Goal: Task Accomplishment & Management: Manage account settings

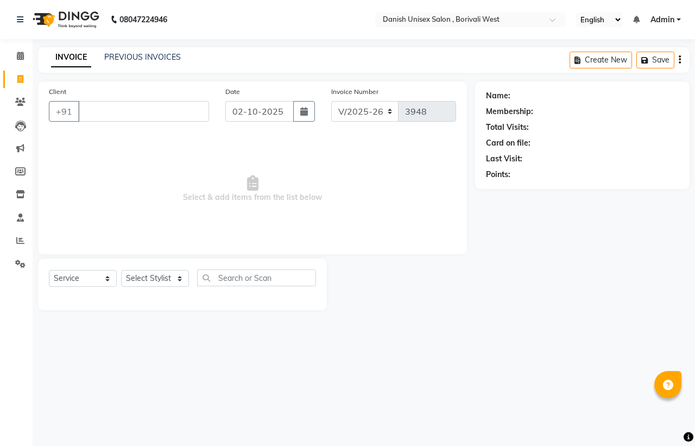
select select "6929"
select select "service"
click at [27, 248] on link "Reports" at bounding box center [16, 241] width 26 height 18
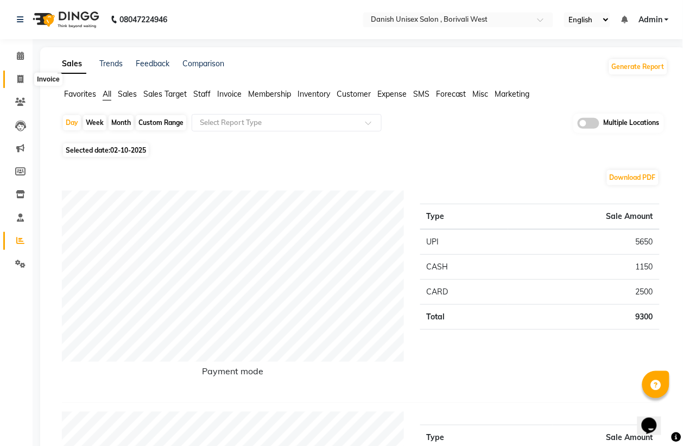
click at [25, 82] on span at bounding box center [20, 79] width 19 height 12
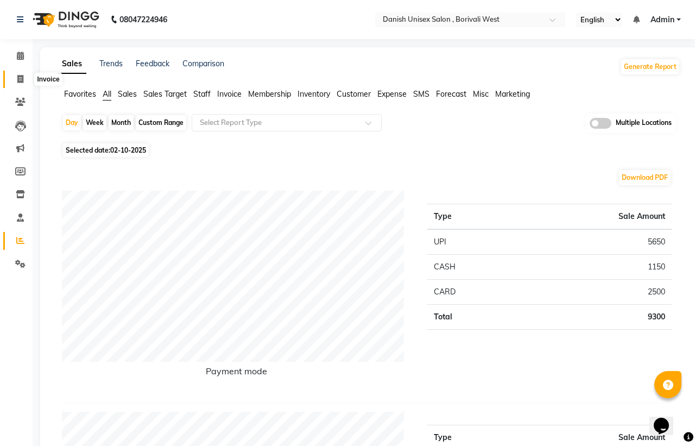
select select "service"
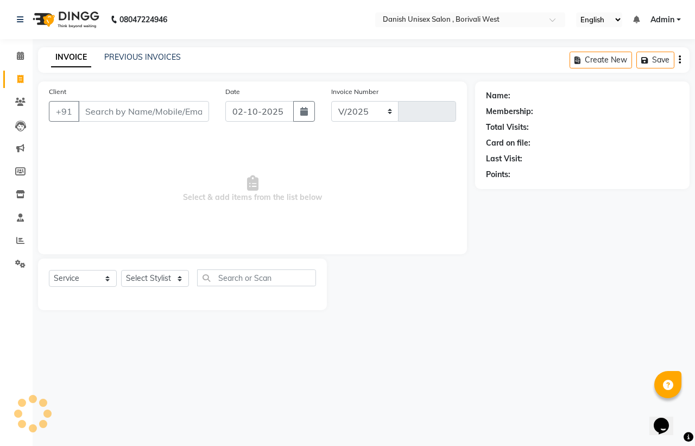
select select "6929"
type input "3948"
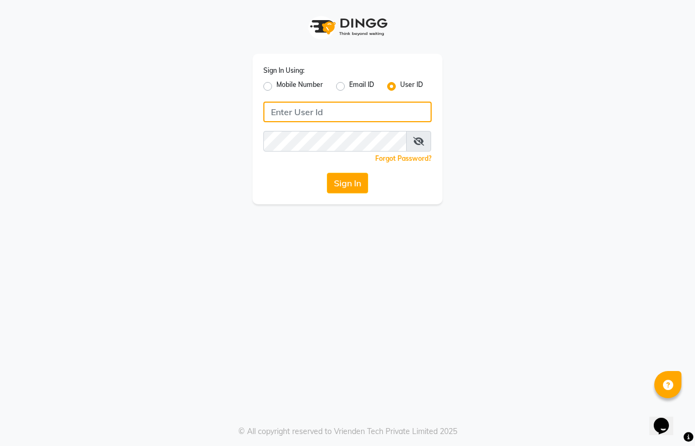
type input "[PERSON_NAME]"
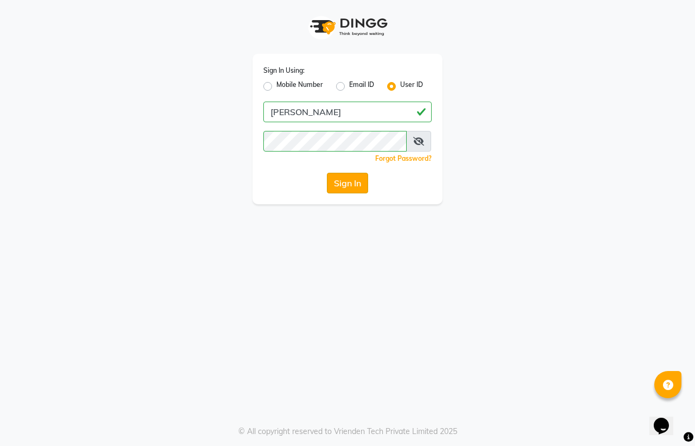
click at [338, 188] on button "Sign In" at bounding box center [347, 183] width 41 height 21
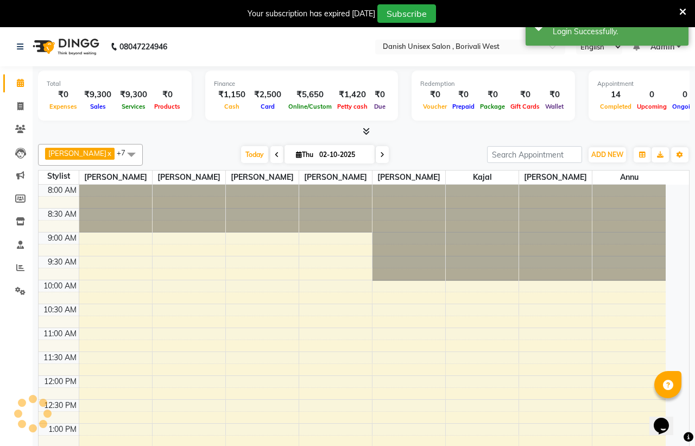
select select "en"
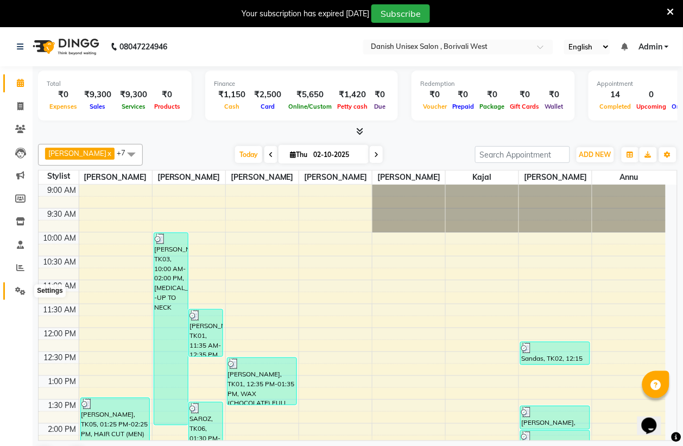
click at [20, 290] on icon at bounding box center [20, 291] width 10 height 8
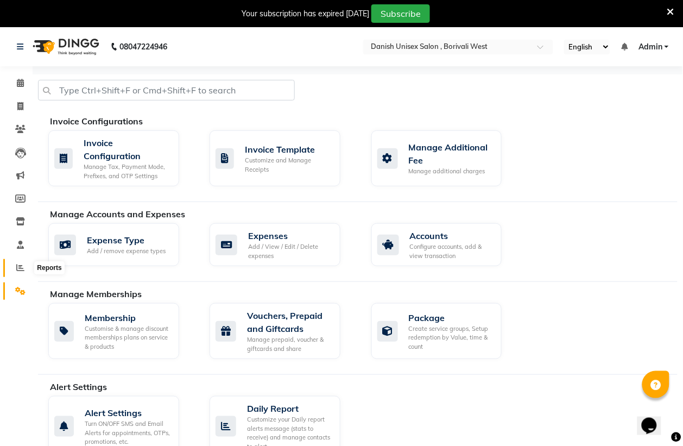
click at [22, 269] on icon at bounding box center [20, 267] width 8 height 8
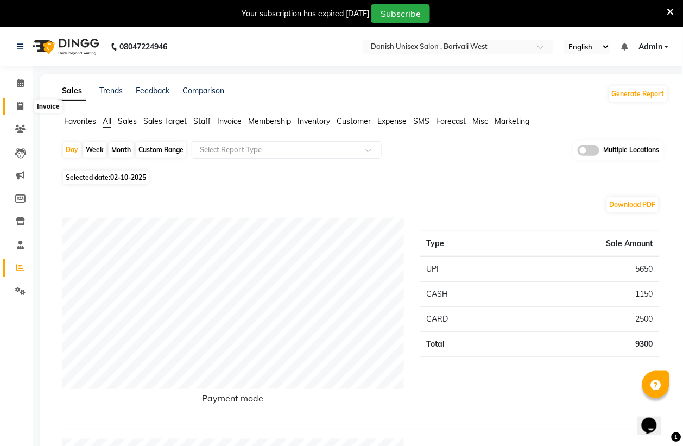
click at [20, 110] on icon at bounding box center [20, 106] width 6 height 8
select select "service"
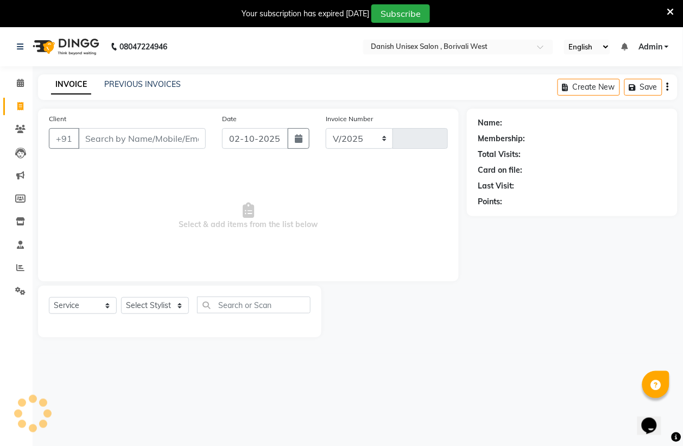
select select "6929"
type input "3948"
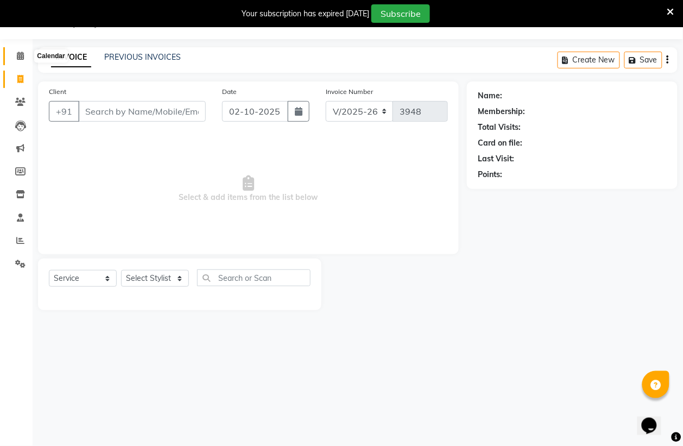
click at [20, 53] on icon at bounding box center [20, 56] width 7 height 8
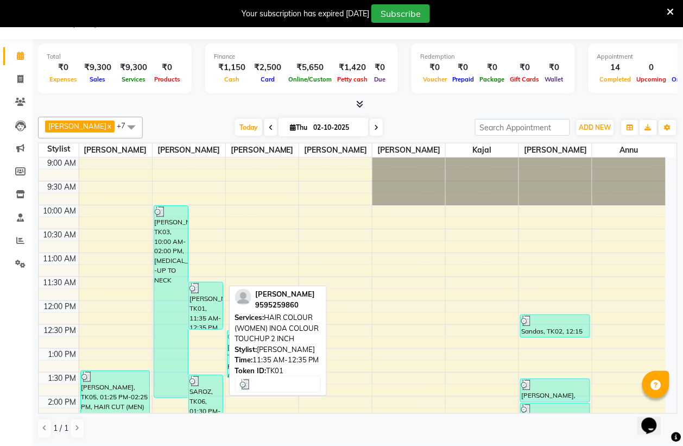
click at [204, 308] on div "[PERSON_NAME], TK01, 11:35 AM-12:35 PM, HAIR COLOUR (WOMEN) INOA COLOUR TOUCHUP…" at bounding box center [206, 305] width 34 height 47
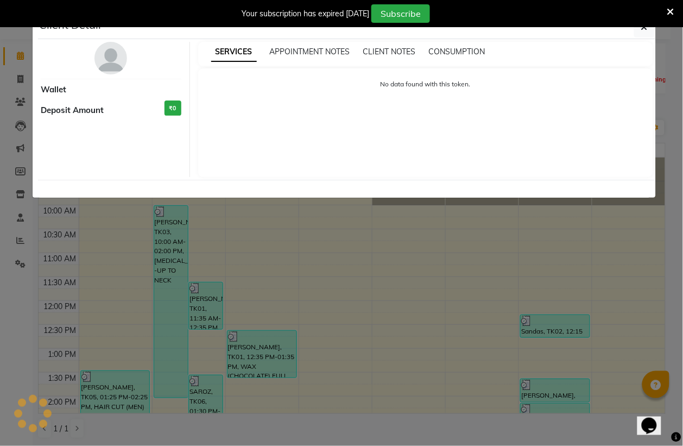
select select "3"
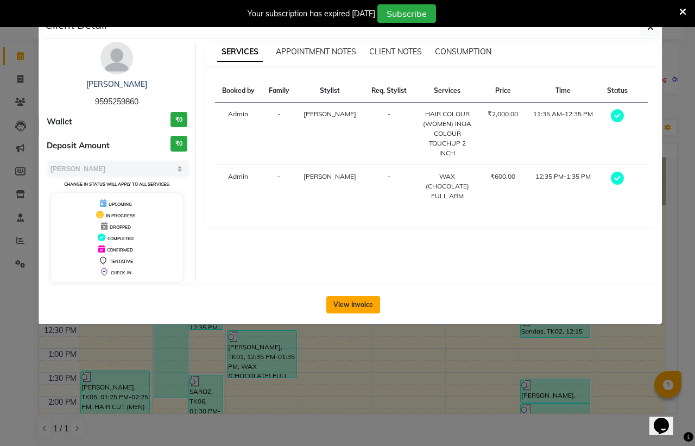
click at [361, 310] on button "View Invoice" at bounding box center [353, 304] width 54 height 17
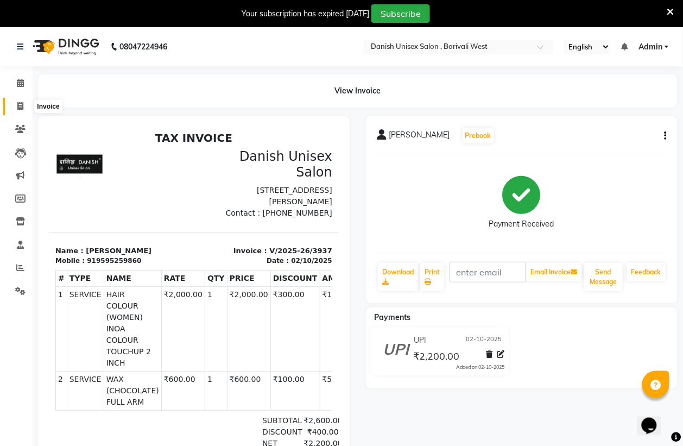
click at [19, 106] on icon at bounding box center [20, 106] width 6 height 8
select select "service"
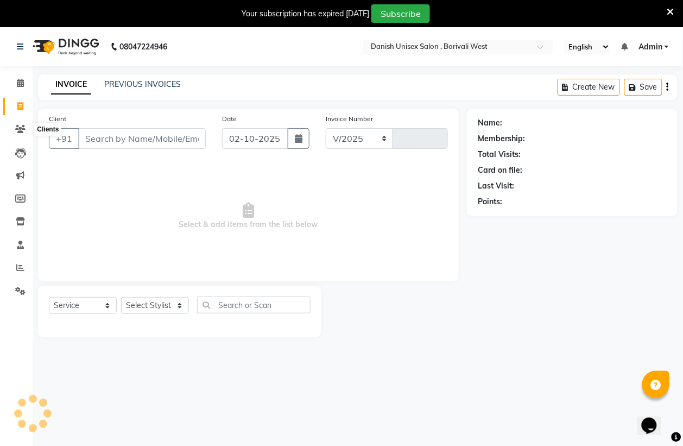
select select "6929"
type input "3948"
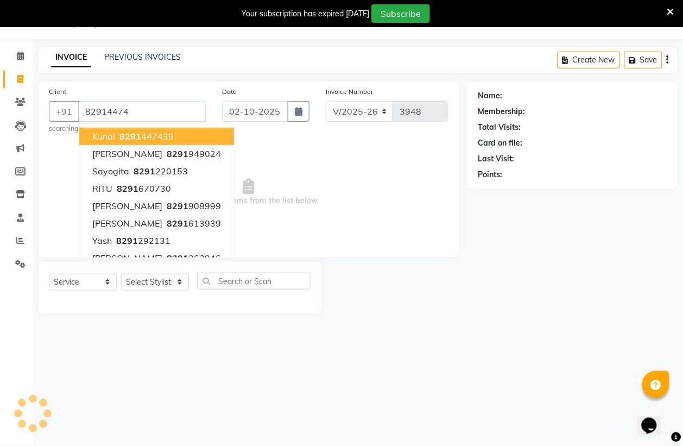
click at [186, 137] on button "Kunal 8291 447439" at bounding box center [156, 136] width 155 height 17
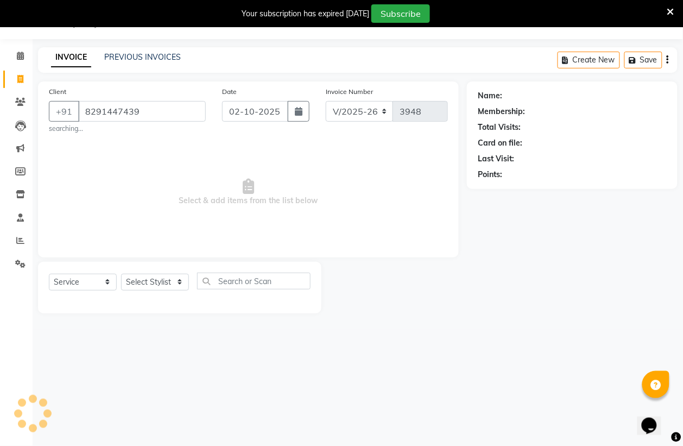
type input "8291447439"
click at [149, 281] on select "Select Stylist [PERSON_NAME] [PERSON_NAME] kajal [PERSON_NAME] [PERSON_NAME] [P…" at bounding box center [155, 281] width 68 height 17
select select "83127"
click at [121, 273] on select "Select Stylist [PERSON_NAME] [PERSON_NAME] kajal [PERSON_NAME] [PERSON_NAME] [P…" at bounding box center [155, 281] width 68 height 17
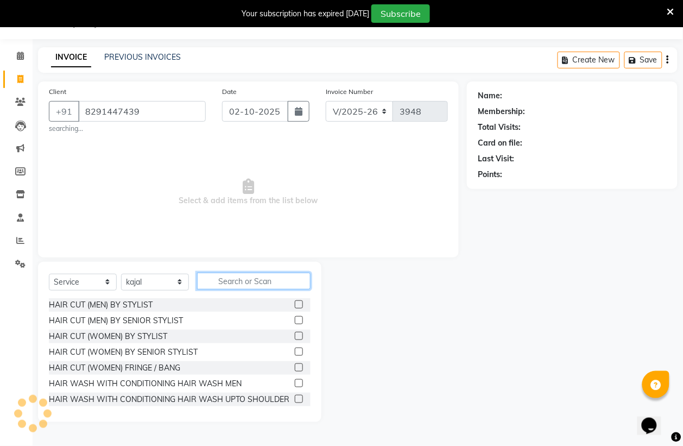
click at [250, 288] on input "text" at bounding box center [253, 280] width 113 height 17
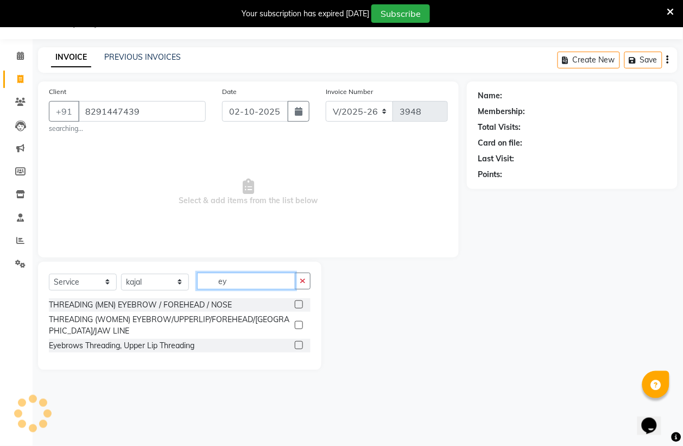
type input "ey"
click at [298, 326] on label at bounding box center [299, 325] width 8 height 8
click at [298, 326] on input "checkbox" at bounding box center [298, 325] width 7 height 7
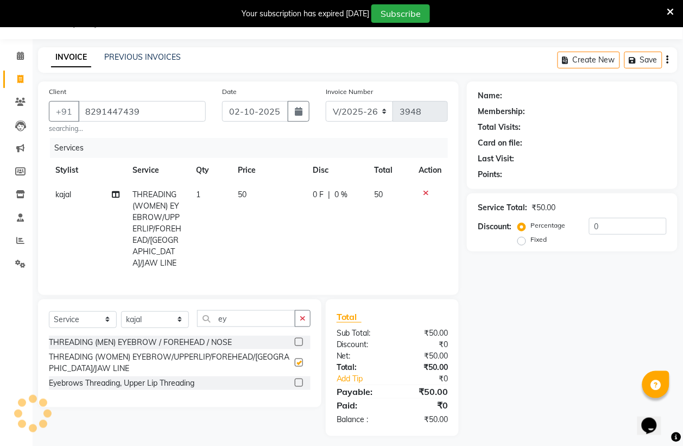
checkbox input "false"
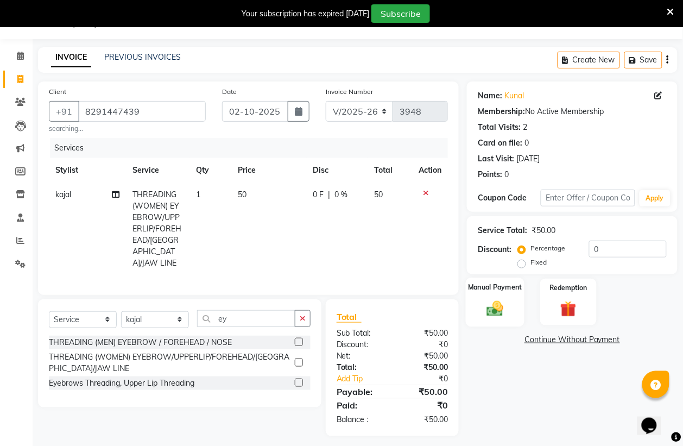
click at [483, 313] on img at bounding box center [494, 308] width 27 height 20
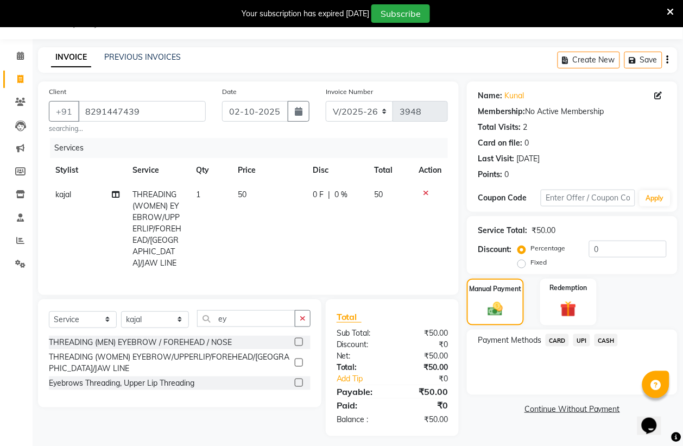
click at [582, 339] on span "UPI" at bounding box center [581, 340] width 17 height 12
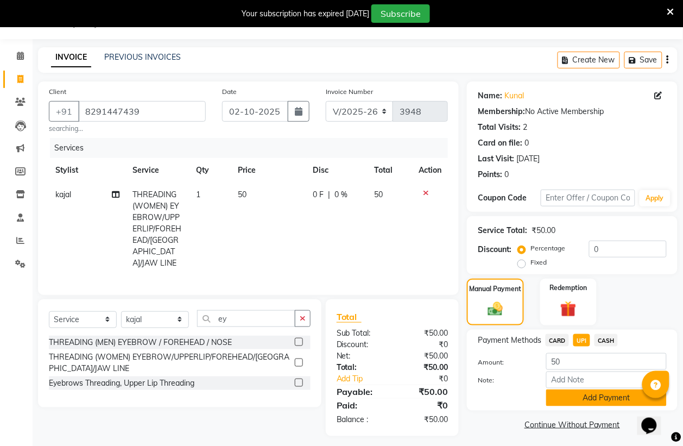
scroll to position [34, 0]
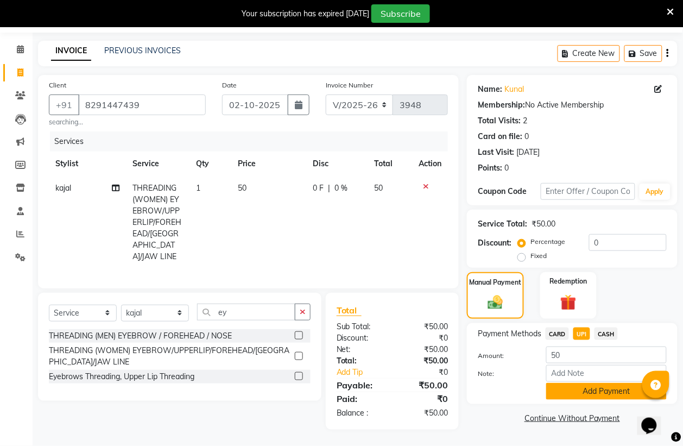
click at [588, 384] on button "Add Payment" at bounding box center [606, 391] width 120 height 17
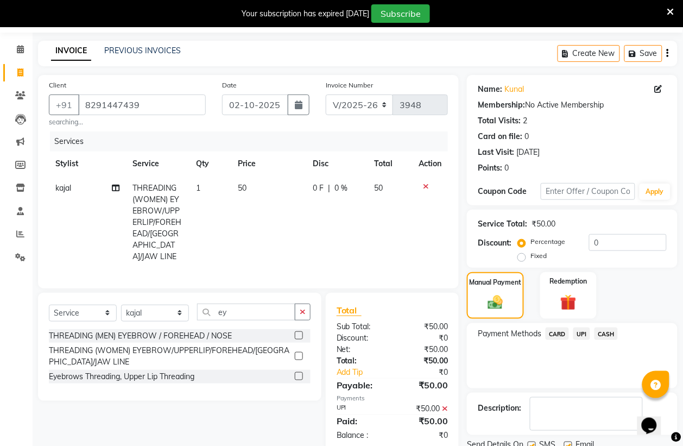
scroll to position [77, 0]
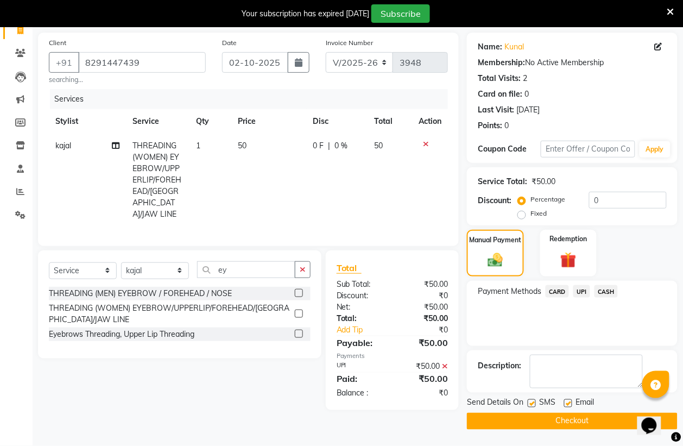
click at [589, 422] on button "Checkout" at bounding box center [572, 420] width 211 height 17
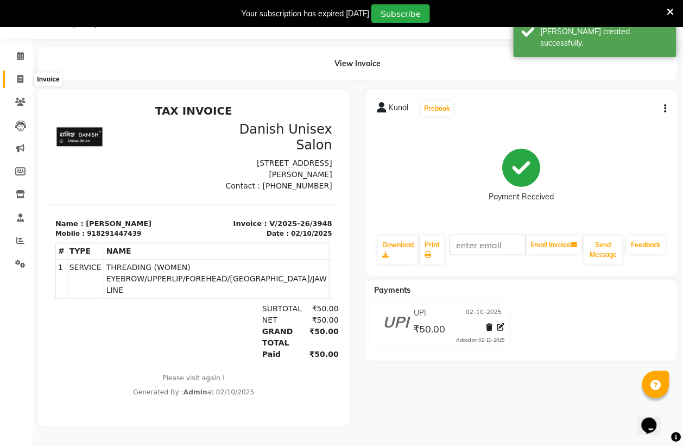
click at [22, 75] on icon at bounding box center [20, 79] width 6 height 8
select select "service"
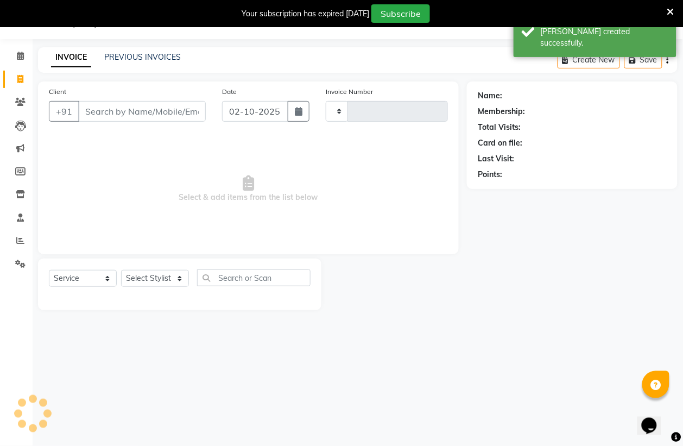
scroll to position [27, 0]
type input "3949"
select select "6929"
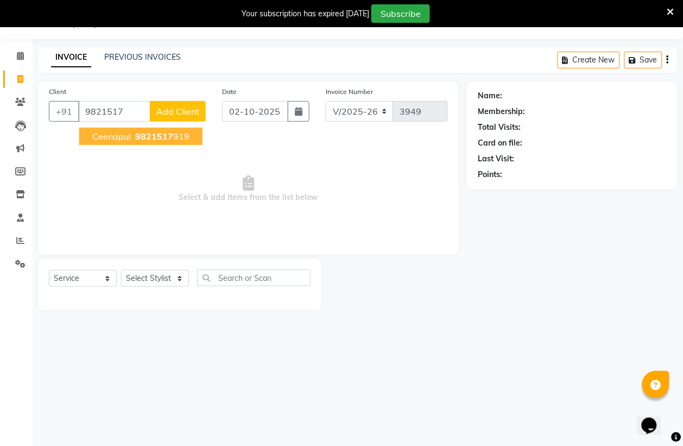
click at [175, 136] on ngb-highlight "9821517 919" at bounding box center [161, 136] width 56 height 11
type input "9821517919"
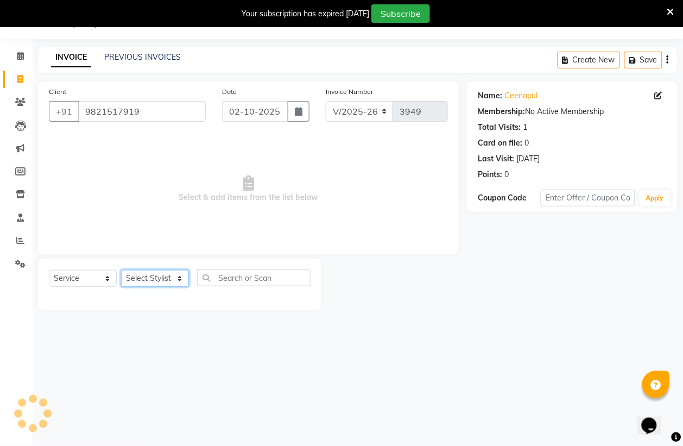
click at [149, 275] on select "Select Stylist [PERSON_NAME] [PERSON_NAME] kajal [PERSON_NAME] [PERSON_NAME] [P…" at bounding box center [155, 278] width 68 height 17
select select "54585"
click at [121, 270] on select "Select Stylist [PERSON_NAME] [PERSON_NAME] kajal [PERSON_NAME] [PERSON_NAME] [P…" at bounding box center [155, 278] width 68 height 17
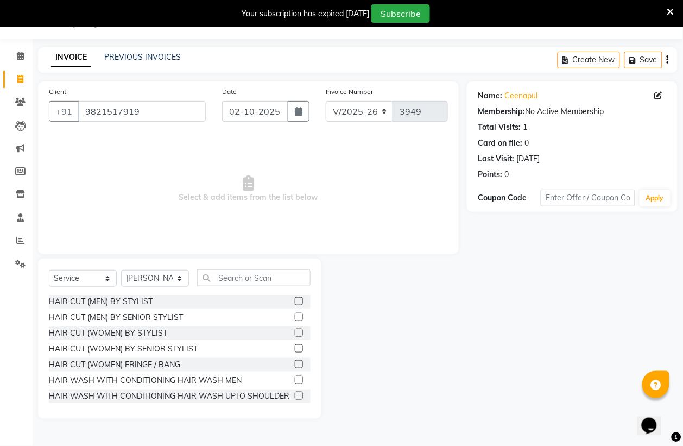
click at [295, 330] on label at bounding box center [299, 332] width 8 height 8
click at [295, 330] on input "checkbox" at bounding box center [298, 332] width 7 height 7
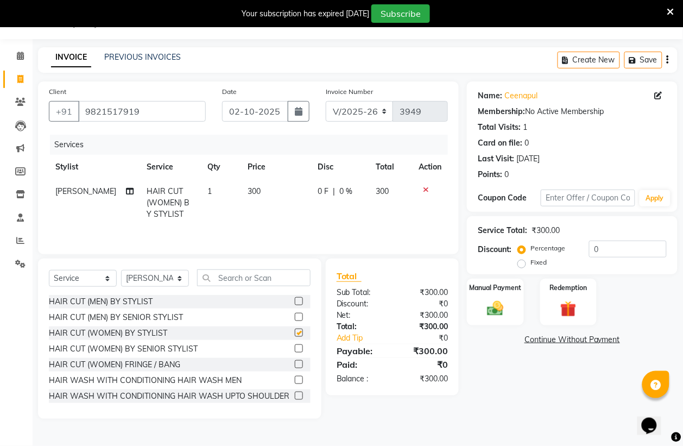
checkbox input "false"
click at [175, 281] on select "Select Stylist [PERSON_NAME] [PERSON_NAME] kajal [PERSON_NAME] [PERSON_NAME] [P…" at bounding box center [155, 278] width 68 height 17
select select "54589"
click at [121, 273] on select "Select Stylist [PERSON_NAME] [PERSON_NAME] kajal [PERSON_NAME] [PERSON_NAME] [P…" at bounding box center [155, 278] width 68 height 17
click at [256, 284] on input "text" at bounding box center [253, 277] width 113 height 17
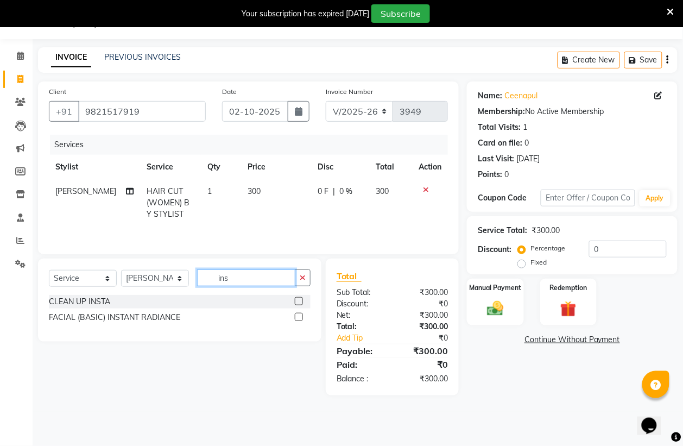
type input "ins"
click at [298, 304] on label at bounding box center [299, 301] width 8 height 8
click at [298, 304] on input "checkbox" at bounding box center [298, 301] width 7 height 7
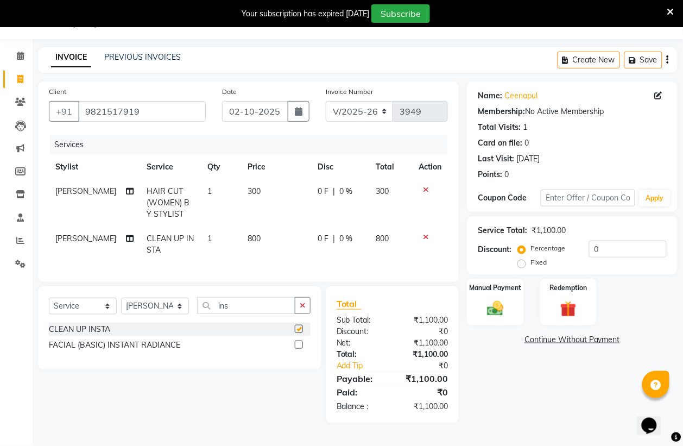
checkbox input "false"
click at [258, 314] on input "ins" at bounding box center [246, 305] width 98 height 17
type input "i"
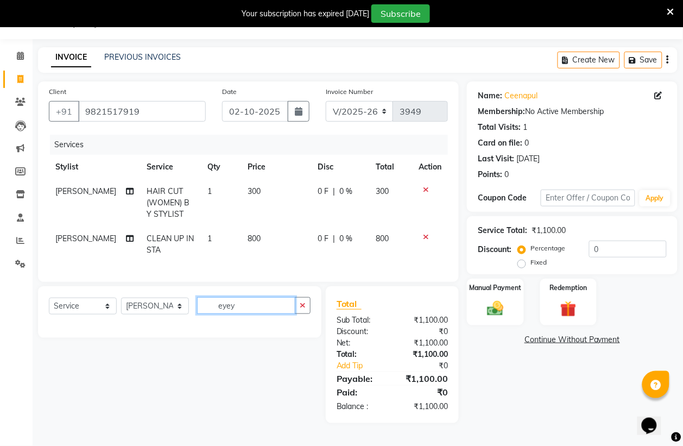
click at [262, 314] on input "eyey" at bounding box center [246, 305] width 98 height 17
type input "e"
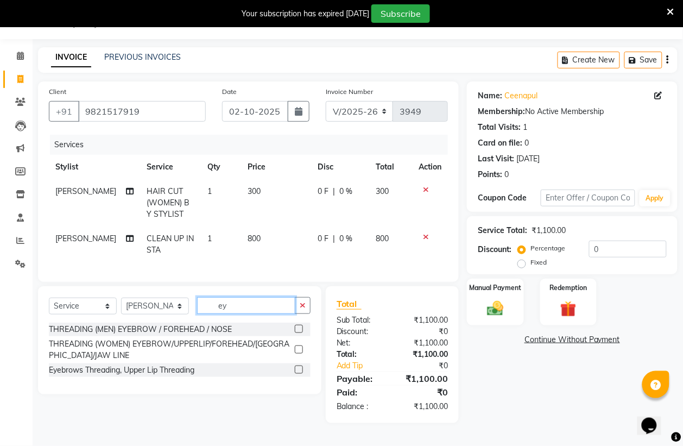
type input "ey"
click at [299, 353] on label at bounding box center [299, 349] width 8 height 8
click at [299, 353] on input "checkbox" at bounding box center [298, 349] width 7 height 7
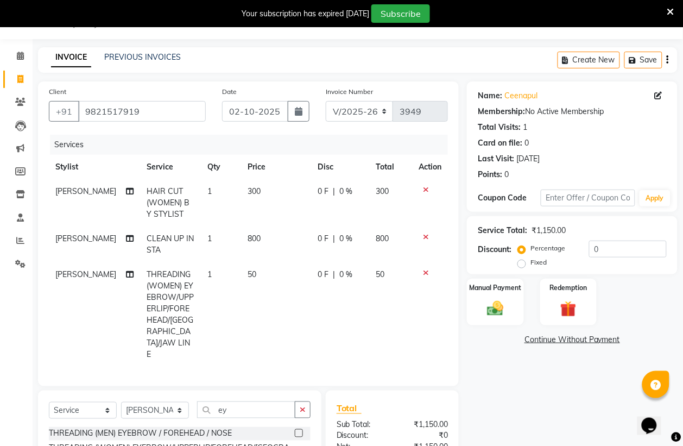
scroll to position [95, 0]
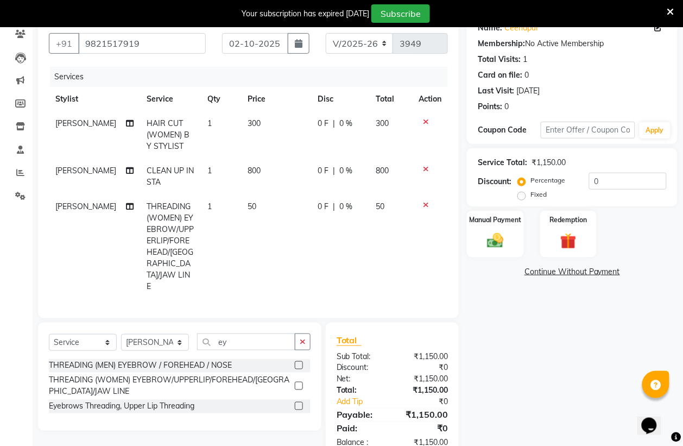
click at [297, 381] on label at bounding box center [299, 385] width 8 height 8
click at [297, 383] on input "checkbox" at bounding box center [298, 386] width 7 height 7
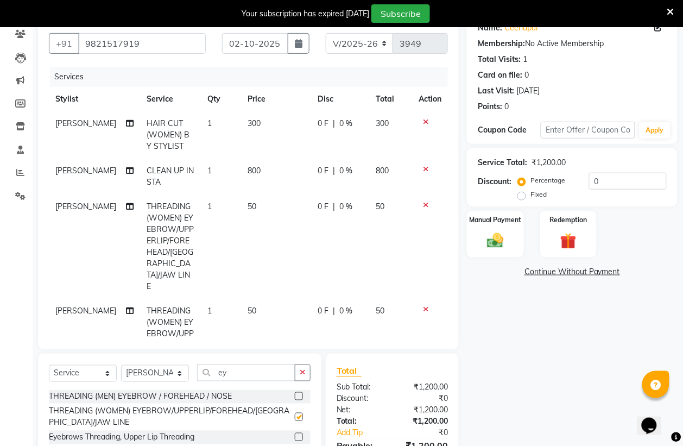
checkbox input "false"
click at [473, 244] on div "Manual Payment" at bounding box center [495, 233] width 59 height 49
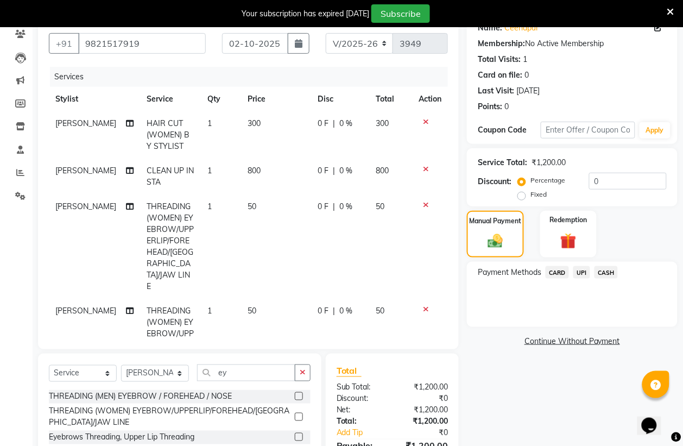
click at [585, 268] on span "UPI" at bounding box center [581, 272] width 17 height 12
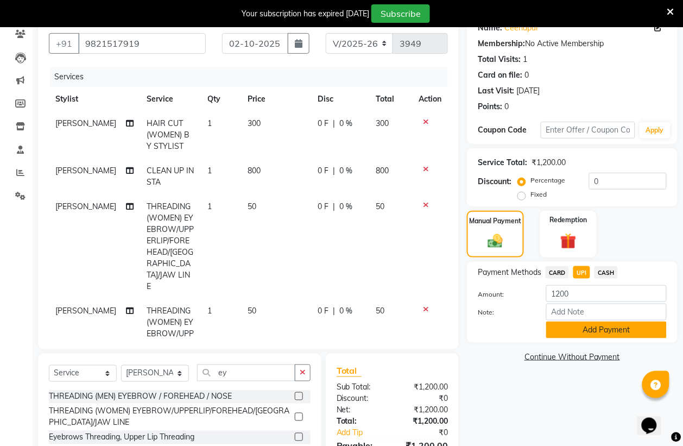
click at [589, 334] on button "Add Payment" at bounding box center [606, 329] width 120 height 17
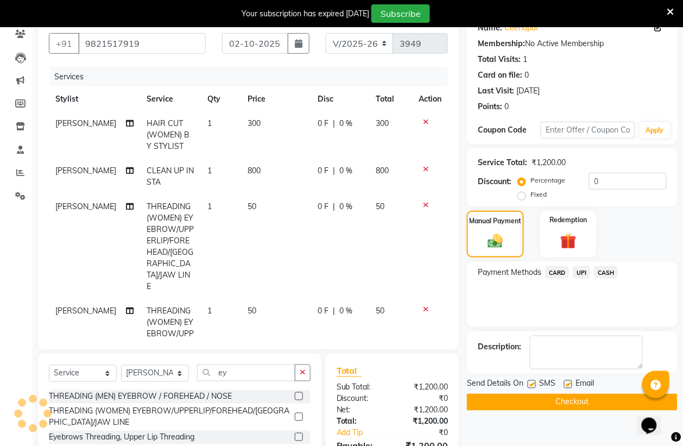
scroll to position [178, 0]
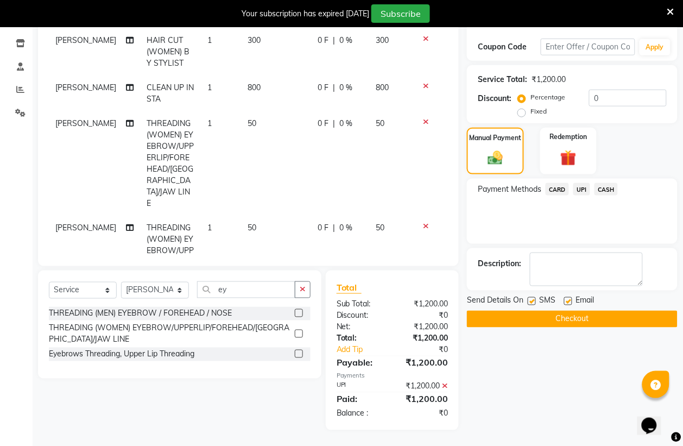
click at [584, 321] on button "Checkout" at bounding box center [572, 318] width 211 height 17
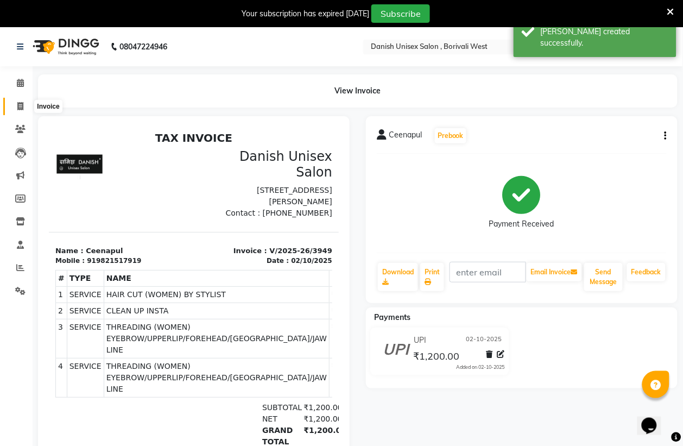
click at [18, 104] on icon at bounding box center [20, 106] width 6 height 8
select select "service"
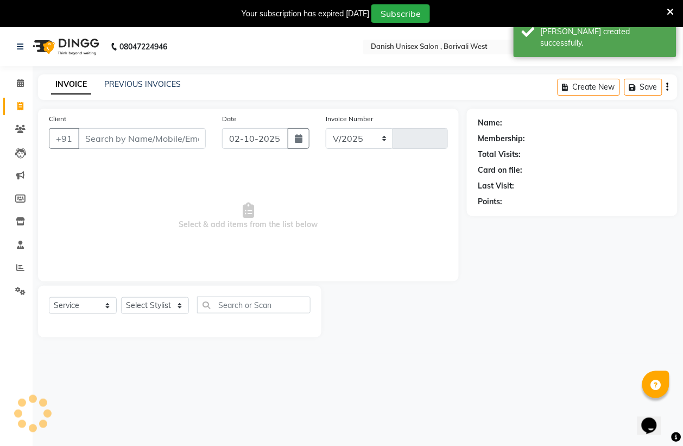
select select "6929"
type input "3950"
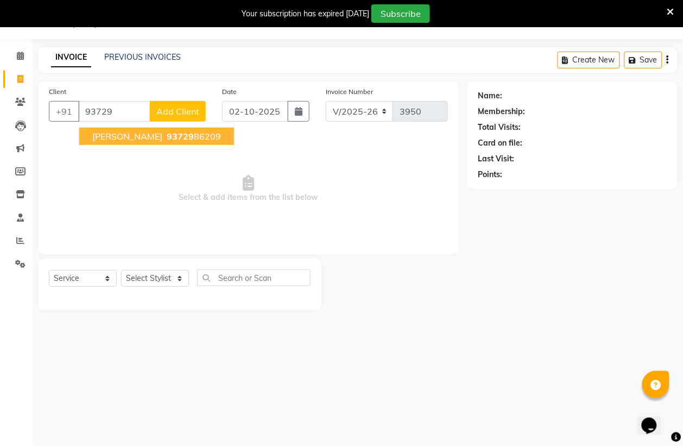
click at [136, 133] on span "[PERSON_NAME]" at bounding box center [127, 136] width 70 height 11
type input "9372986209"
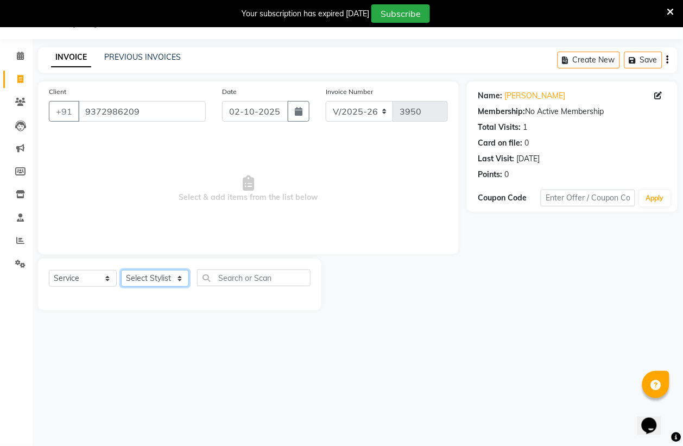
click at [147, 278] on select "Select Stylist [PERSON_NAME] [PERSON_NAME] kajal [PERSON_NAME] [PERSON_NAME] [P…" at bounding box center [155, 278] width 68 height 17
select select "92029"
click at [121, 270] on select "Select Stylist [PERSON_NAME] [PERSON_NAME] kajal [PERSON_NAME] [PERSON_NAME] [P…" at bounding box center [155, 278] width 68 height 17
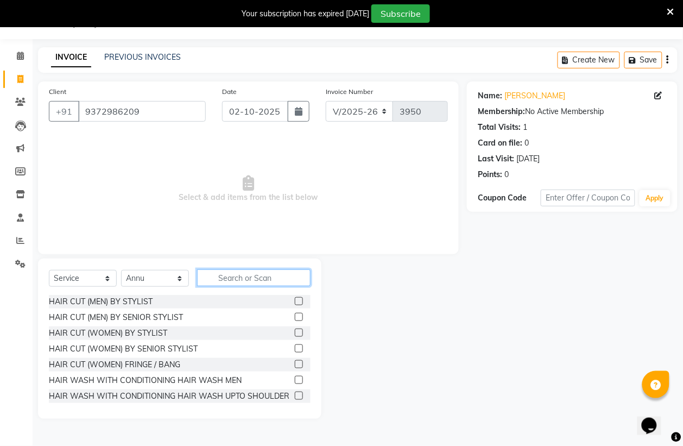
click at [252, 281] on input "text" at bounding box center [253, 277] width 113 height 17
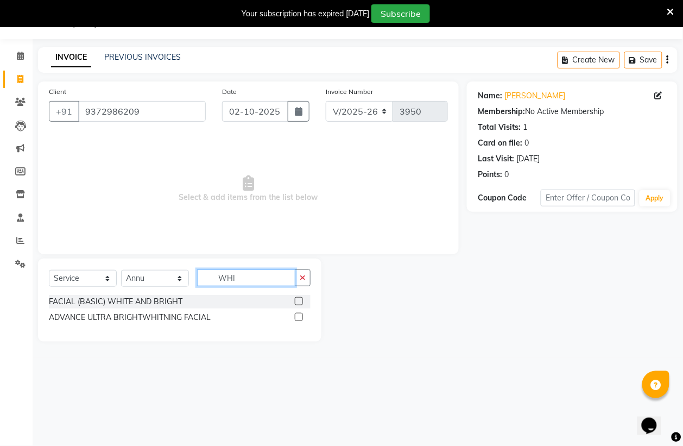
type input "WHI"
click at [300, 303] on label at bounding box center [299, 301] width 8 height 8
click at [300, 303] on input "checkbox" at bounding box center [298, 301] width 7 height 7
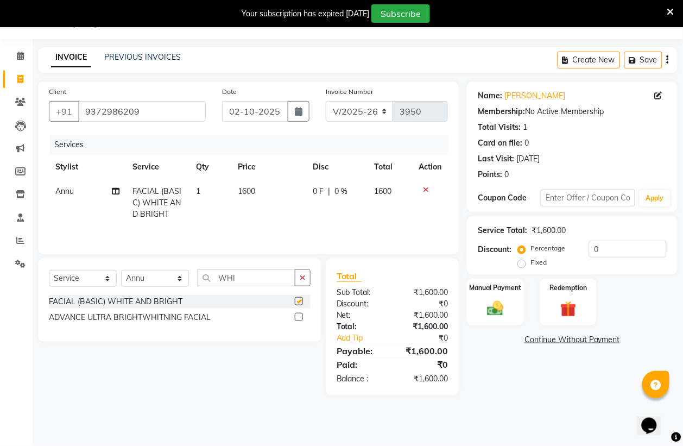
checkbox input "false"
click at [276, 285] on input "WHI" at bounding box center [246, 277] width 98 height 17
type input "W"
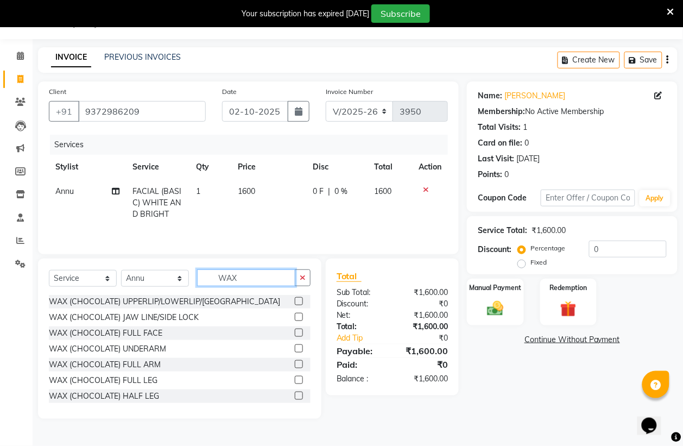
type input "WAX"
click at [295, 364] on label at bounding box center [299, 364] width 8 height 8
click at [295, 364] on input "checkbox" at bounding box center [298, 364] width 7 height 7
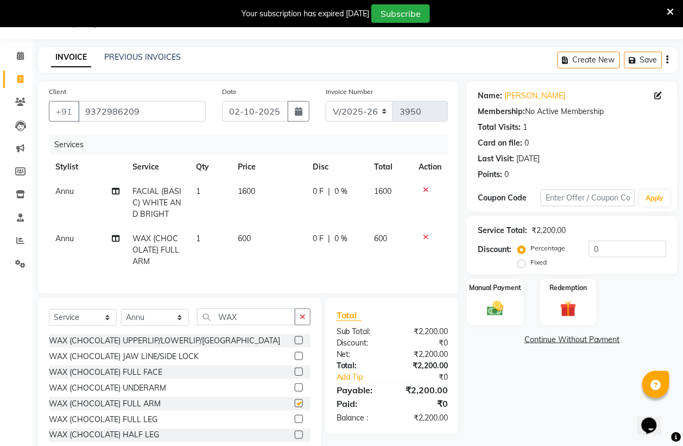
checkbox input "false"
click at [283, 325] on input "WAX" at bounding box center [246, 316] width 98 height 17
type input "W"
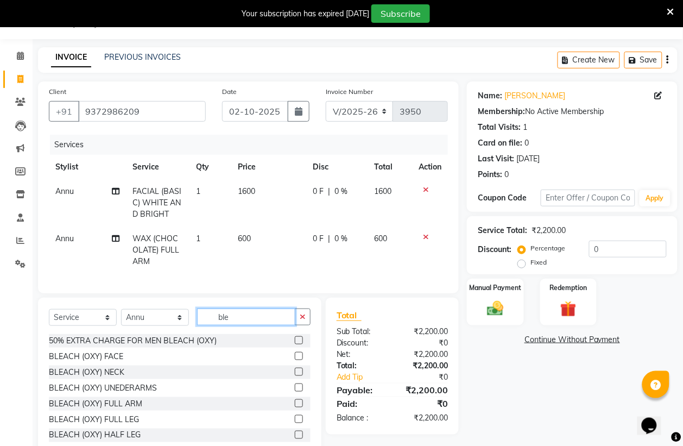
type input "ble"
click at [295, 360] on label at bounding box center [299, 356] width 8 height 8
click at [295, 360] on input "checkbox" at bounding box center [298, 356] width 7 height 7
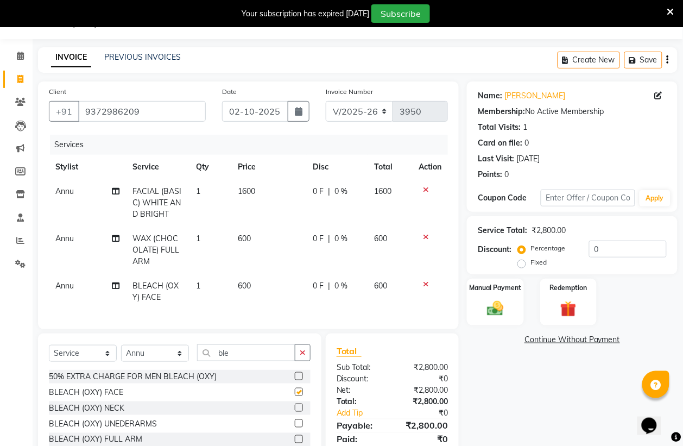
checkbox input "false"
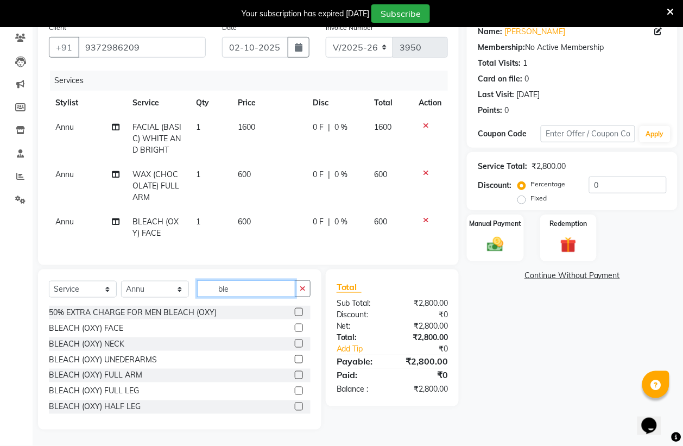
click at [277, 294] on input "ble" at bounding box center [246, 288] width 98 height 17
type input "b"
type input "wax"
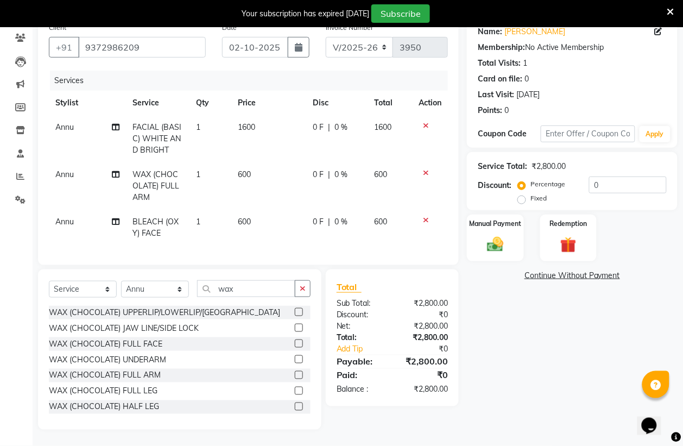
click at [295, 359] on label at bounding box center [299, 359] width 8 height 8
click at [295, 359] on input "checkbox" at bounding box center [298, 359] width 7 height 7
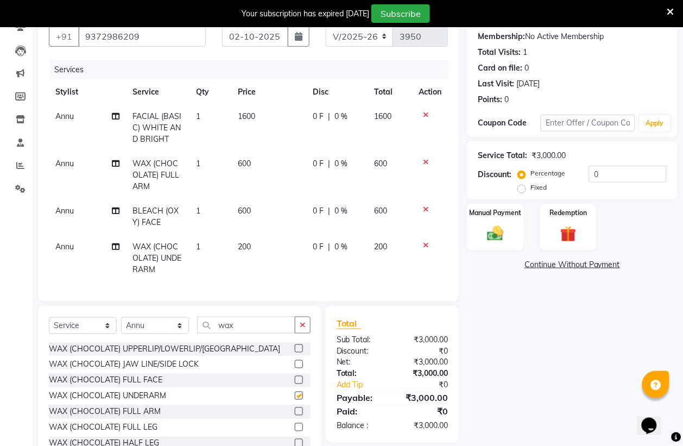
checkbox input "false"
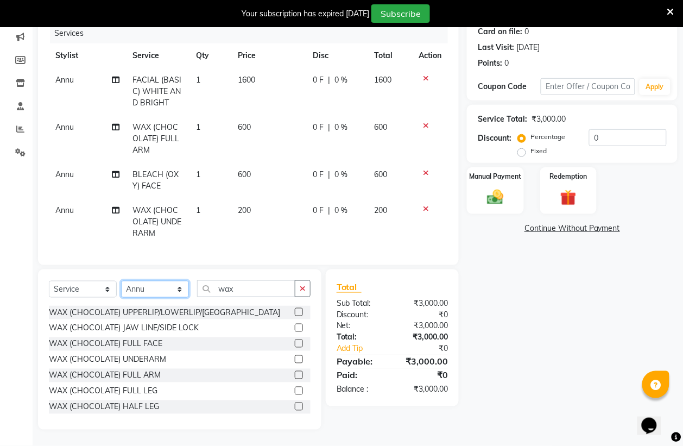
click at [153, 288] on select "Select Stylist [PERSON_NAME] [PERSON_NAME] kajal [PERSON_NAME] [PERSON_NAME] [P…" at bounding box center [155, 289] width 68 height 17
select select "54589"
click at [121, 281] on select "Select Stylist [PERSON_NAME] [PERSON_NAME] kajal [PERSON_NAME] [PERSON_NAME] [P…" at bounding box center [155, 289] width 68 height 17
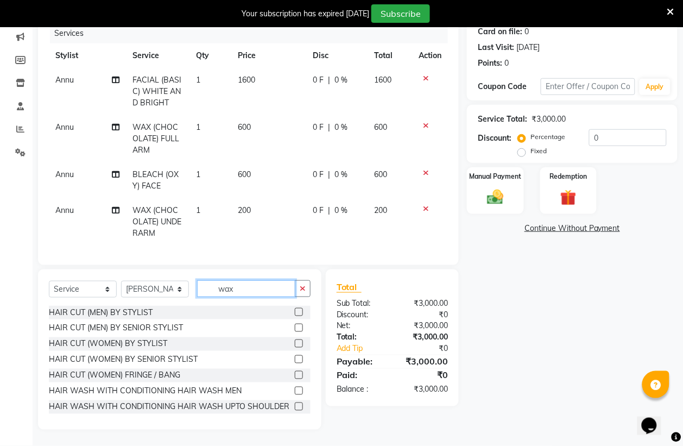
click at [266, 294] on input "wax" at bounding box center [246, 288] width 98 height 17
type input "w"
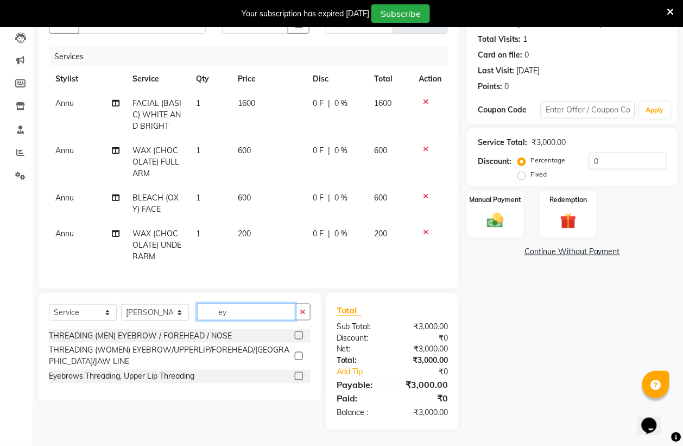
scroll to position [126, 0]
type input "ey"
click at [300, 355] on label at bounding box center [299, 356] width 8 height 8
click at [300, 355] on input "checkbox" at bounding box center [298, 356] width 7 height 7
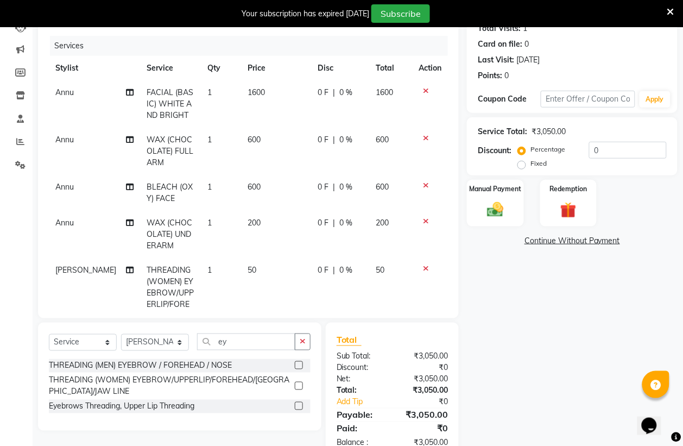
scroll to position [155, 0]
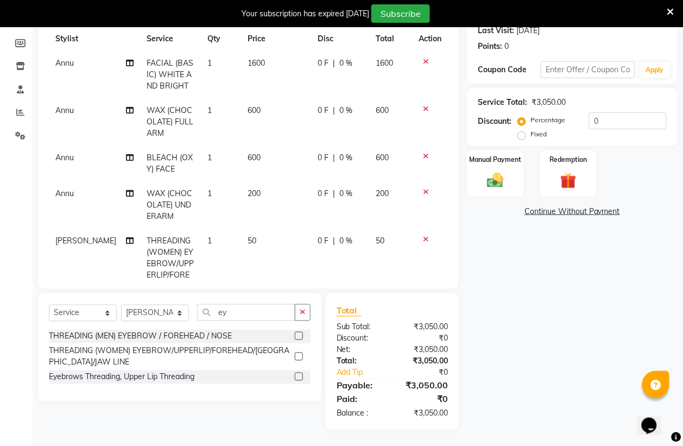
click at [300, 355] on label at bounding box center [299, 356] width 8 height 8
click at [300, 355] on input "checkbox" at bounding box center [298, 356] width 7 height 7
click at [297, 356] on label at bounding box center [299, 356] width 8 height 8
click at [297, 356] on input "checkbox" at bounding box center [298, 356] width 7 height 7
checkbox input "false"
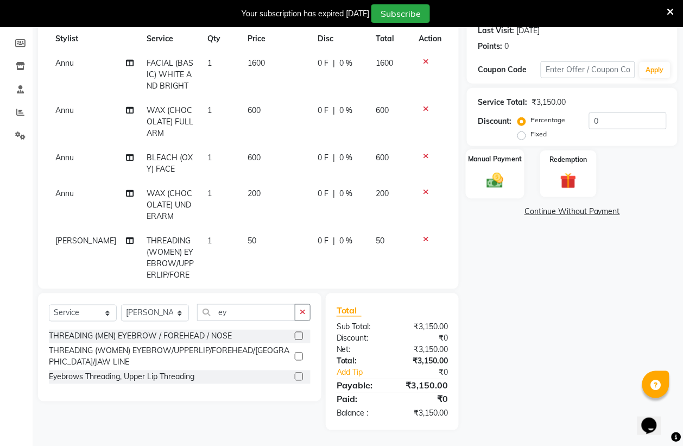
click at [483, 175] on img at bounding box center [494, 180] width 27 height 20
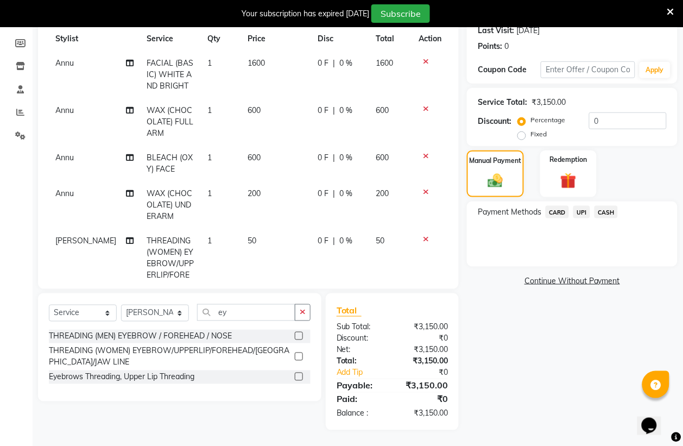
click at [581, 209] on span "UPI" at bounding box center [581, 212] width 17 height 12
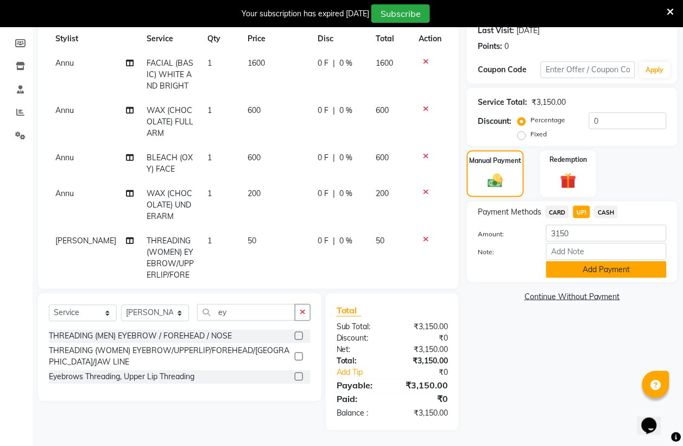
click at [601, 266] on button "Add Payment" at bounding box center [606, 269] width 120 height 17
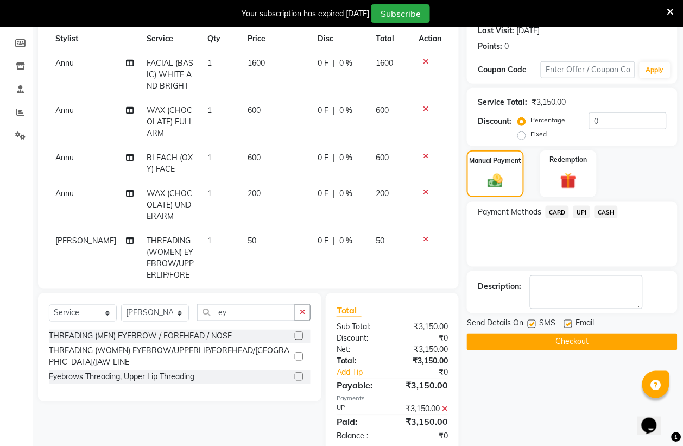
click at [601, 340] on button "Checkout" at bounding box center [572, 341] width 211 height 17
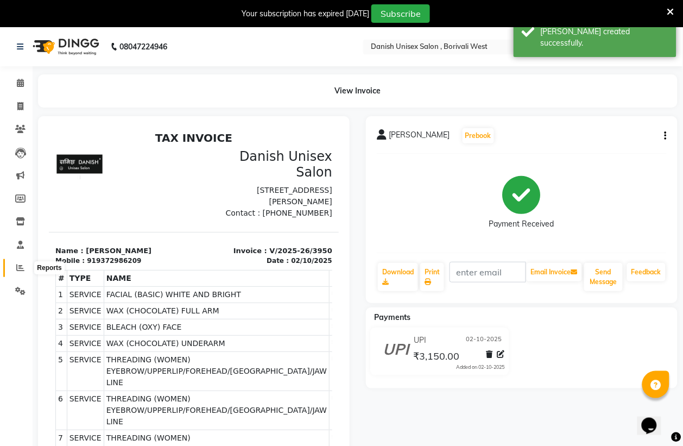
click at [21, 266] on icon at bounding box center [20, 267] width 8 height 8
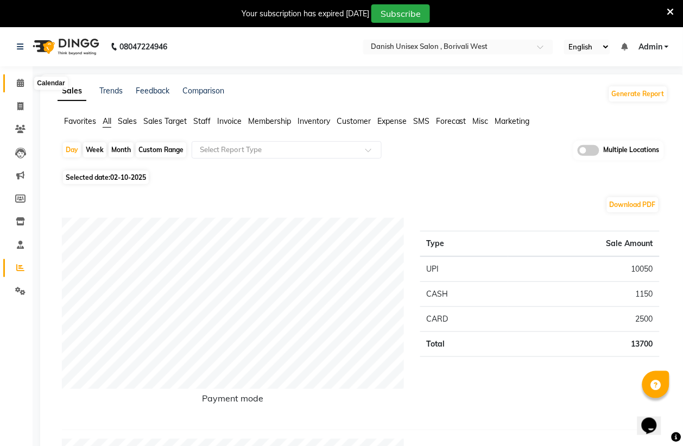
click at [20, 82] on icon at bounding box center [20, 83] width 7 height 8
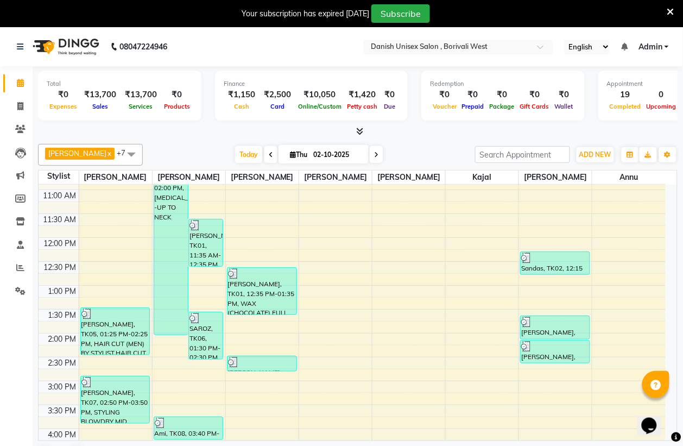
scroll to position [203, 0]
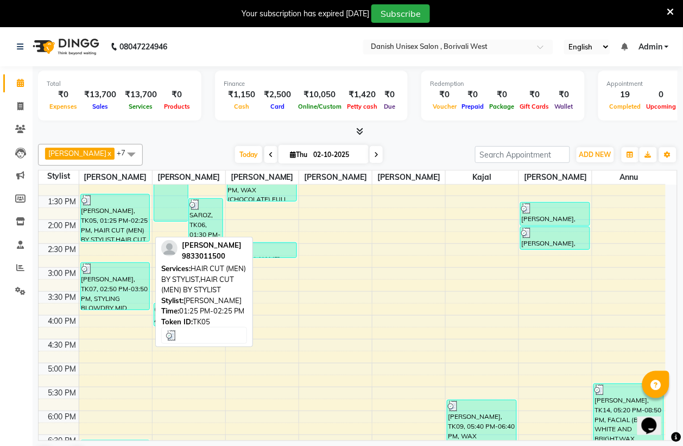
click at [113, 224] on div "[PERSON_NAME], TK05, 01:25 PM-02:25 PM, HAIR CUT (MEN) BY STYLIST,HAIR CUT (MEN…" at bounding box center [115, 217] width 69 height 47
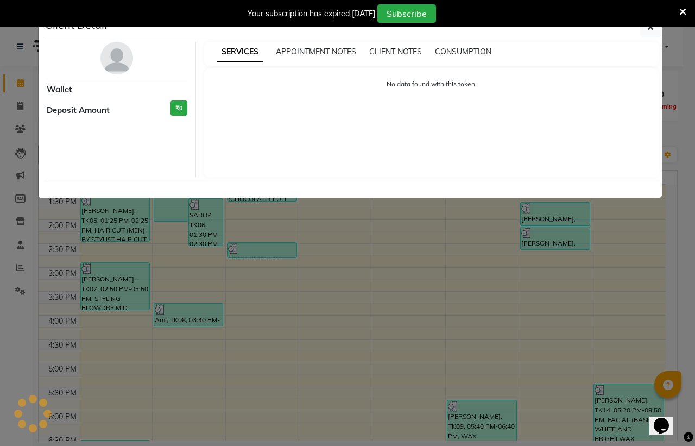
select select "3"
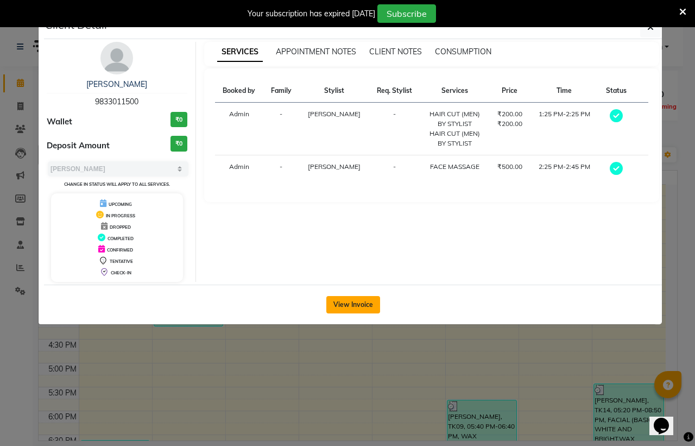
click at [360, 296] on button "View Invoice" at bounding box center [353, 304] width 54 height 17
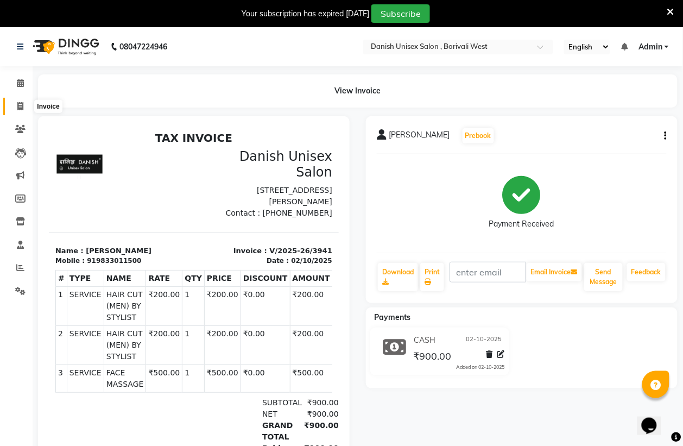
click at [20, 106] on icon at bounding box center [20, 106] width 6 height 8
select select "service"
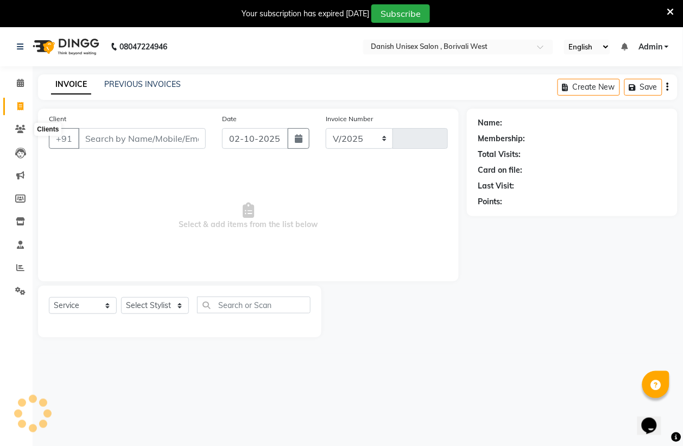
select select "6929"
type input "3951"
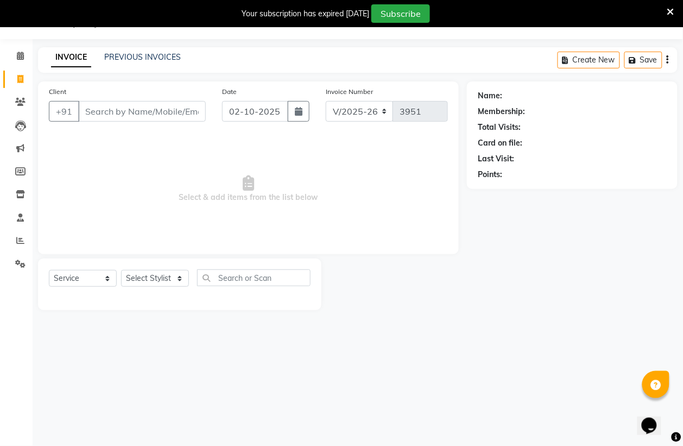
click at [671, 11] on icon at bounding box center [670, 12] width 7 height 10
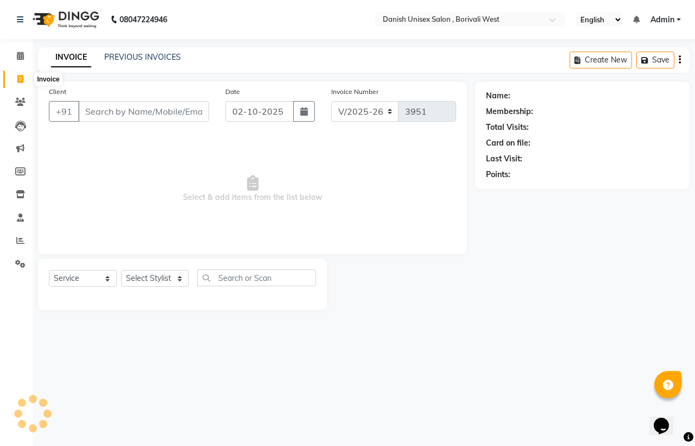
click at [21, 80] on icon at bounding box center [20, 79] width 6 height 8
select select "service"
type input "3951"
select select "6929"
click at [20, 53] on icon at bounding box center [20, 56] width 7 height 8
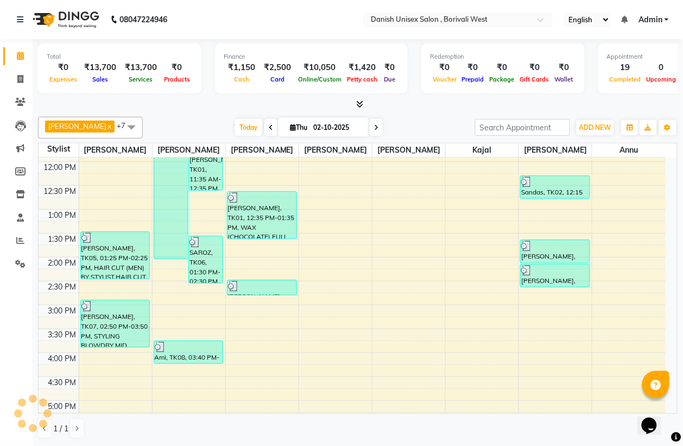
scroll to position [271, 0]
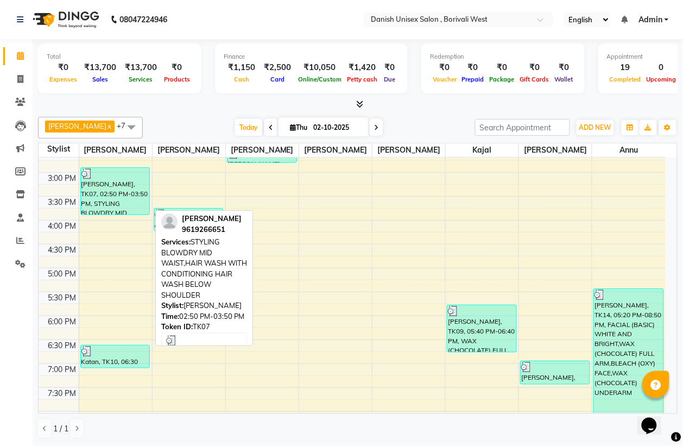
click at [117, 202] on div "[PERSON_NAME], TK07, 02:50 PM-03:50 PM, STYLING BLOWDRY MID WAIST,HAIR WASH WIT…" at bounding box center [115, 191] width 69 height 47
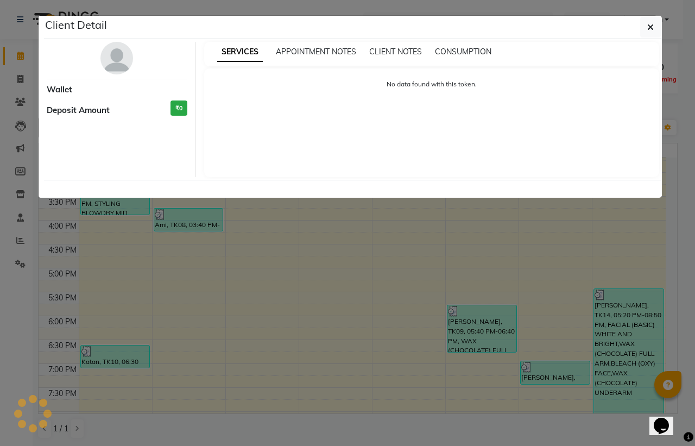
select select "3"
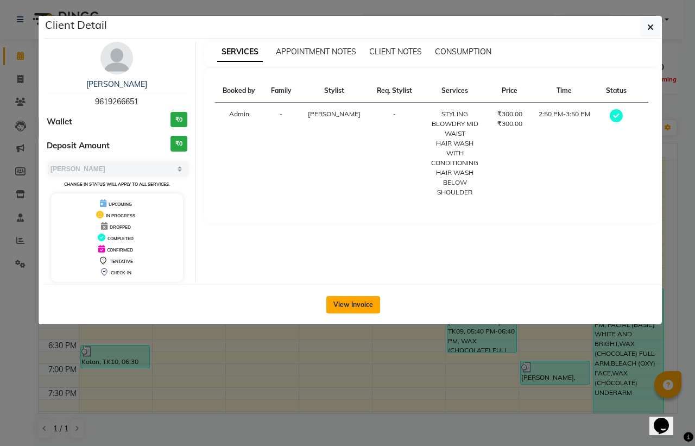
click at [372, 304] on button "View Invoice" at bounding box center [353, 304] width 54 height 17
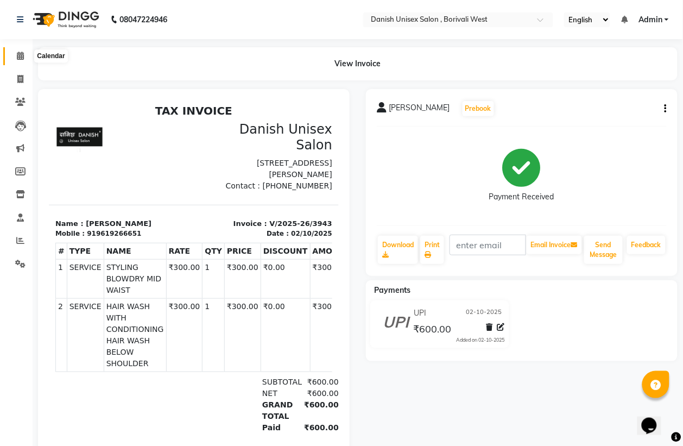
click at [20, 56] on icon at bounding box center [20, 56] width 7 height 8
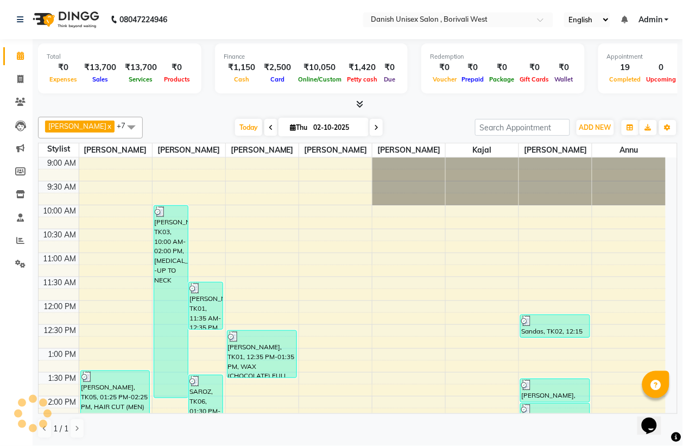
scroll to position [136, 0]
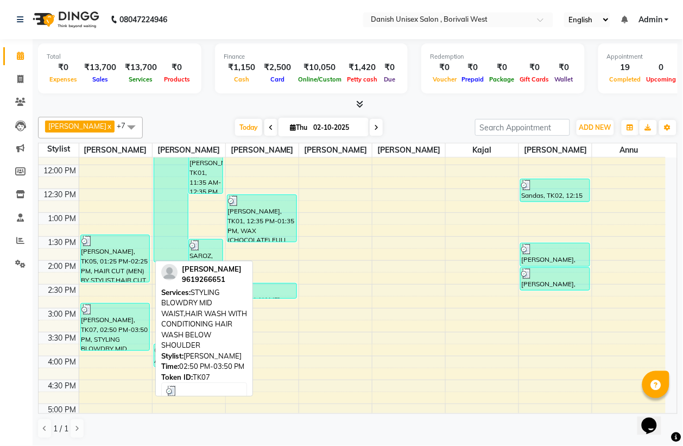
click at [131, 320] on div "[PERSON_NAME], TK07, 02:50 PM-03:50 PM, STYLING BLOWDRY MID WAIST,HAIR WASH WIT…" at bounding box center [115, 326] width 69 height 47
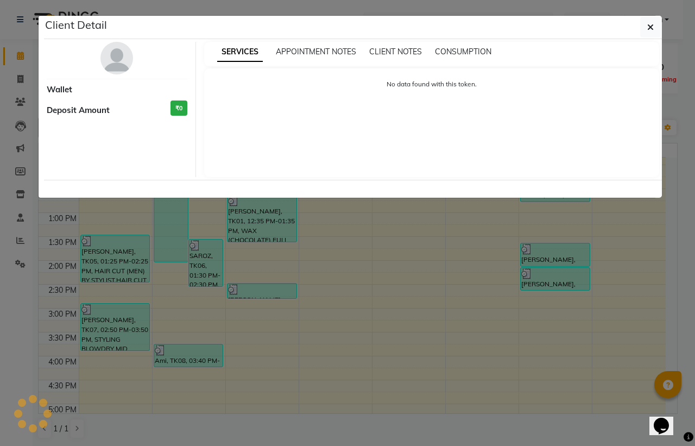
select select "3"
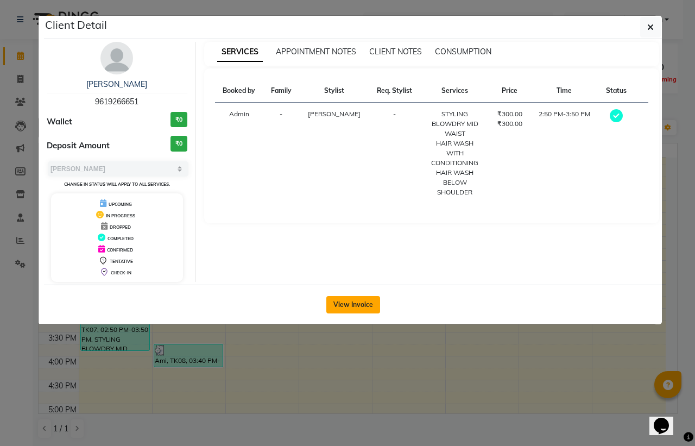
click at [359, 302] on button "View Invoice" at bounding box center [353, 304] width 54 height 17
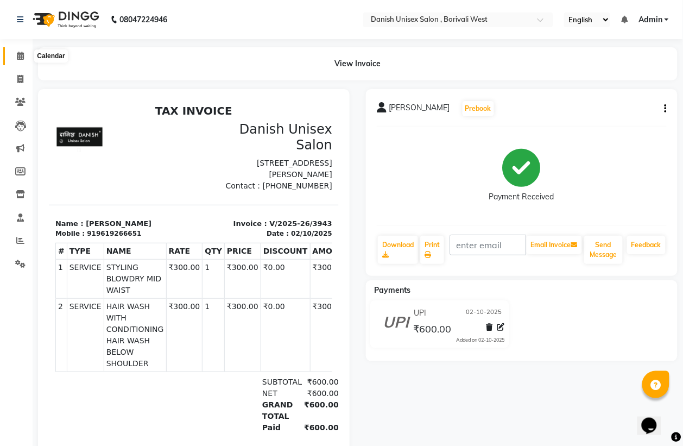
click at [17, 54] on icon at bounding box center [20, 56] width 7 height 8
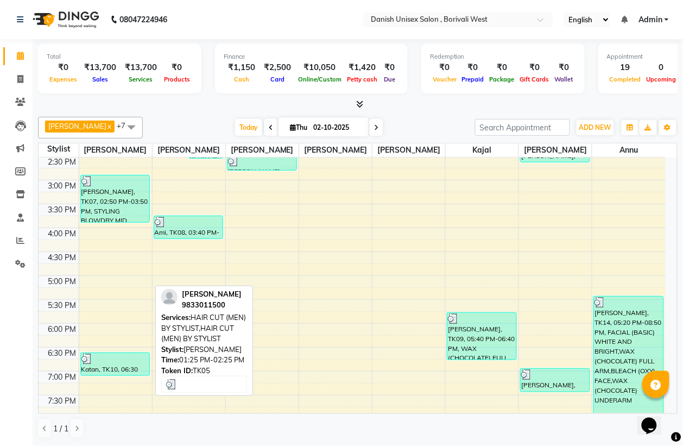
scroll to position [271, 0]
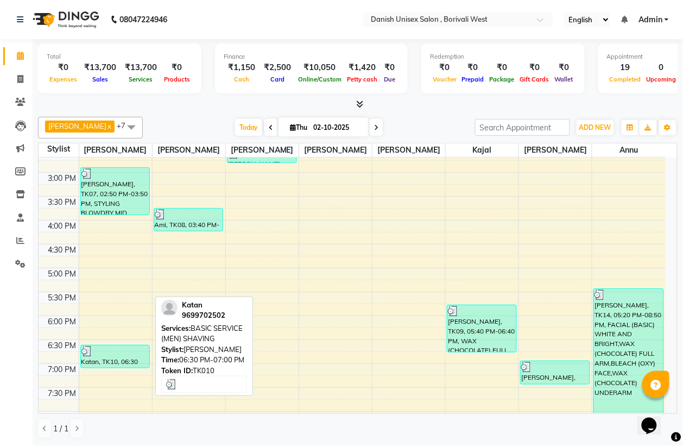
click at [130, 353] on div at bounding box center [115, 351] width 68 height 11
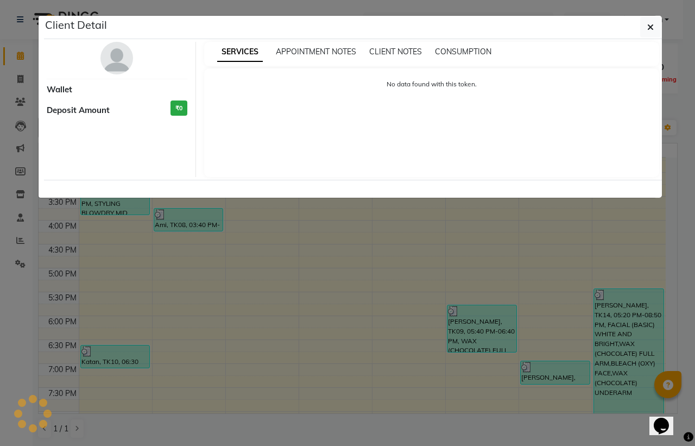
select select "3"
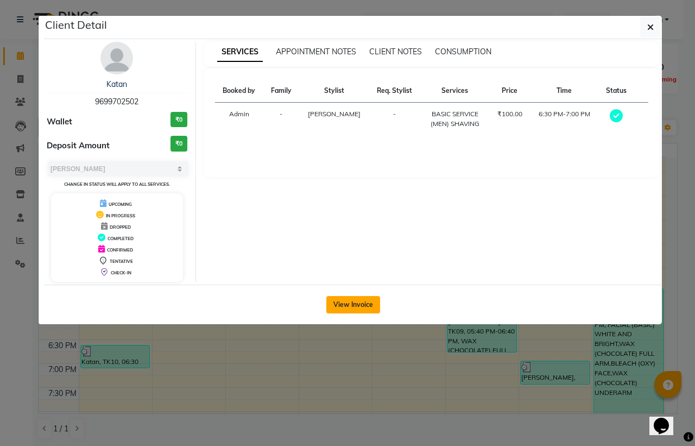
click at [339, 300] on button "View Invoice" at bounding box center [353, 304] width 54 height 17
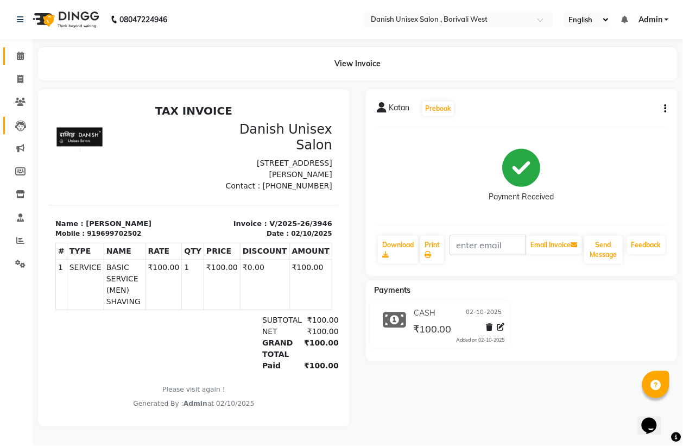
scroll to position [8, 0]
click at [20, 52] on icon at bounding box center [20, 56] width 7 height 8
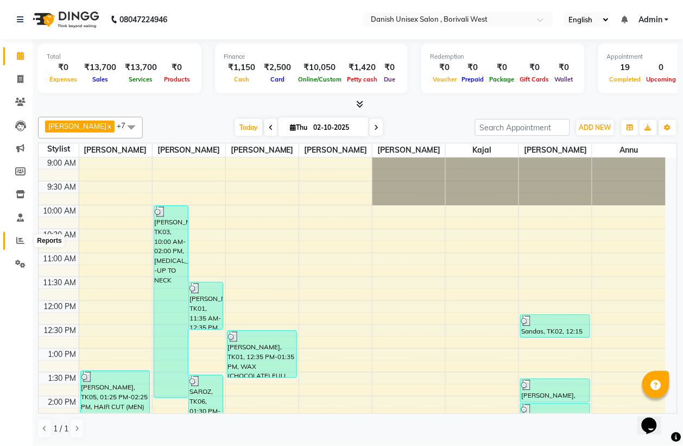
click at [16, 239] on icon at bounding box center [20, 240] width 8 height 8
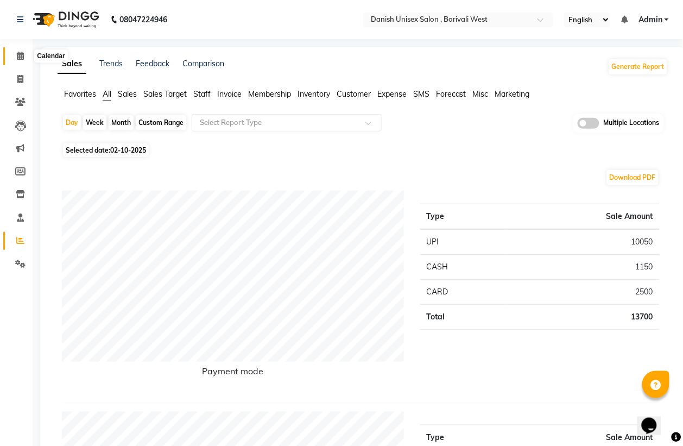
click at [22, 56] on icon at bounding box center [20, 56] width 7 height 8
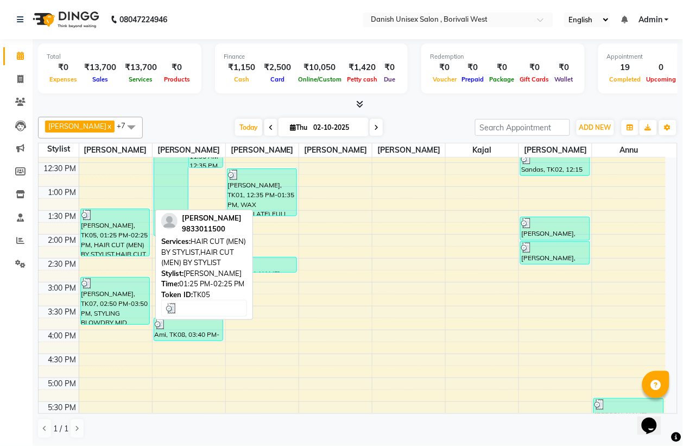
scroll to position [136, 0]
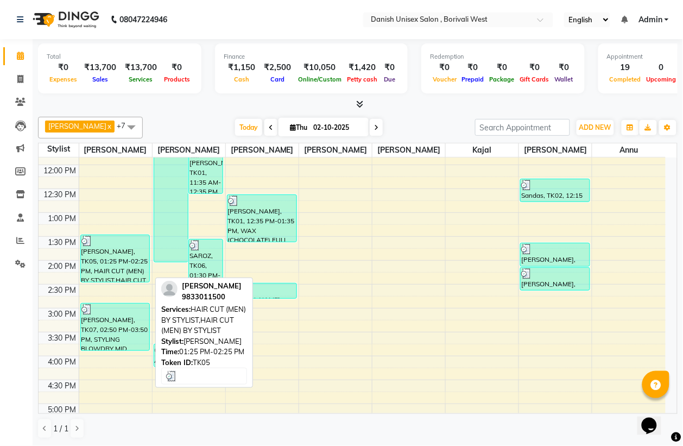
click at [99, 255] on div "[PERSON_NAME], TK05, 01:25 PM-02:25 PM, HAIR CUT (MEN) BY STYLIST,HAIR CUT (MEN…" at bounding box center [115, 258] width 69 height 47
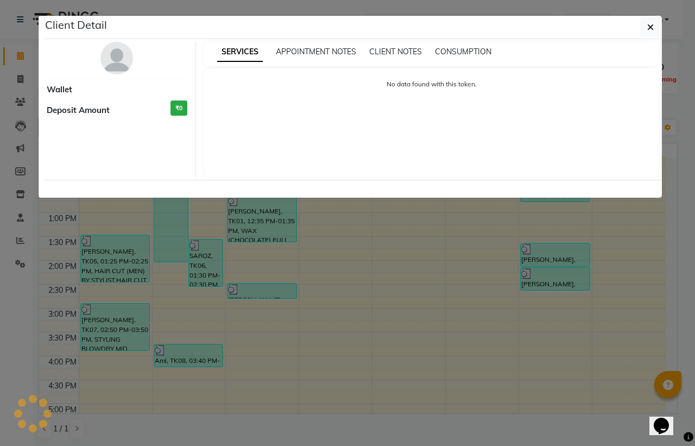
select select "3"
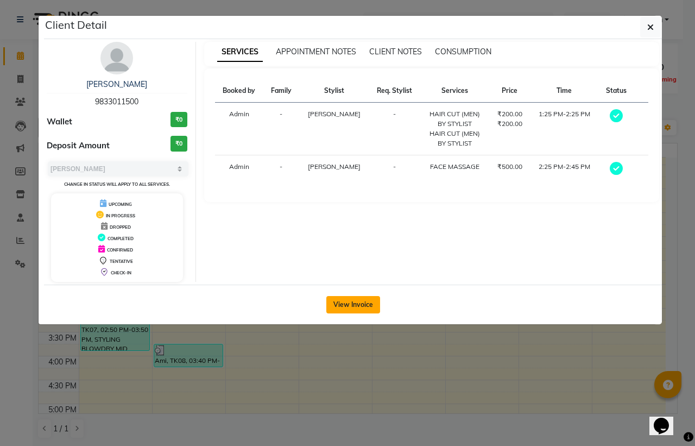
click at [367, 304] on button "View Invoice" at bounding box center [353, 304] width 54 height 17
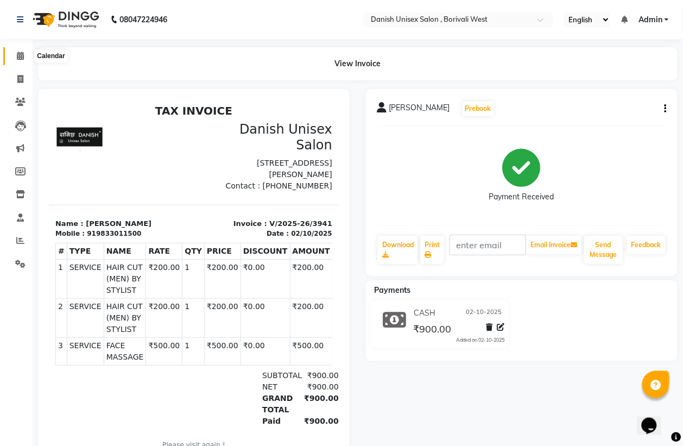
click at [21, 59] on icon at bounding box center [20, 56] width 7 height 8
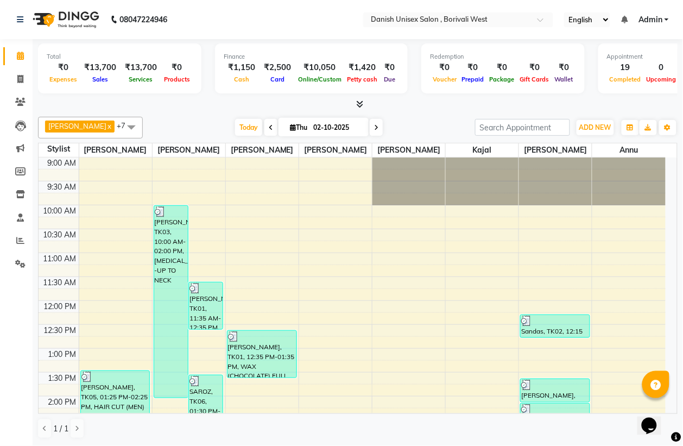
scroll to position [1, 0]
click at [20, 77] on icon at bounding box center [20, 79] width 6 height 8
select select "service"
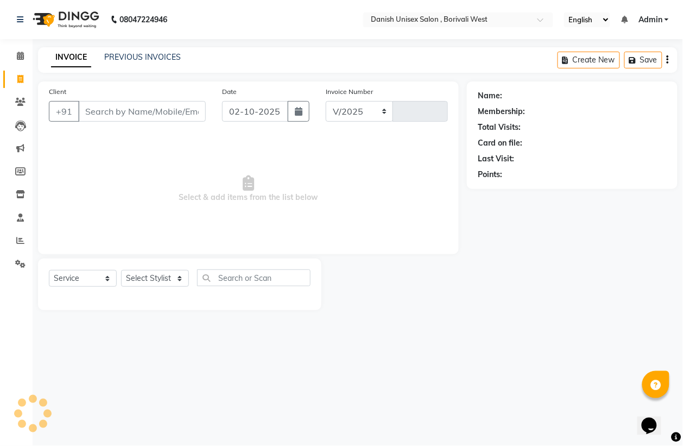
select select "6929"
type input "3951"
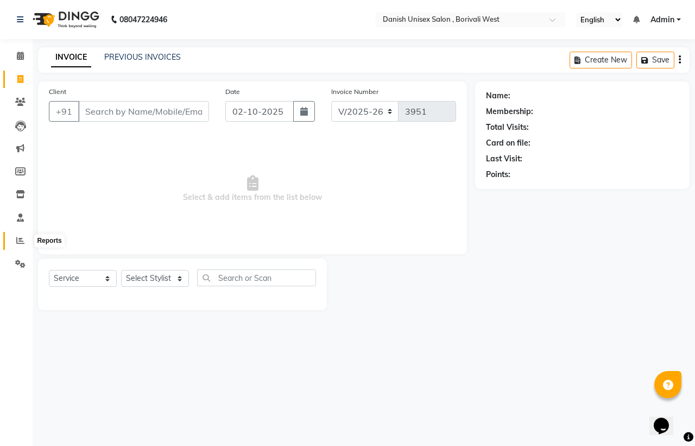
click at [17, 235] on span at bounding box center [20, 240] width 19 height 12
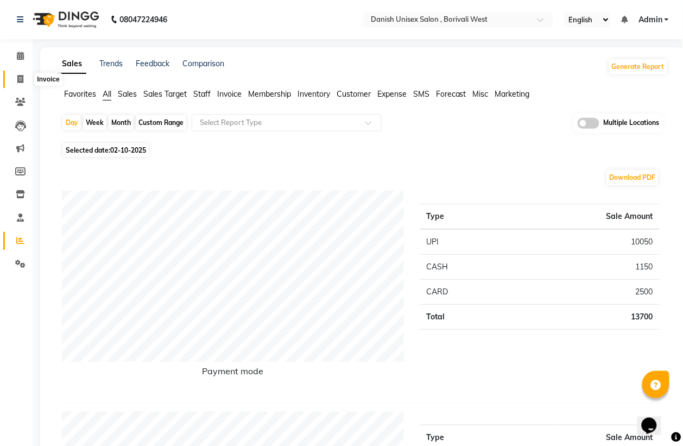
click at [21, 79] on icon at bounding box center [20, 79] width 6 height 8
select select "service"
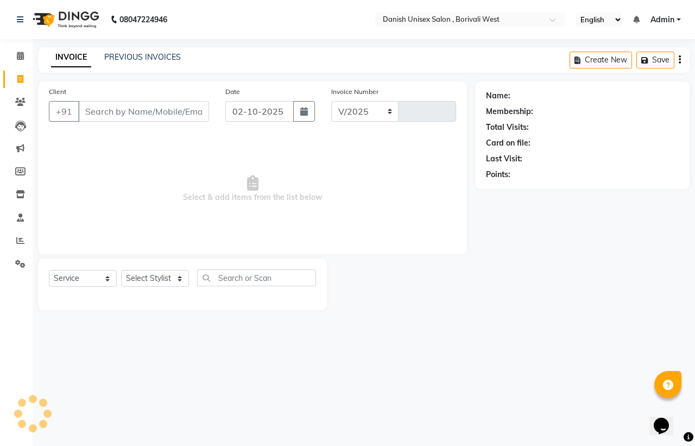
select select "6929"
type input "3951"
click at [20, 55] on icon at bounding box center [20, 56] width 7 height 8
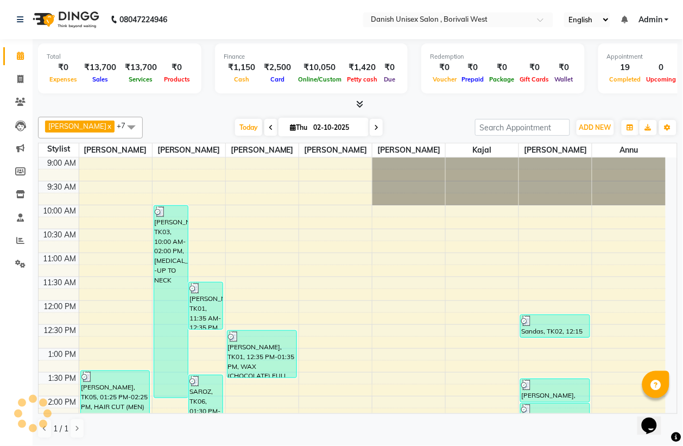
click at [360, 101] on icon at bounding box center [360, 104] width 7 height 8
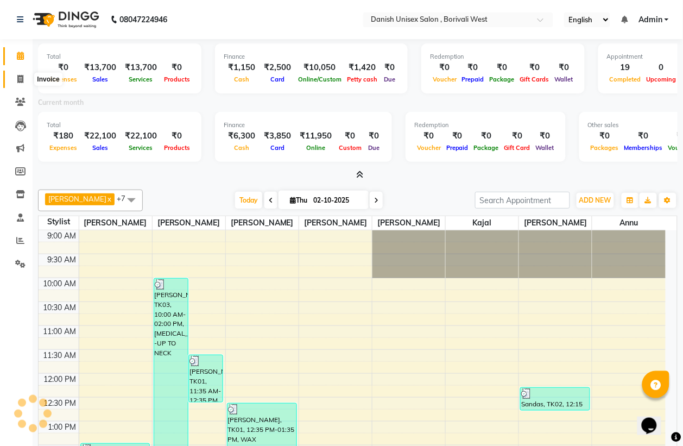
click at [22, 75] on icon at bounding box center [20, 79] width 6 height 8
select select "service"
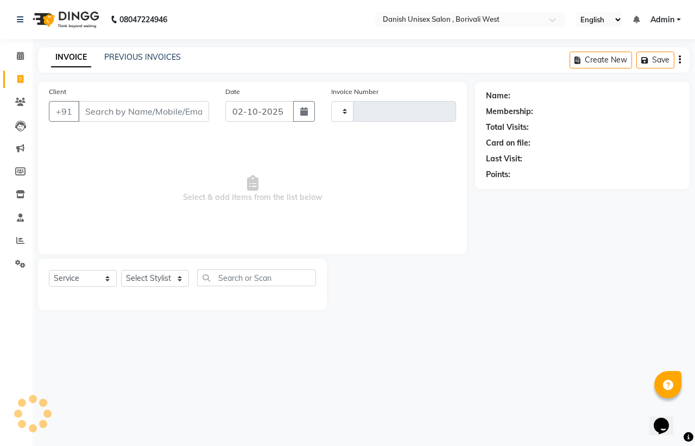
type input "3951"
select select "6929"
click at [20, 241] on icon at bounding box center [20, 240] width 8 height 8
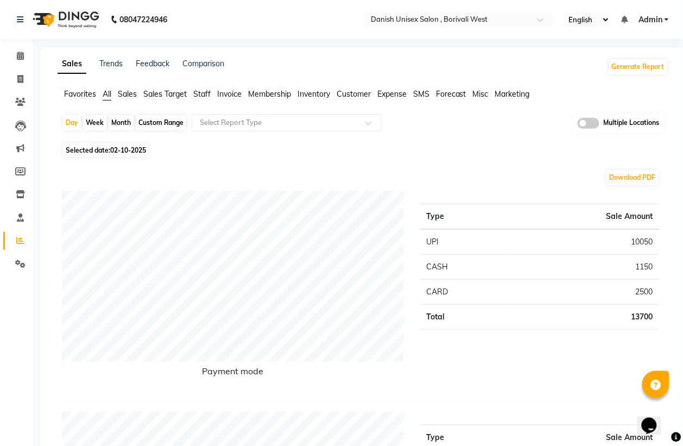
click at [126, 124] on div "Month" at bounding box center [121, 122] width 25 height 15
select select "10"
select select "2025"
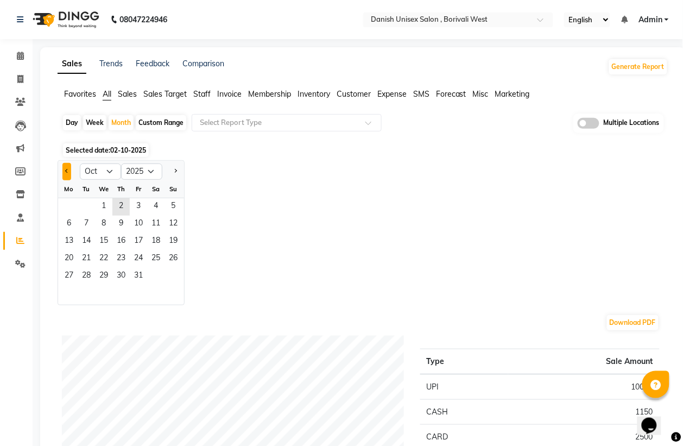
click at [71, 173] on button "Previous month" at bounding box center [66, 171] width 9 height 17
select select "9"
click at [125, 205] on span "4" at bounding box center [120, 206] width 17 height 17
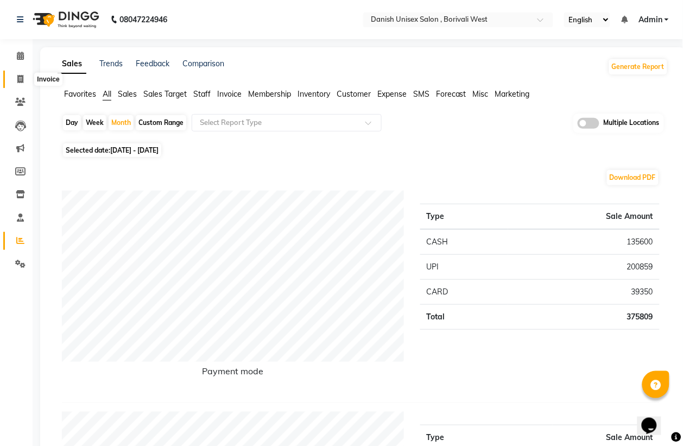
click at [20, 74] on span at bounding box center [20, 79] width 19 height 12
select select "service"
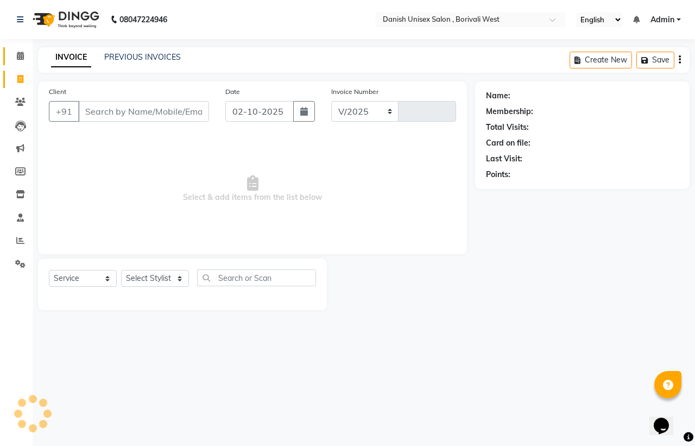
select select "6929"
type input "3951"
click at [21, 58] on icon at bounding box center [20, 56] width 7 height 8
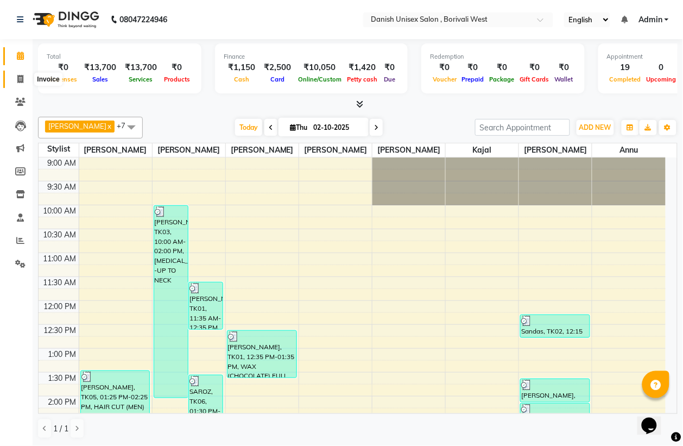
click at [19, 79] on icon at bounding box center [20, 79] width 6 height 8
select select "service"
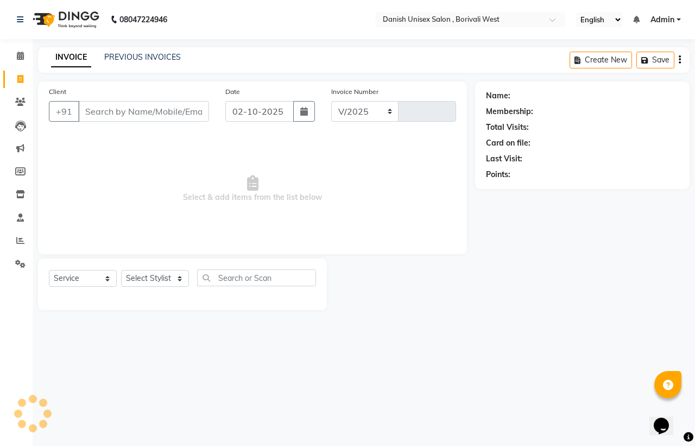
select select "6929"
type input "3951"
type input "9987676655"
click at [169, 106] on span "Add Client" at bounding box center [181, 111] width 43 height 11
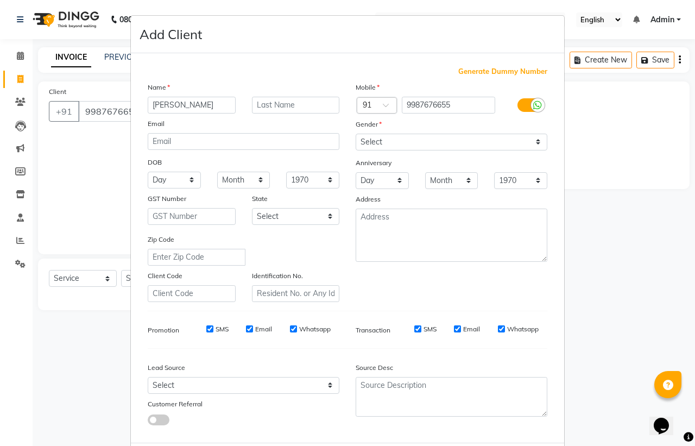
type input "[PERSON_NAME]"
click at [374, 144] on select "Select [DEMOGRAPHIC_DATA] [DEMOGRAPHIC_DATA] Other Prefer Not To Say" at bounding box center [451, 141] width 192 height 17
select select "[DEMOGRAPHIC_DATA]"
click at [355, 133] on select "Select [DEMOGRAPHIC_DATA] [DEMOGRAPHIC_DATA] Other Prefer Not To Say" at bounding box center [451, 141] width 192 height 17
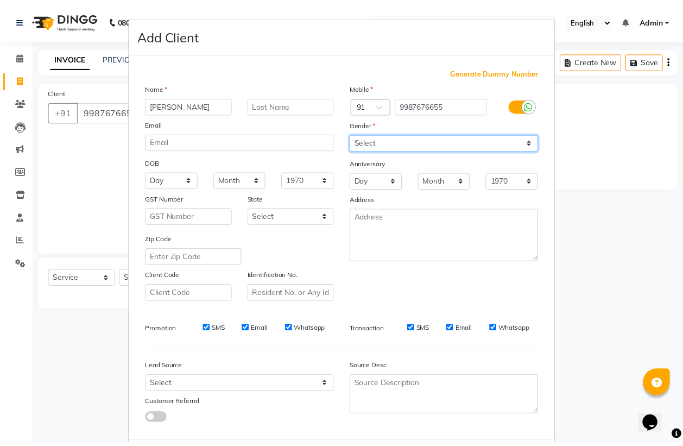
scroll to position [52, 0]
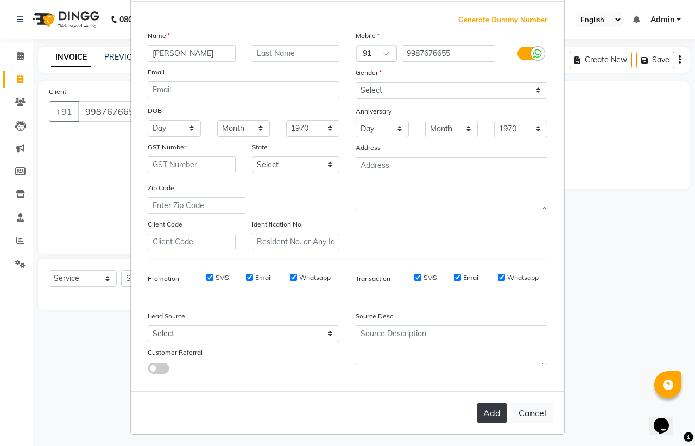
click at [487, 408] on button "Add" at bounding box center [491, 413] width 30 height 20
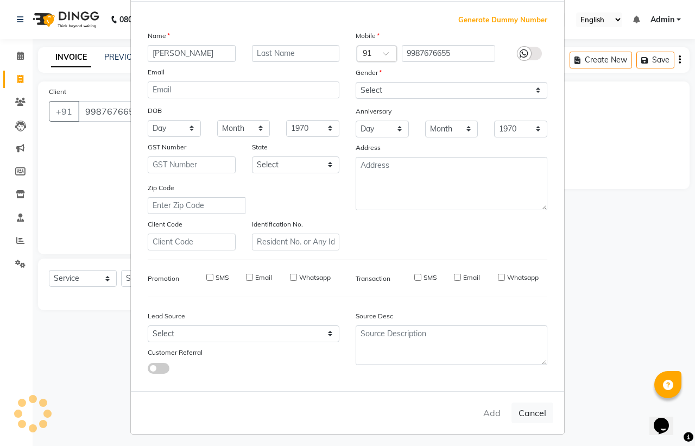
select select
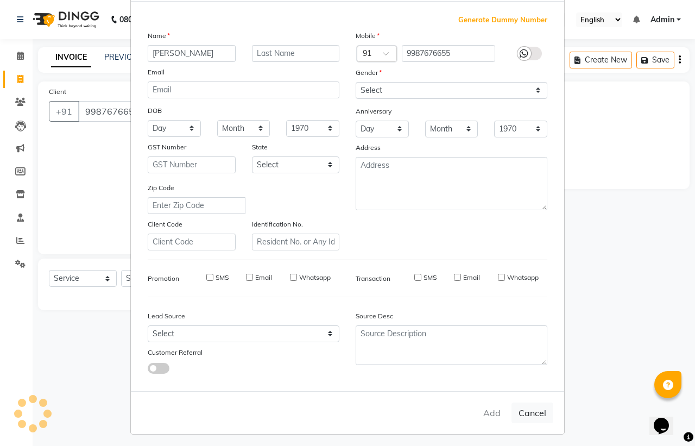
select select
checkbox input "false"
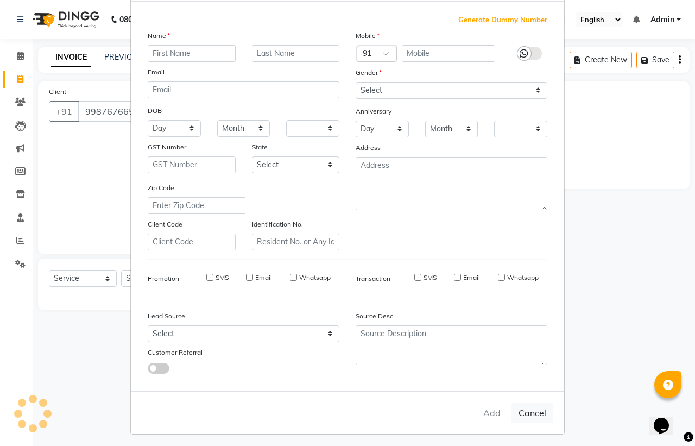
checkbox input "false"
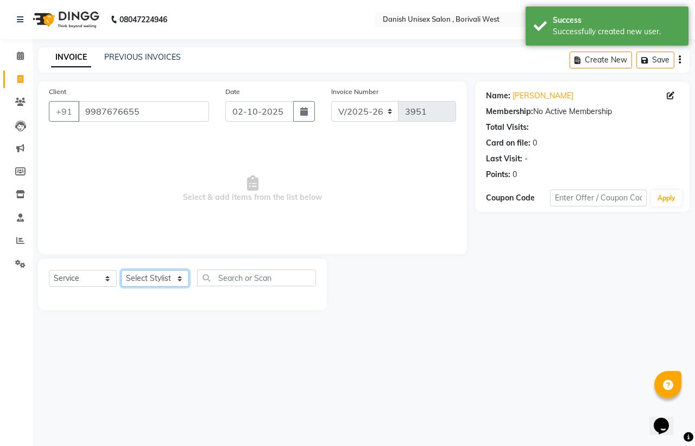
click at [161, 278] on select "Select Stylist [PERSON_NAME] [PERSON_NAME] kajal [PERSON_NAME] [PERSON_NAME] [P…" at bounding box center [155, 278] width 68 height 17
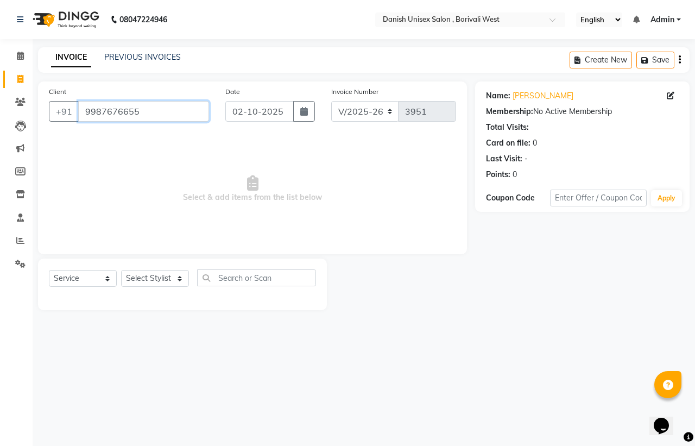
click at [183, 117] on input "9987676655" at bounding box center [143, 111] width 131 height 21
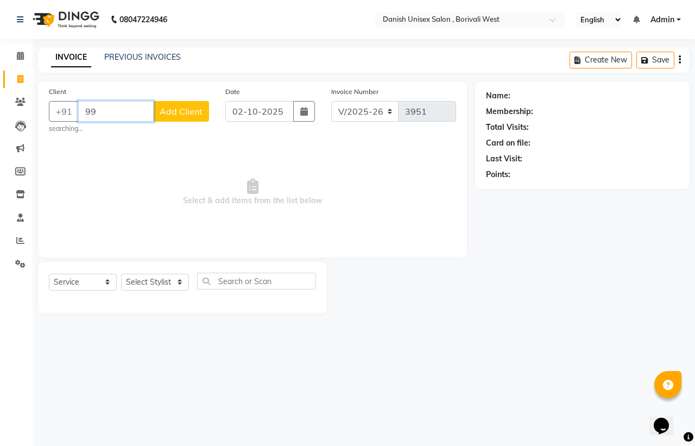
type input "9"
click at [168, 117] on input "Client" at bounding box center [143, 111] width 131 height 21
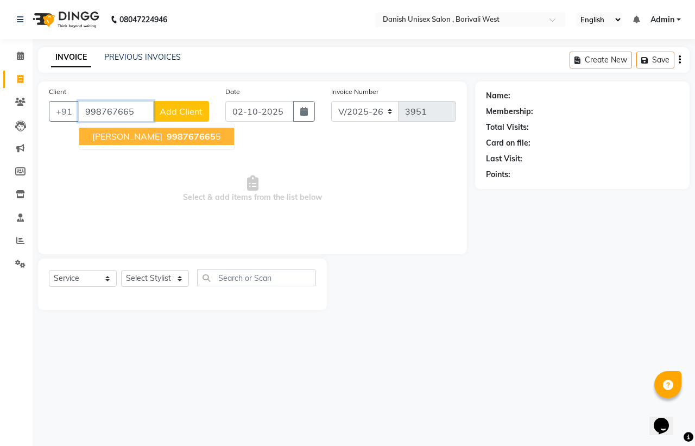
click at [167, 138] on span "998767665" at bounding box center [191, 136] width 49 height 11
type input "9987676655"
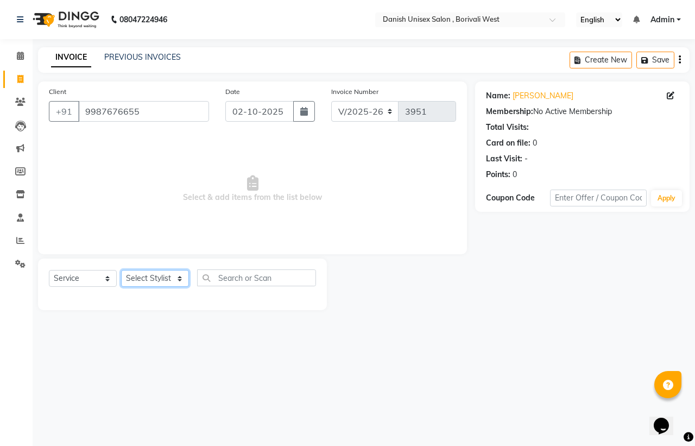
click at [172, 278] on select "Select Stylist [PERSON_NAME] [PERSON_NAME] kajal [PERSON_NAME] [PERSON_NAME] [P…" at bounding box center [155, 278] width 68 height 17
select select "57771"
click at [121, 270] on select "Select Stylist [PERSON_NAME] [PERSON_NAME] kajal [PERSON_NAME] [PERSON_NAME] [P…" at bounding box center [155, 278] width 68 height 17
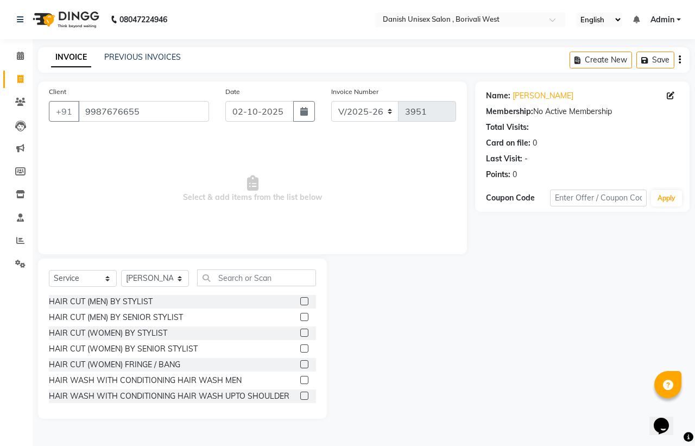
click at [300, 297] on label at bounding box center [304, 301] width 8 height 8
click at [300, 298] on input "checkbox" at bounding box center [303, 301] width 7 height 7
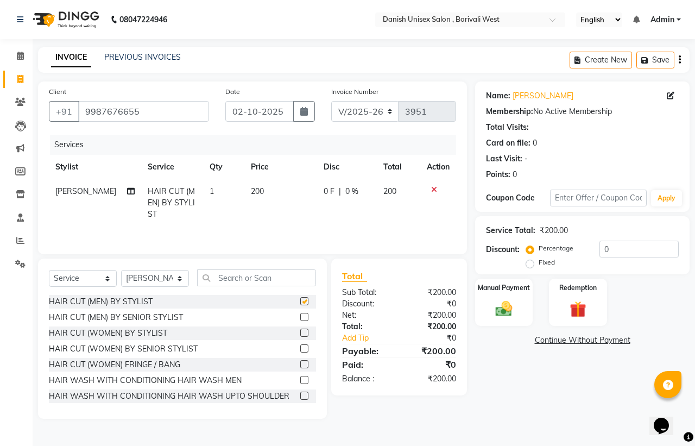
checkbox input "false"
click at [153, 280] on select "Select Stylist [PERSON_NAME] [PERSON_NAME] kajal [PERSON_NAME] [PERSON_NAME] [P…" at bounding box center [155, 278] width 68 height 17
select select "89255"
click at [121, 273] on select "Select Stylist [PERSON_NAME] [PERSON_NAME] kajal [PERSON_NAME] [PERSON_NAME] [P…" at bounding box center [155, 278] width 68 height 17
click at [300, 302] on label at bounding box center [304, 301] width 8 height 8
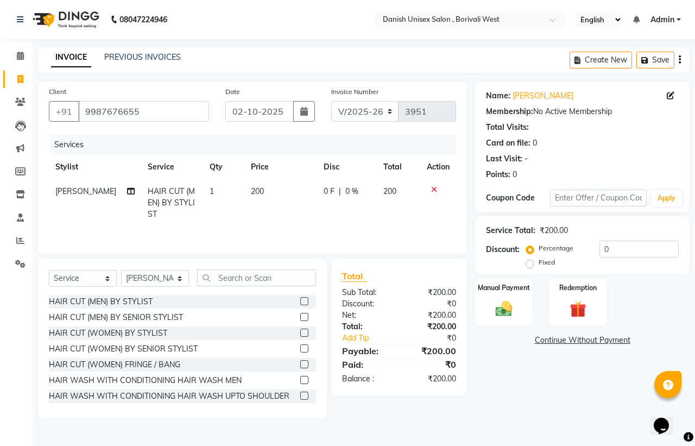
click at [300, 302] on input "checkbox" at bounding box center [303, 301] width 7 height 7
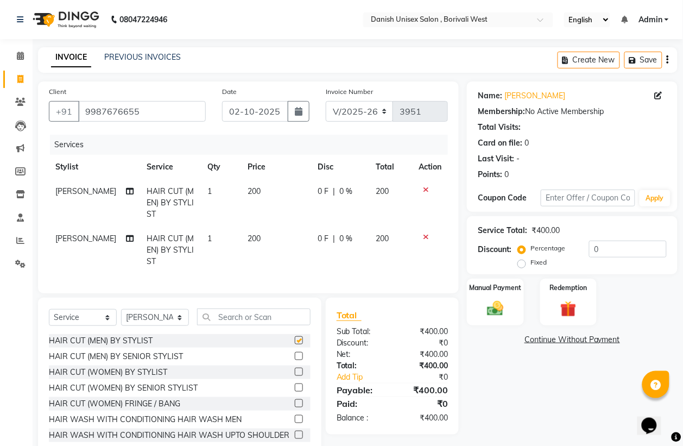
checkbox input "false"
click at [158, 323] on select "Select Stylist [PERSON_NAME] [PERSON_NAME] kajal [PERSON_NAME] [PERSON_NAME] [P…" at bounding box center [155, 317] width 68 height 17
select select "83127"
click at [121, 320] on select "Select Stylist [PERSON_NAME] [PERSON_NAME] kajal [PERSON_NAME] [PERSON_NAME] [P…" at bounding box center [155, 317] width 68 height 17
click at [266, 325] on input "text" at bounding box center [253, 316] width 113 height 17
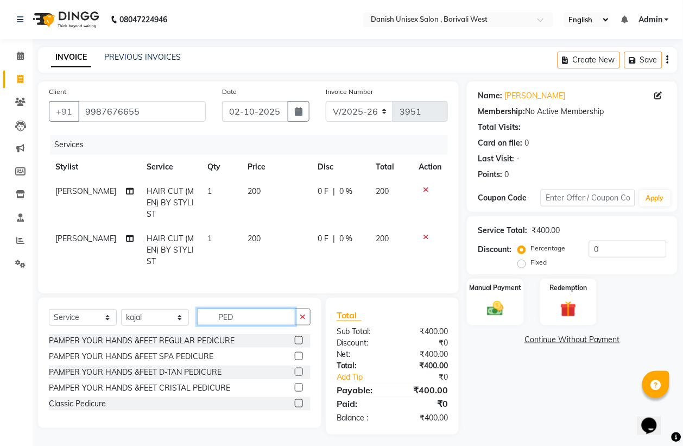
type input "PED"
click at [299, 344] on label at bounding box center [299, 340] width 8 height 8
click at [299, 344] on input "checkbox" at bounding box center [298, 340] width 7 height 7
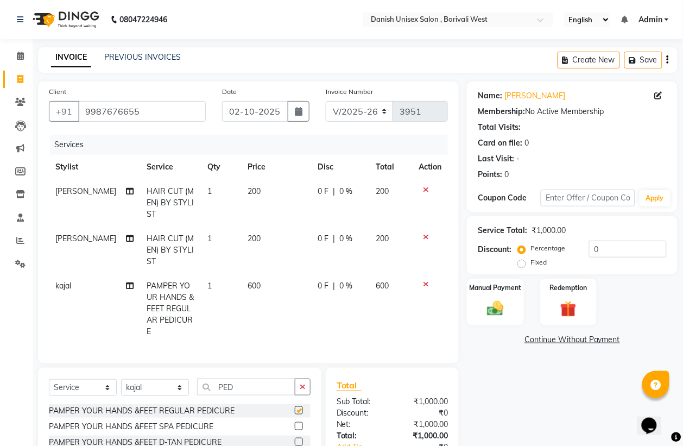
checkbox input "false"
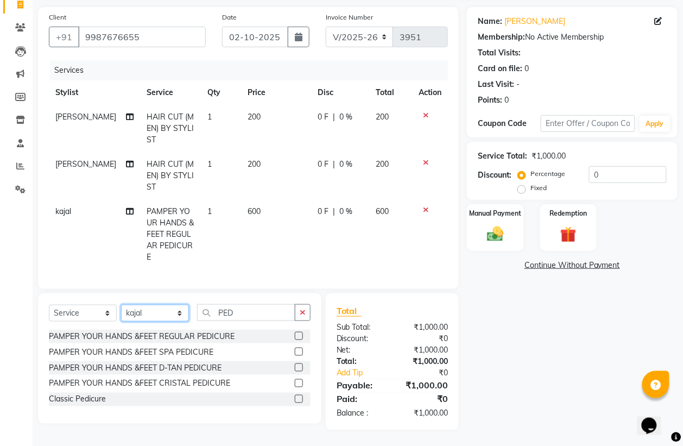
click at [158, 314] on select "Select Stylist [PERSON_NAME] [PERSON_NAME] kajal [PERSON_NAME] [PERSON_NAME] [P…" at bounding box center [155, 312] width 68 height 17
select select "54585"
click at [121, 304] on select "Select Stylist [PERSON_NAME] [PERSON_NAME] kajal [PERSON_NAME] [PERSON_NAME] [P…" at bounding box center [155, 312] width 68 height 17
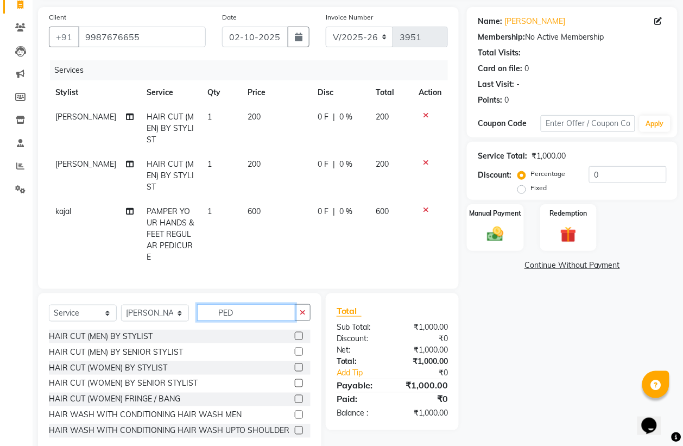
click at [268, 313] on input "PED" at bounding box center [246, 312] width 98 height 17
type input "P"
type input "spa"
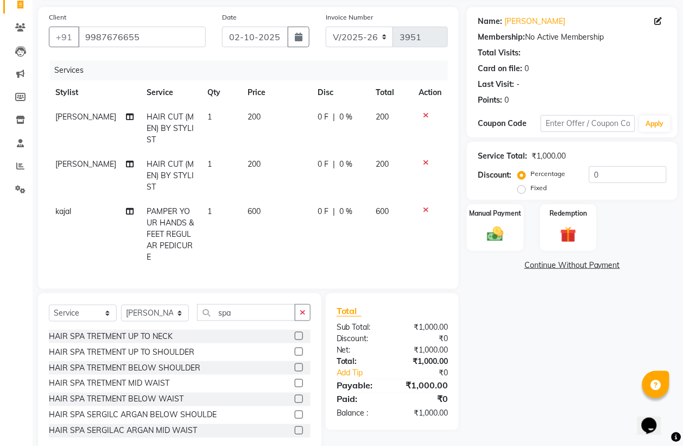
click at [295, 383] on label at bounding box center [299, 383] width 8 height 8
click at [295, 383] on input "checkbox" at bounding box center [298, 383] width 7 height 7
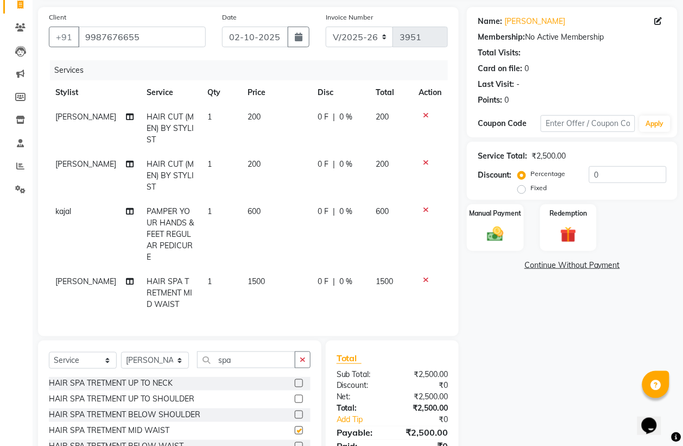
checkbox input "false"
click at [317, 284] on span "0 F" at bounding box center [322, 281] width 11 height 11
select select "54585"
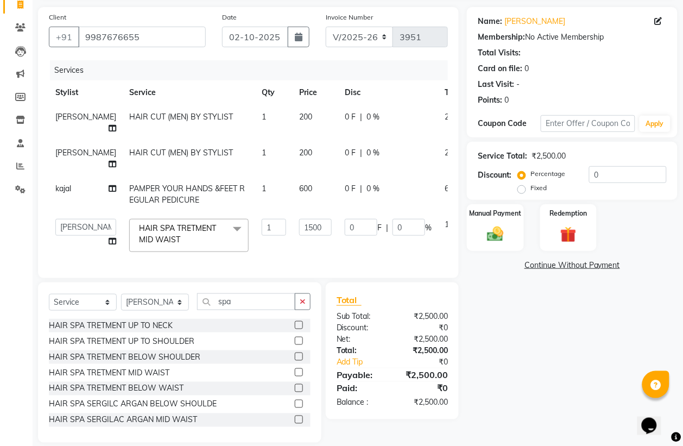
scroll to position [0, 30]
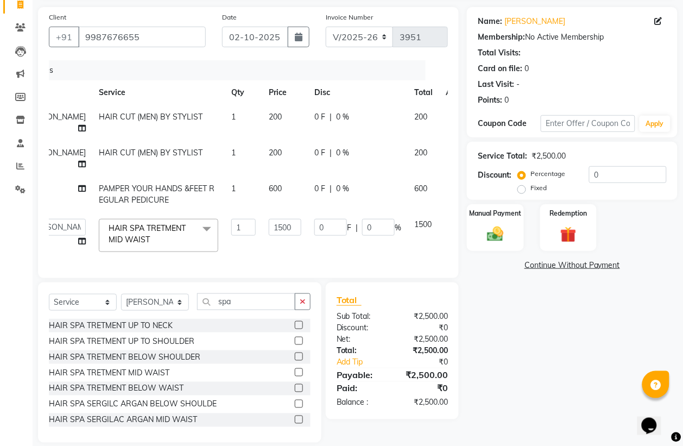
drag, startPoint x: 291, startPoint y: 421, endPoint x: 291, endPoint y: 414, distance: 6.5
click at [291, 414] on div "HAIR SPA TRETMENT UP TO NECK HAIR SPA TRETMENT UP TO SHOULDER HAIR SPA TRETMENT…" at bounding box center [180, 373] width 262 height 109
click at [295, 392] on label at bounding box center [299, 388] width 8 height 8
click at [295, 392] on input "checkbox" at bounding box center [298, 388] width 7 height 7
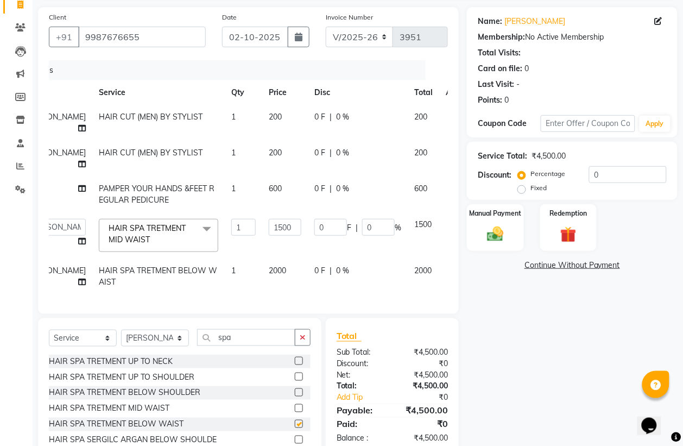
checkbox input "false"
drag, startPoint x: 427, startPoint y: 289, endPoint x: 407, endPoint y: 300, distance: 22.1
click at [450, 272] on icon at bounding box center [453, 269] width 6 height 8
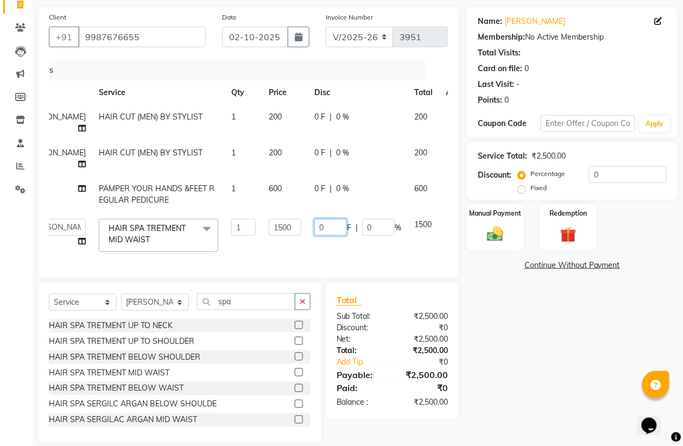
click at [314, 236] on input "0" at bounding box center [330, 227] width 33 height 17
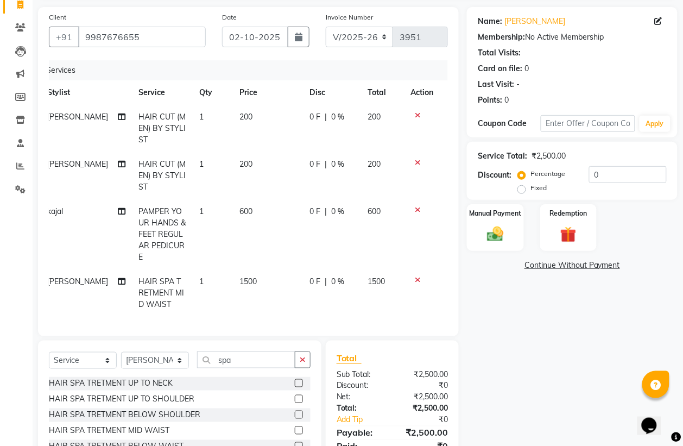
scroll to position [0, 8]
drag, startPoint x: 514, startPoint y: 280, endPoint x: 693, endPoint y: 371, distance: 200.7
click at [683, 371] on html "08047224946 Select Location × Danish Unisex Salon , Borivali West English ENGLI…" at bounding box center [341, 149] width 683 height 446
click at [324, 285] on span "|" at bounding box center [325, 281] width 2 height 11
select select "54585"
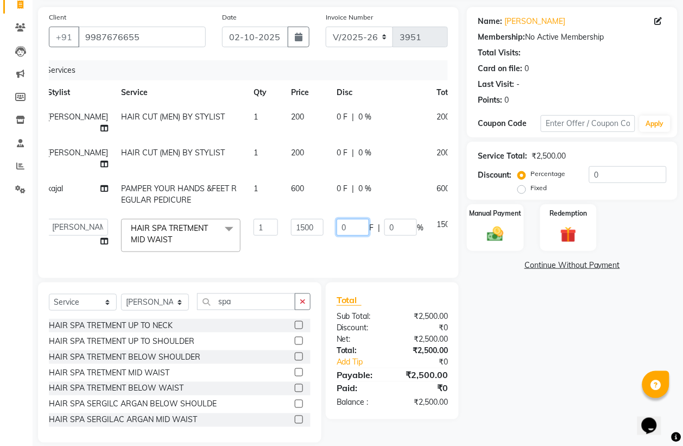
drag, startPoint x: 330, startPoint y: 255, endPoint x: 360, endPoint y: 255, distance: 29.8
click at [338, 236] on input "0" at bounding box center [352, 227] width 33 height 17
type input "0200"
click at [373, 258] on tr "Annu [PERSON_NAME] [PERSON_NAME] kajal [PERSON_NAME] [PERSON_NAME] [PERSON_NAME…" at bounding box center [269, 235] width 456 height 46
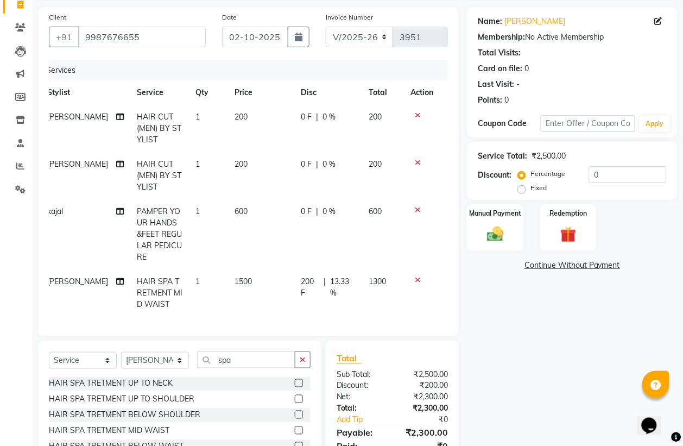
scroll to position [142, 0]
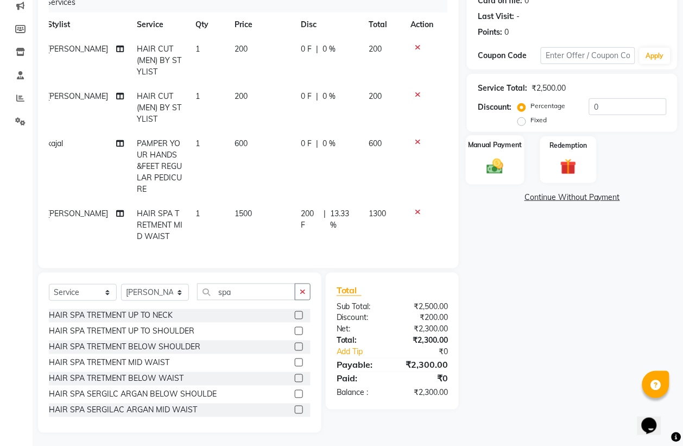
drag, startPoint x: 499, startPoint y: 170, endPoint x: 511, endPoint y: 170, distance: 11.4
click at [499, 169] on img at bounding box center [494, 166] width 27 height 20
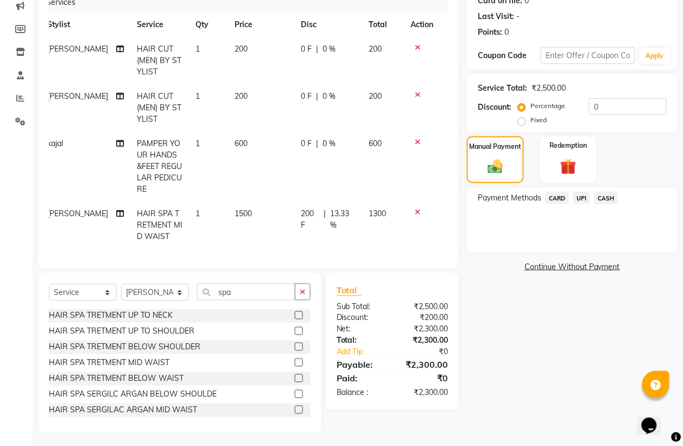
click at [57, 209] on span "[PERSON_NAME]" at bounding box center [77, 213] width 61 height 10
select select "54585"
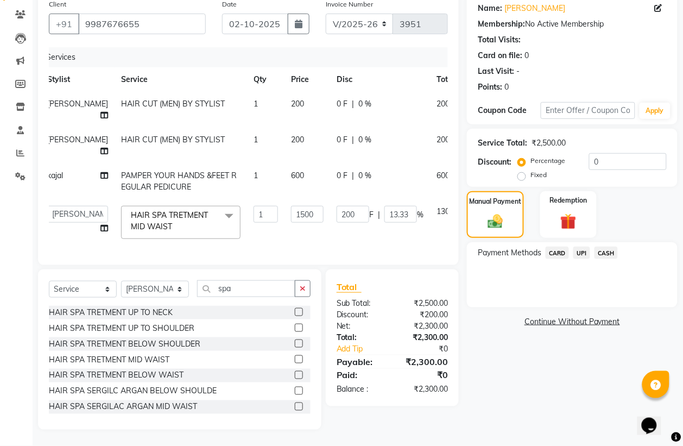
scroll to position [0, 8]
click at [57, 209] on select "[PERSON_NAME] [PERSON_NAME] kajal [PERSON_NAME] [PERSON_NAME] [PERSON_NAME] [PE…" at bounding box center [77, 214] width 61 height 17
click at [180, 236] on div "Services Stylist Service Qty Price Disc Total Action [PERSON_NAME] HAIR CUT (ME…" at bounding box center [248, 150] width 399 height 207
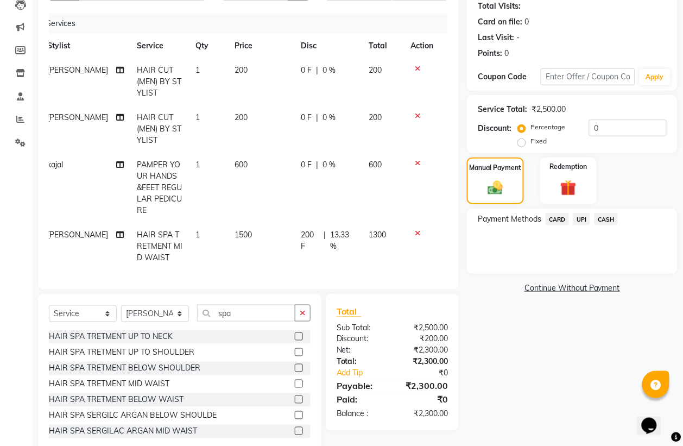
click at [116, 235] on icon at bounding box center [120, 235] width 8 height 8
select select "54585"
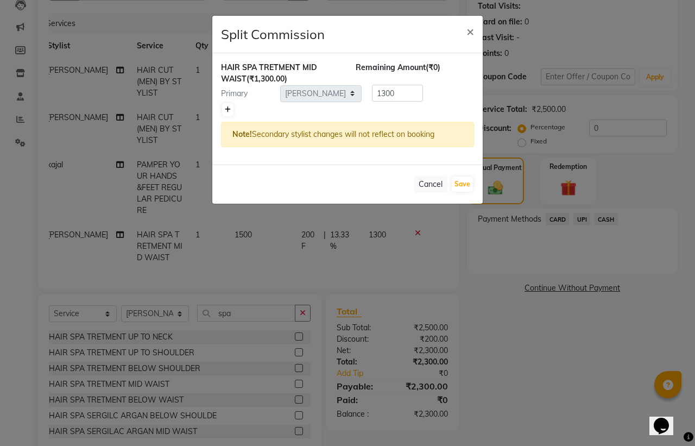
click at [229, 109] on icon at bounding box center [228, 109] width 6 height 7
type input "650"
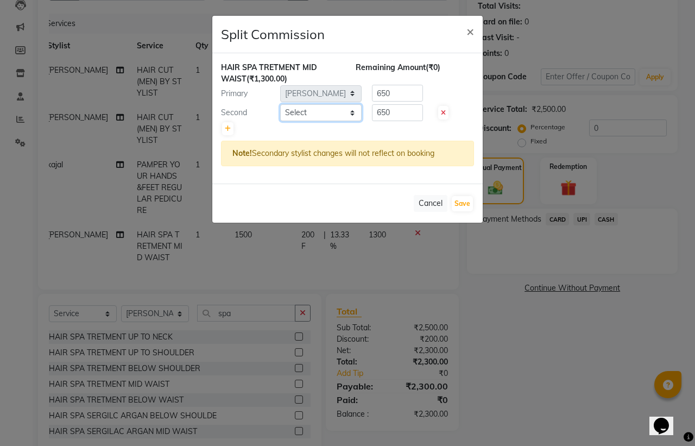
click at [302, 112] on select "Select [PERSON_NAME] [PERSON_NAME] kajal [PERSON_NAME] [PERSON_NAME] [PERSON_NA…" at bounding box center [320, 112] width 81 height 17
select select "89255"
click at [280, 104] on select "Select [PERSON_NAME] [PERSON_NAME] kajal [PERSON_NAME] [PERSON_NAME] [PERSON_NA…" at bounding box center [320, 112] width 81 height 17
click at [463, 211] on button "Save" at bounding box center [461, 203] width 21 height 15
select select "Select"
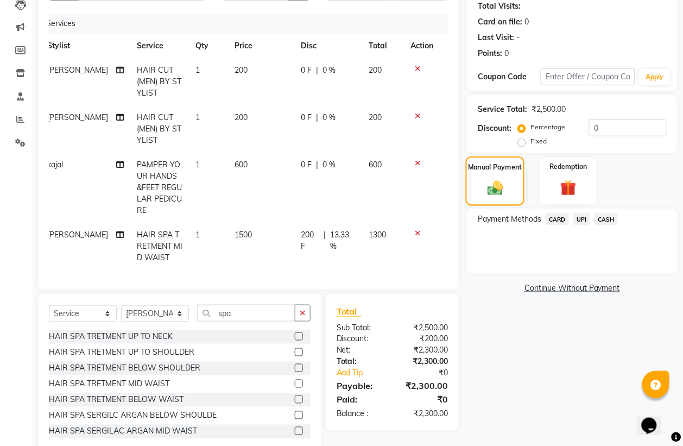
click at [486, 191] on img at bounding box center [495, 188] width 26 height 18
click at [606, 217] on span "CASH" at bounding box center [605, 219] width 23 height 12
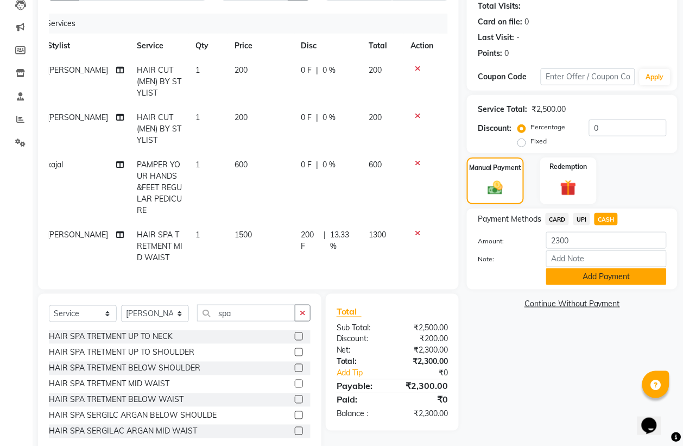
click at [614, 275] on button "Add Payment" at bounding box center [606, 276] width 120 height 17
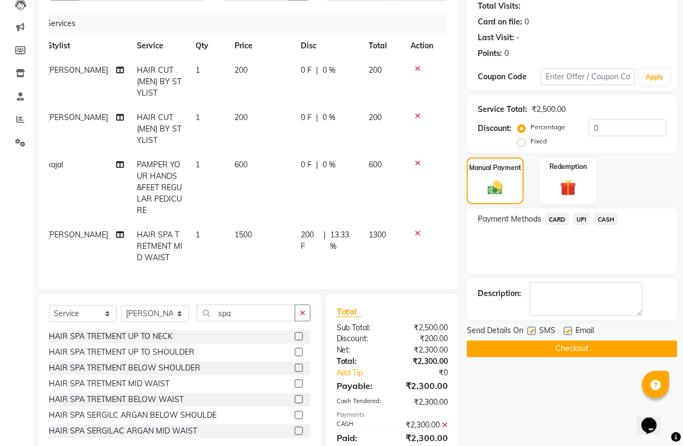
click at [614, 350] on button "Checkout" at bounding box center [572, 348] width 211 height 17
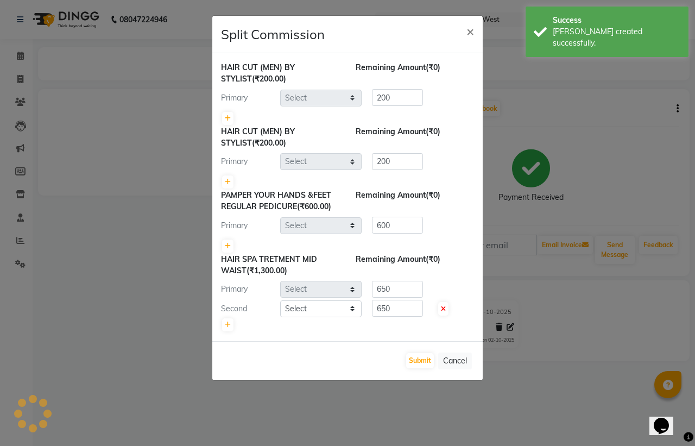
select select "57771"
select select "89255"
select select "83127"
select select "54585"
select select "89255"
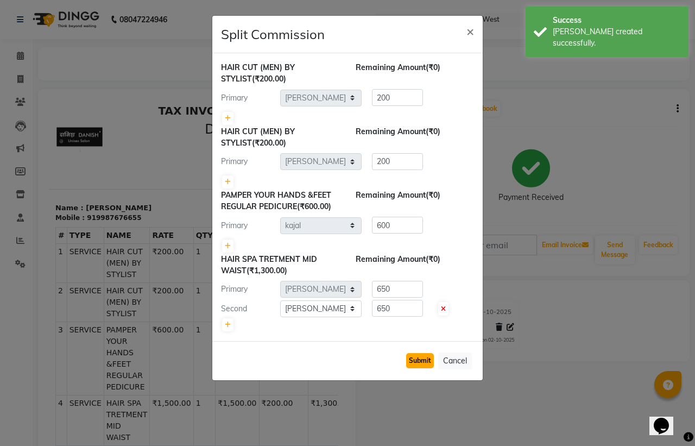
click at [421, 362] on button "Submit" at bounding box center [420, 360] width 28 height 15
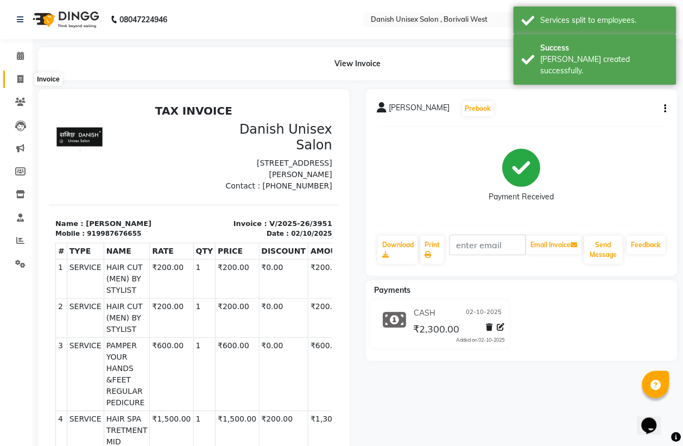
click at [22, 77] on icon at bounding box center [20, 79] width 6 height 8
select select "service"
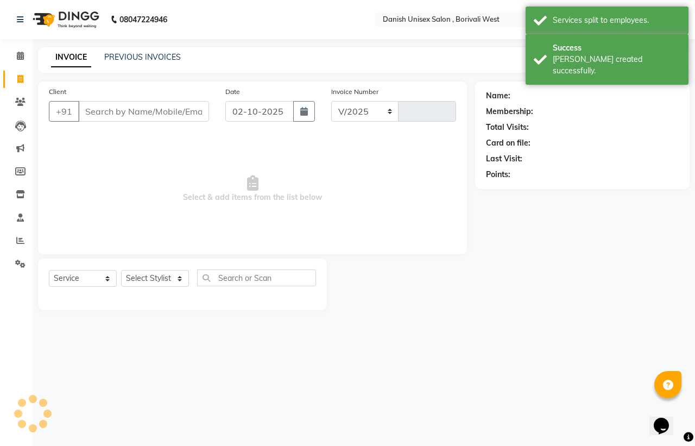
select select "6929"
type input "3952"
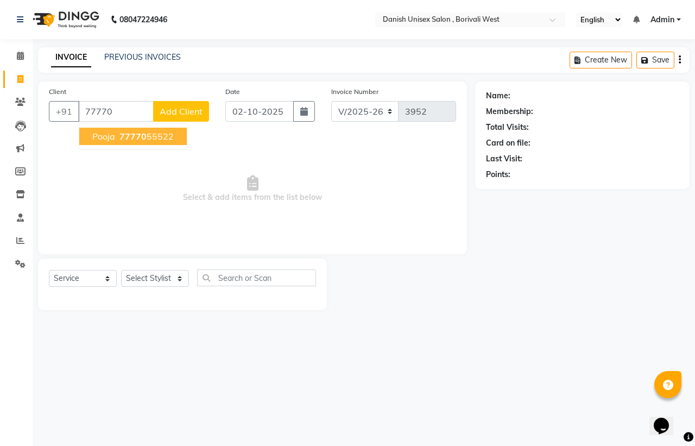
click at [155, 139] on ngb-highlight "77770 55522" at bounding box center [145, 136] width 56 height 11
type input "7777055522"
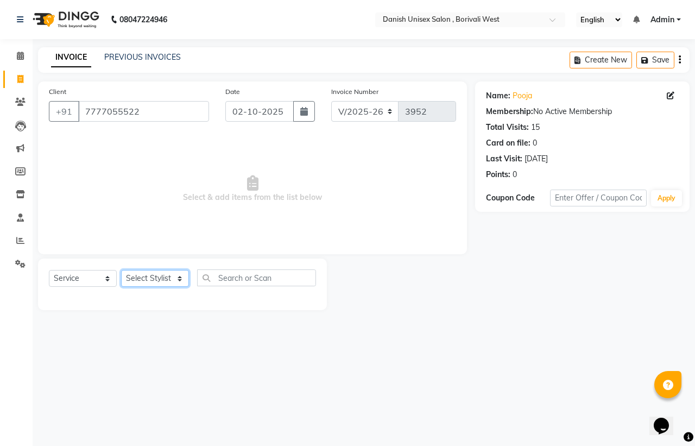
click at [147, 278] on select "Select Stylist [PERSON_NAME] [PERSON_NAME] kajal [PERSON_NAME] [PERSON_NAME] [P…" at bounding box center [155, 278] width 68 height 17
select select "54585"
click at [121, 270] on select "Select Stylist [PERSON_NAME] [PERSON_NAME] kajal [PERSON_NAME] [PERSON_NAME] [P…" at bounding box center [155, 278] width 68 height 17
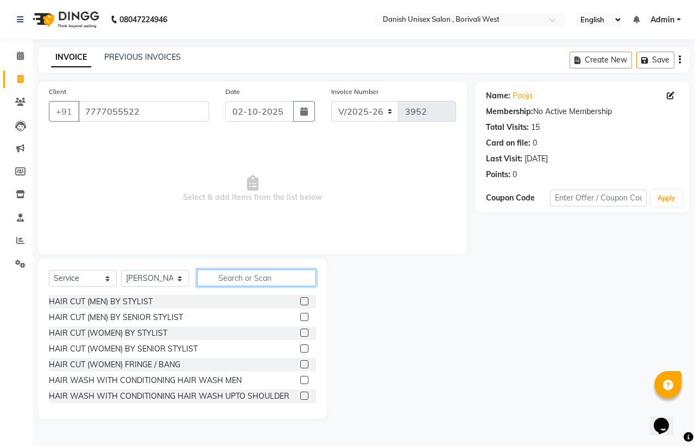
click at [215, 281] on input "text" at bounding box center [256, 277] width 119 height 17
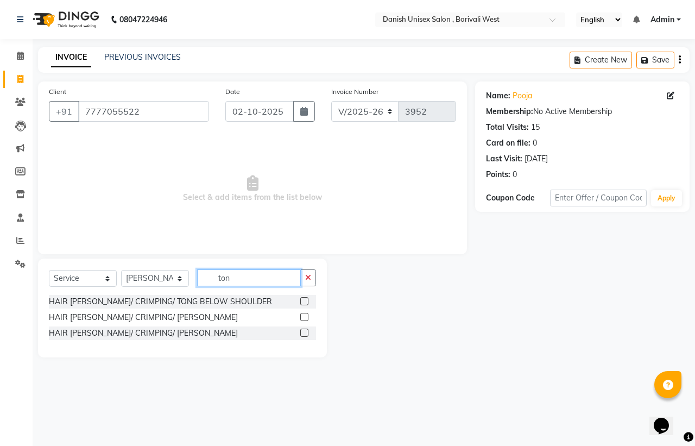
type input "ton"
click at [302, 319] on label at bounding box center [304, 317] width 8 height 8
click at [302, 319] on input "checkbox" at bounding box center [303, 317] width 7 height 7
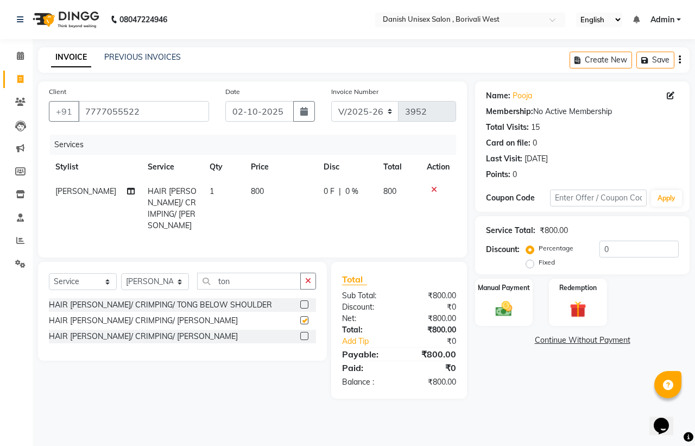
checkbox input "false"
click at [431, 188] on icon at bounding box center [434, 190] width 6 height 8
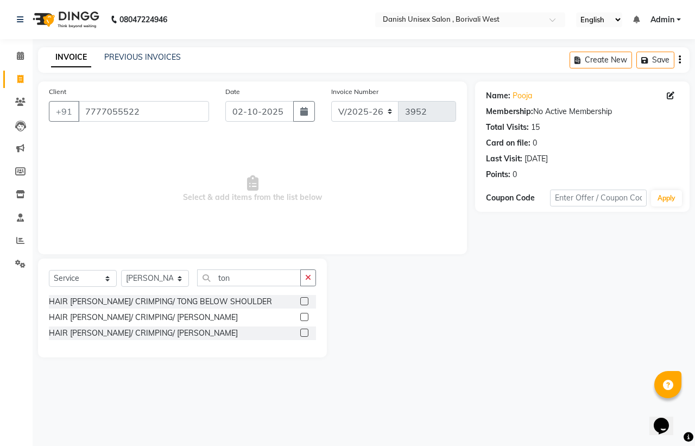
click at [305, 297] on label at bounding box center [304, 301] width 8 height 8
click at [305, 298] on input "checkbox" at bounding box center [303, 301] width 7 height 7
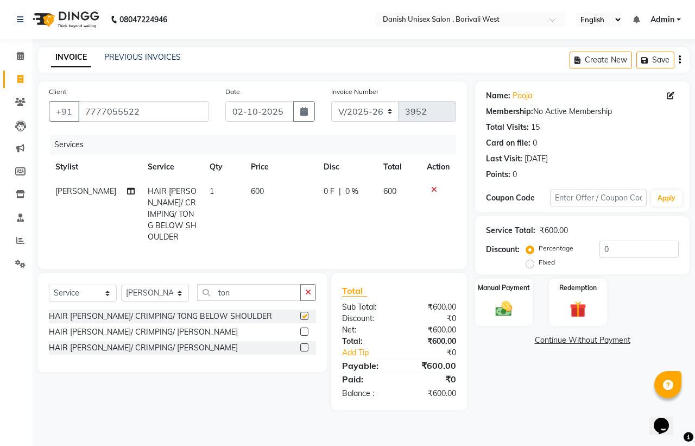
checkbox input "false"
click at [345, 190] on span "0 %" at bounding box center [351, 191] width 13 height 11
select select "54585"
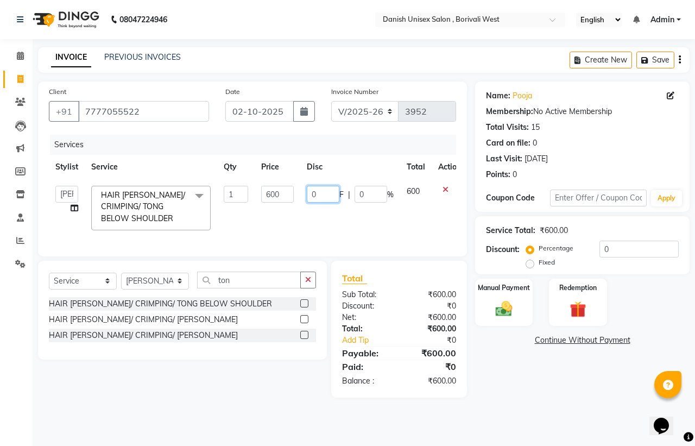
drag, startPoint x: 316, startPoint y: 193, endPoint x: 342, endPoint y: 194, distance: 25.5
click at [323, 193] on input "0" at bounding box center [323, 194] width 33 height 17
type input "0100"
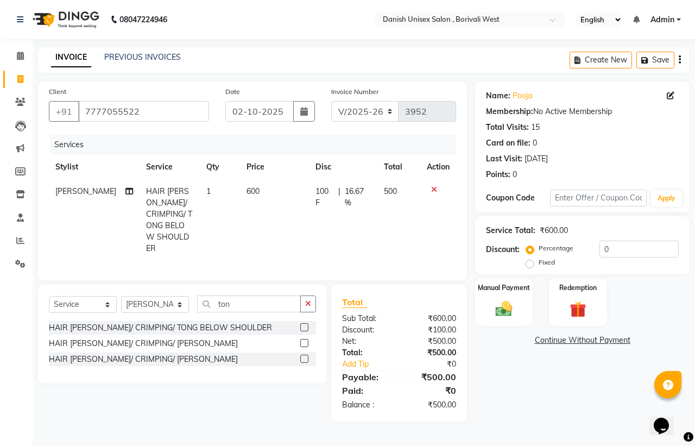
click at [384, 216] on tr "[PERSON_NAME] HAIR [PERSON_NAME]/ CRIMPING/ TONG BELOW SHOULDER 1 600 100 F | 1…" at bounding box center [252, 219] width 407 height 81
drag, startPoint x: 257, startPoint y: 290, endPoint x: 438, endPoint y: 272, distance: 182.7
click at [307, 295] on div "ton" at bounding box center [257, 303] width 118 height 17
type input "t"
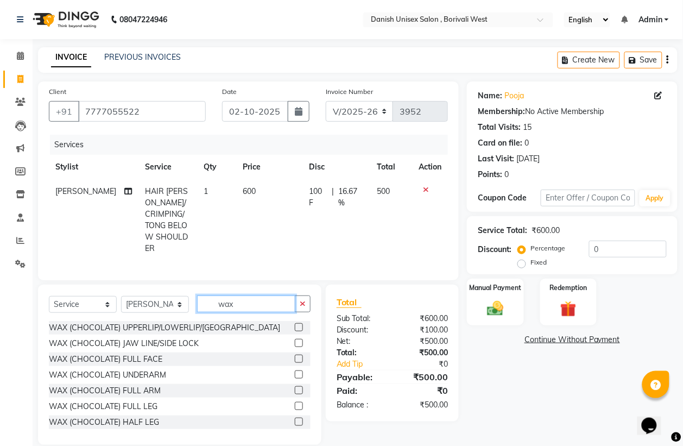
type input "wax"
click at [154, 296] on select "Select Stylist [PERSON_NAME] [PERSON_NAME] kajal [PERSON_NAME] [PERSON_NAME] [P…" at bounding box center [155, 304] width 68 height 17
select select "54589"
click at [121, 296] on select "Select Stylist [PERSON_NAME] [PERSON_NAME] kajal [PERSON_NAME] [PERSON_NAME] [P…" at bounding box center [155, 304] width 68 height 17
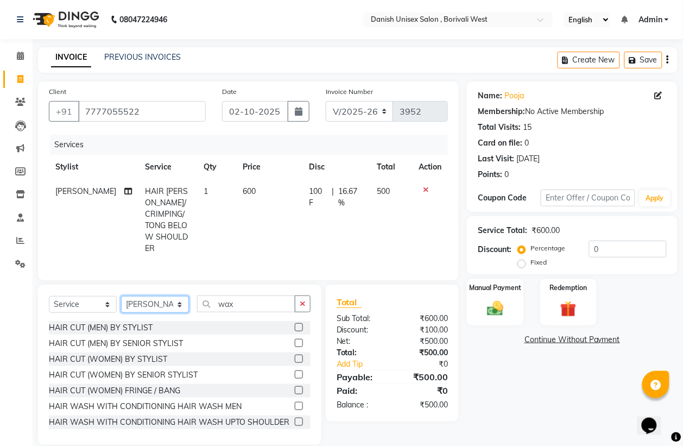
scroll to position [68, 0]
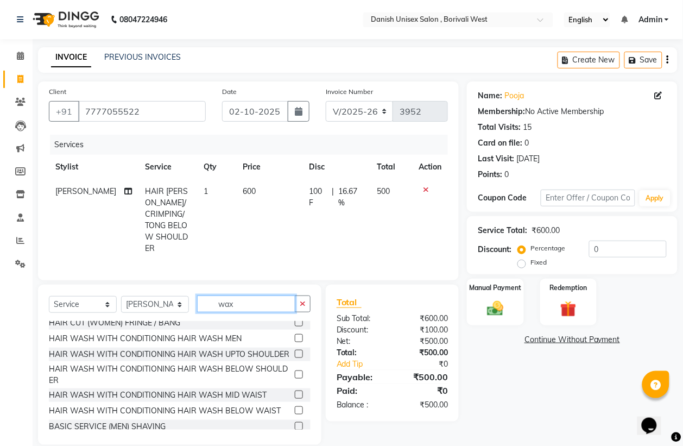
click at [251, 295] on input "wax" at bounding box center [246, 303] width 98 height 17
type input "w"
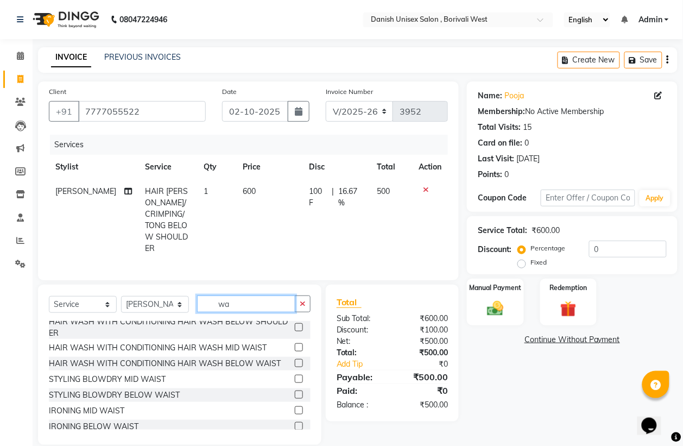
scroll to position [0, 0]
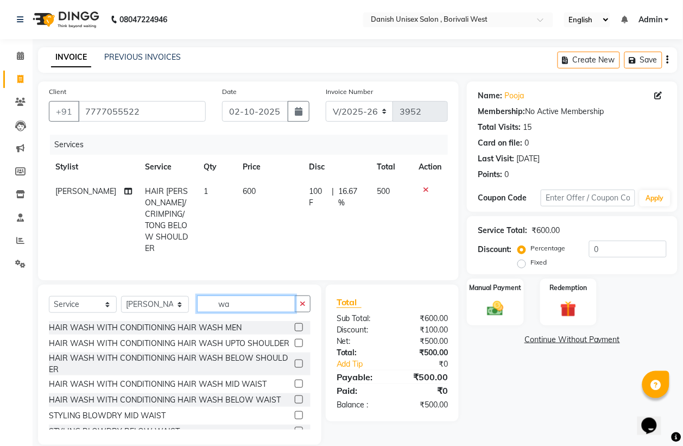
type input "wax"
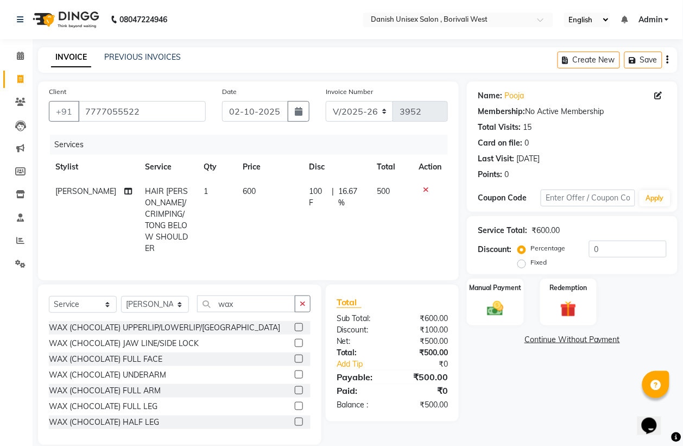
click at [295, 339] on label at bounding box center [299, 343] width 8 height 8
click at [295, 340] on input "checkbox" at bounding box center [298, 343] width 7 height 7
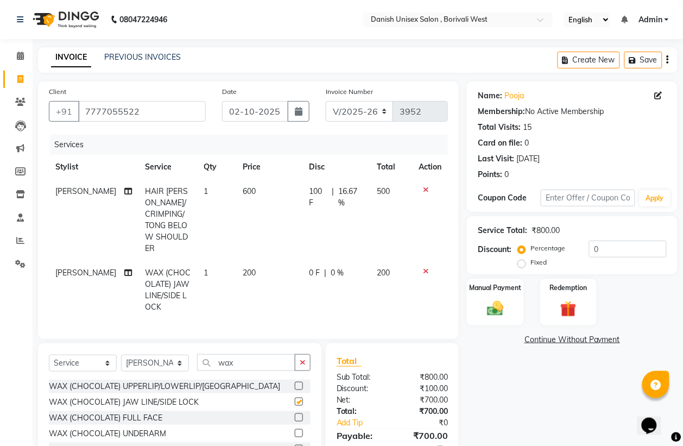
checkbox input "false"
click at [258, 356] on input "wax" at bounding box center [246, 362] width 98 height 17
type input "w"
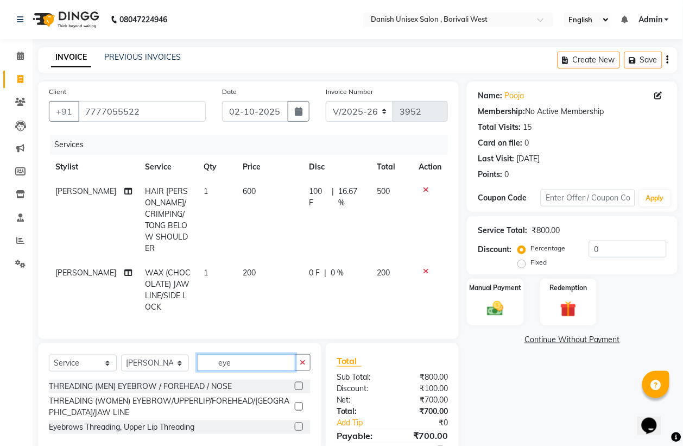
type input "eye"
drag, startPoint x: 298, startPoint y: 394, endPoint x: 321, endPoint y: 380, distance: 26.5
click at [298, 402] on label at bounding box center [299, 406] width 8 height 8
click at [298, 403] on input "checkbox" at bounding box center [298, 406] width 7 height 7
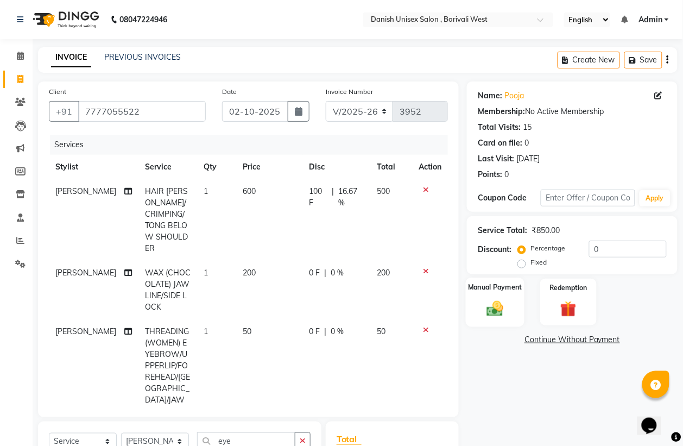
checkbox input "false"
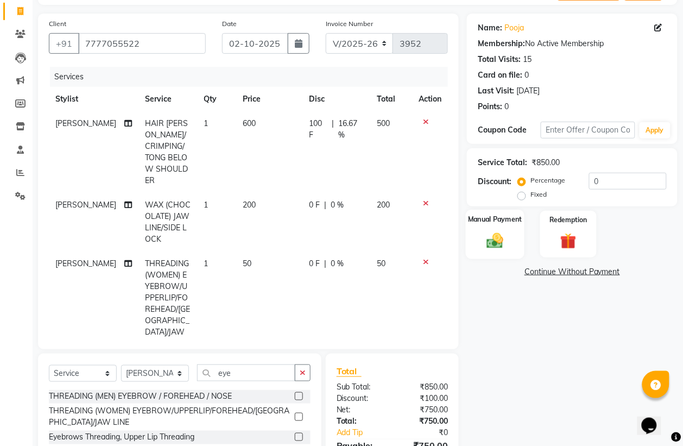
click at [508, 243] on img at bounding box center [494, 241] width 27 height 20
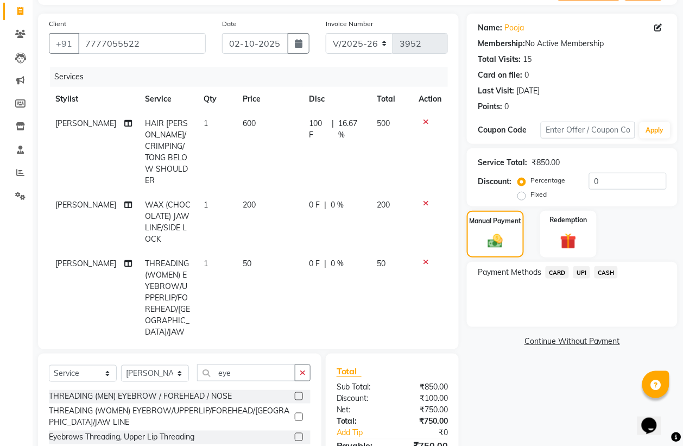
click at [582, 273] on span "UPI" at bounding box center [581, 272] width 17 height 12
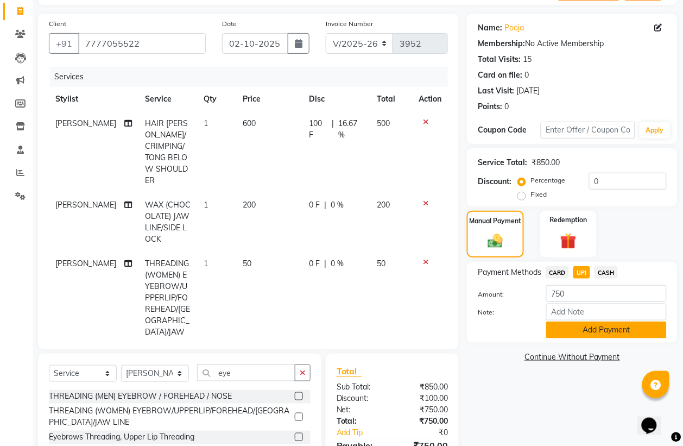
click at [586, 333] on button "Add Payment" at bounding box center [606, 329] width 120 height 17
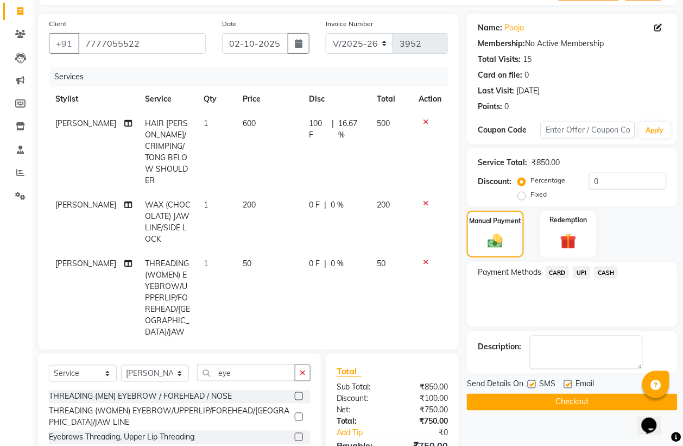
click at [599, 399] on button "Checkout" at bounding box center [572, 401] width 211 height 17
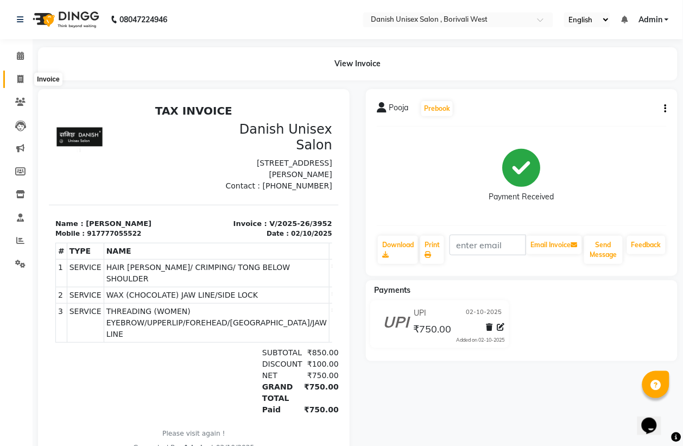
click at [20, 79] on icon at bounding box center [20, 79] width 6 height 8
select select "service"
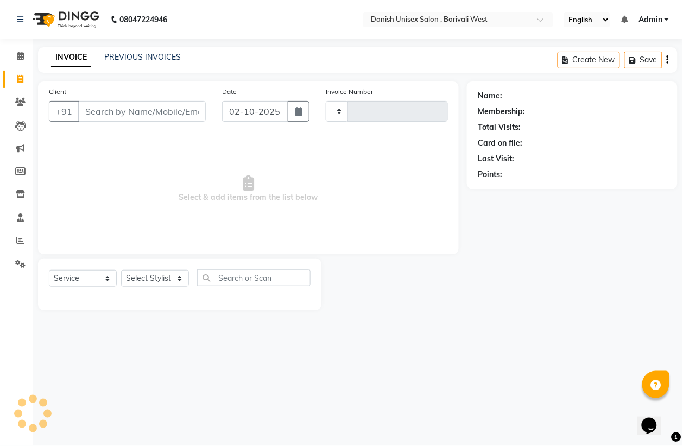
type input "3953"
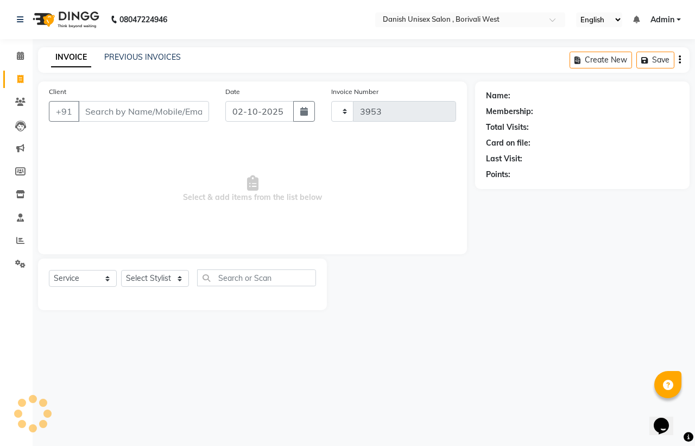
select select "6929"
click at [150, 52] on link "PREVIOUS INVOICES" at bounding box center [142, 57] width 77 height 10
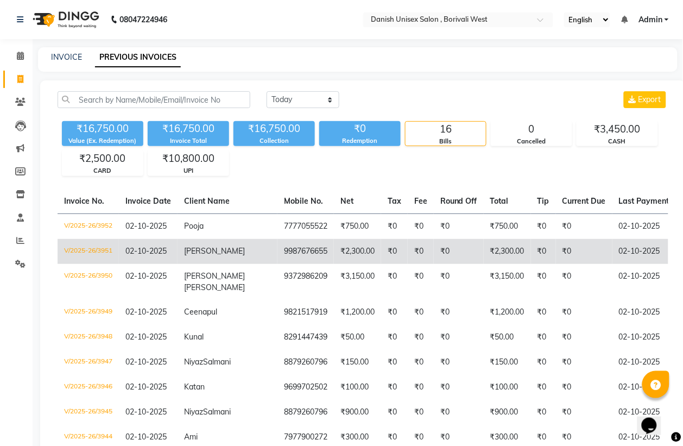
click at [381, 251] on td "₹0" at bounding box center [394, 251] width 27 height 25
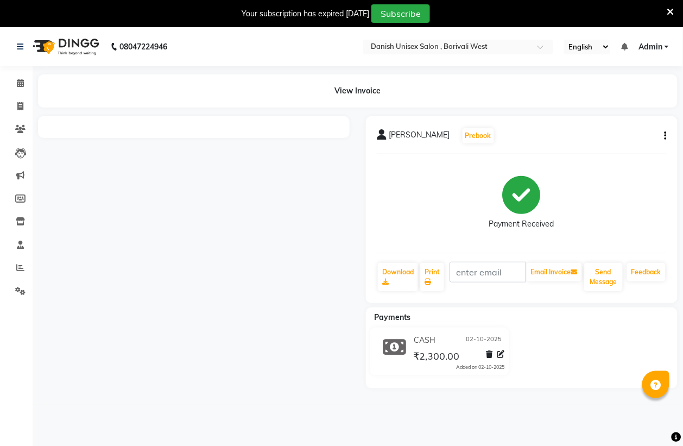
click at [665, 136] on icon "button" at bounding box center [665, 136] width 2 height 1
drag, startPoint x: 599, startPoint y: 152, endPoint x: 593, endPoint y: 171, distance: 19.8
click at [593, 171] on div "Cancel Invoice Split Service Amount Edit Item Staff Edit Invoice Print Settings" at bounding box center [611, 136] width 87 height 77
click at [663, 131] on button "button" at bounding box center [663, 135] width 7 height 11
click at [612, 147] on div "Edit Invoice" at bounding box center [611, 150] width 74 height 14
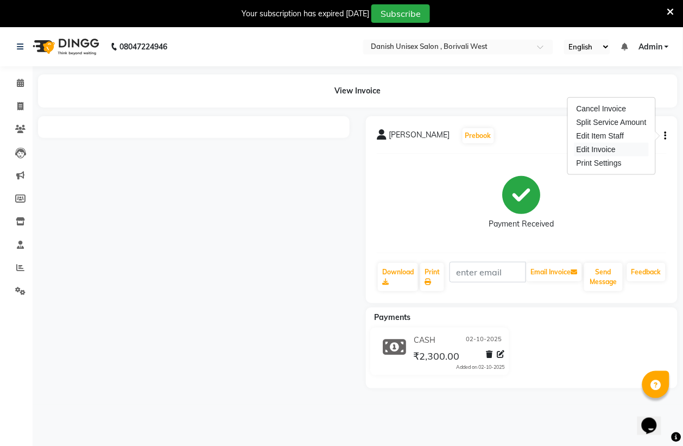
select select "service"
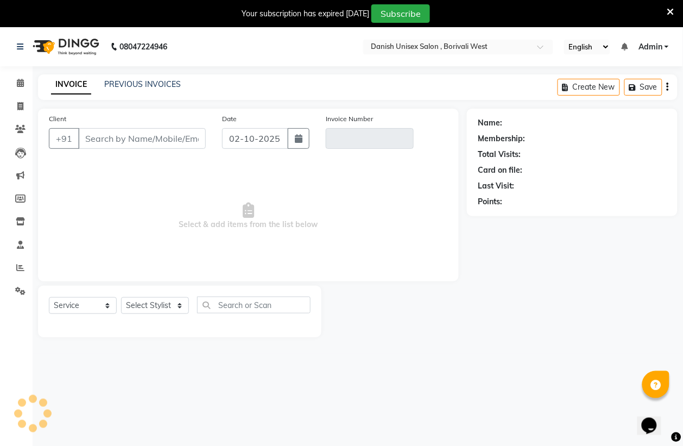
scroll to position [27, 0]
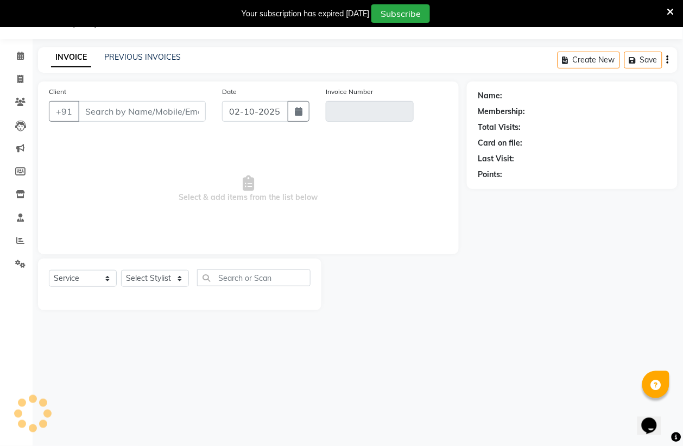
type input "9987676655"
type input "V/2025-26/3951"
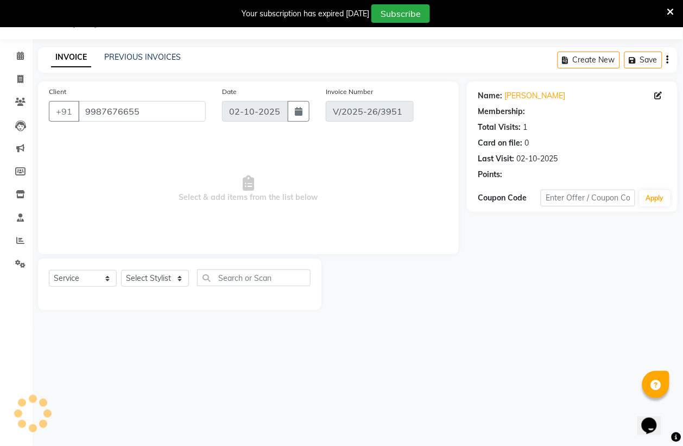
select select "select"
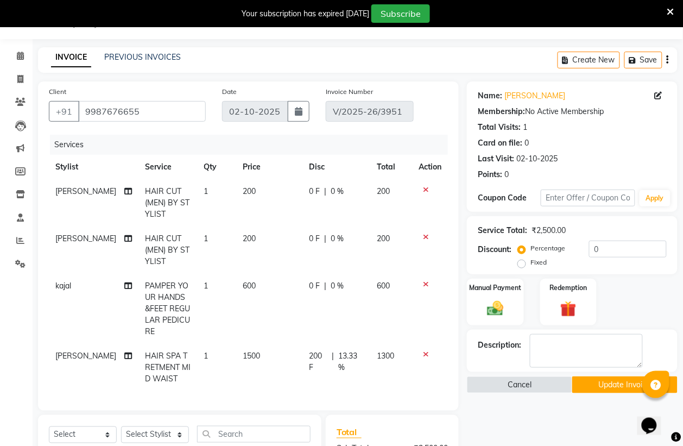
scroll to position [0, 0]
click at [120, 348] on td "[PERSON_NAME]" at bounding box center [94, 366] width 90 height 47
select select "54585"
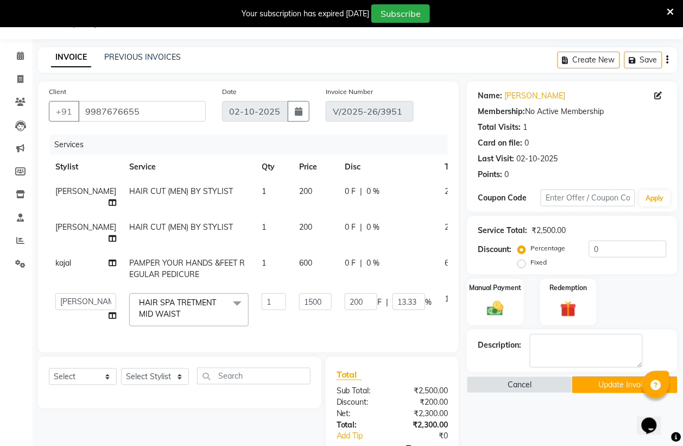
click at [109, 319] on icon at bounding box center [113, 315] width 8 height 8
select select "54585"
select select "89255"
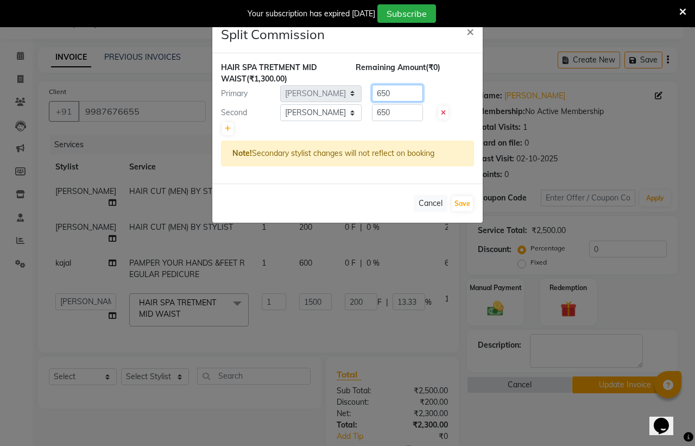
click at [403, 96] on input "650" at bounding box center [397, 93] width 51 height 17
type input "6"
type input "4"
drag, startPoint x: 405, startPoint y: 120, endPoint x: 425, endPoint y: 126, distance: 20.8
click at [406, 120] on input "650" at bounding box center [397, 112] width 51 height 17
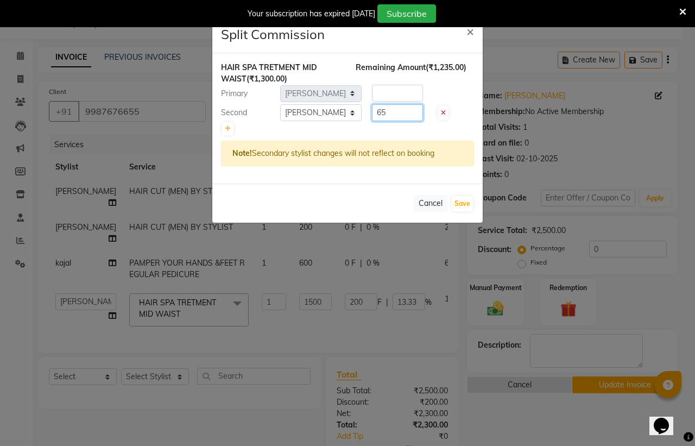
type input "6"
type input "400"
click at [386, 91] on input "number" at bounding box center [397, 93] width 51 height 17
type input "900"
click at [456, 211] on button "Save" at bounding box center [461, 203] width 21 height 15
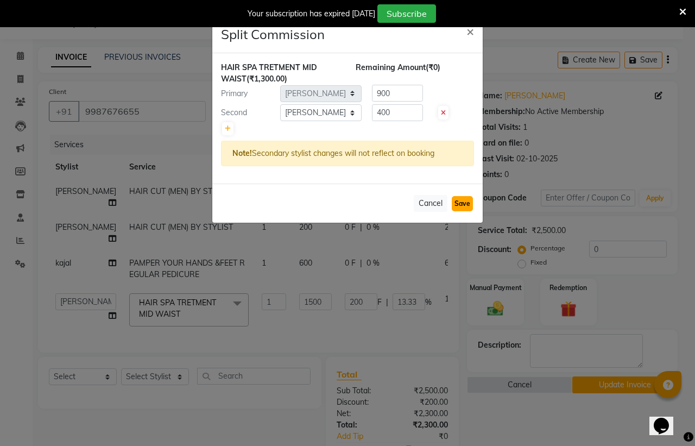
select select "Select"
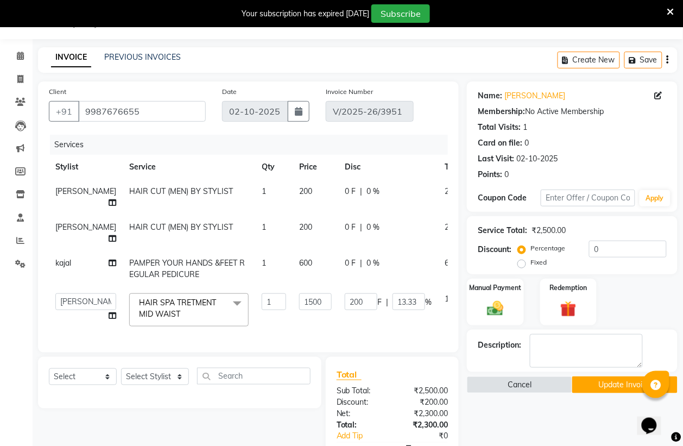
click at [616, 383] on button "Update Invoice" at bounding box center [624, 384] width 105 height 17
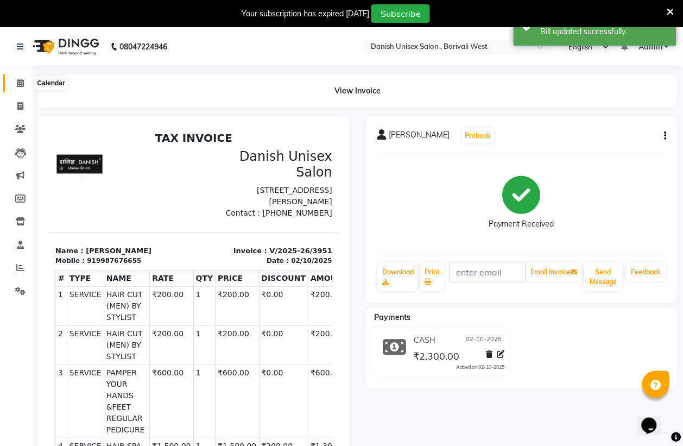
click at [17, 80] on icon at bounding box center [20, 83] width 7 height 8
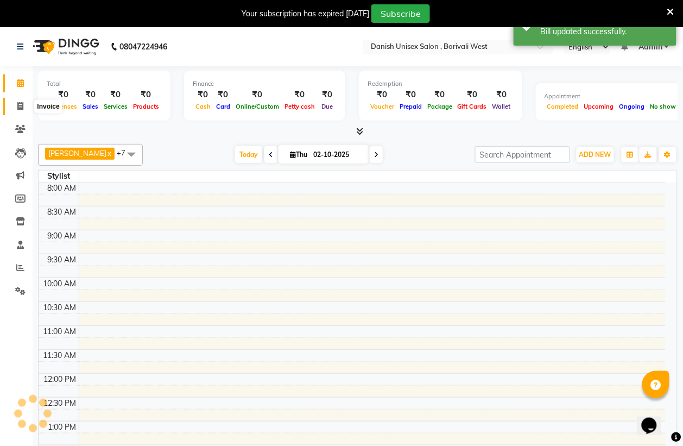
click at [20, 107] on icon at bounding box center [20, 106] width 6 height 8
select select "service"
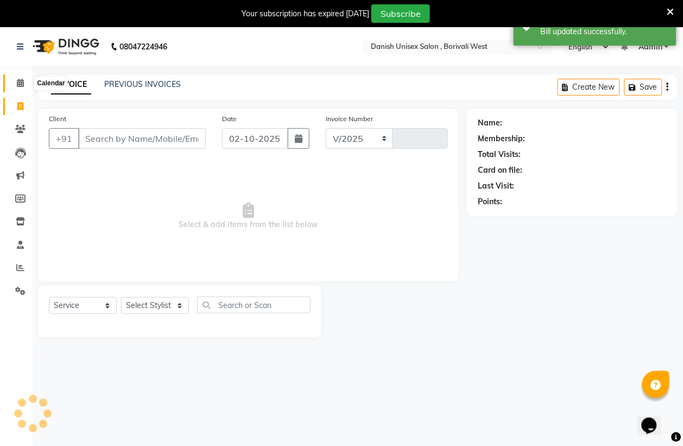
select select "6929"
type input "3953"
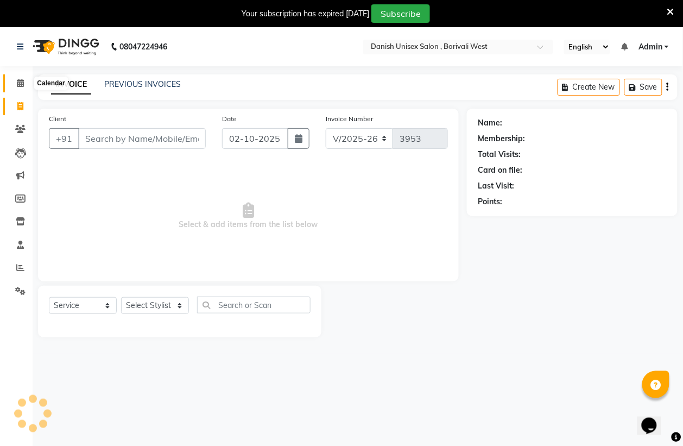
click at [20, 85] on icon at bounding box center [20, 83] width 7 height 8
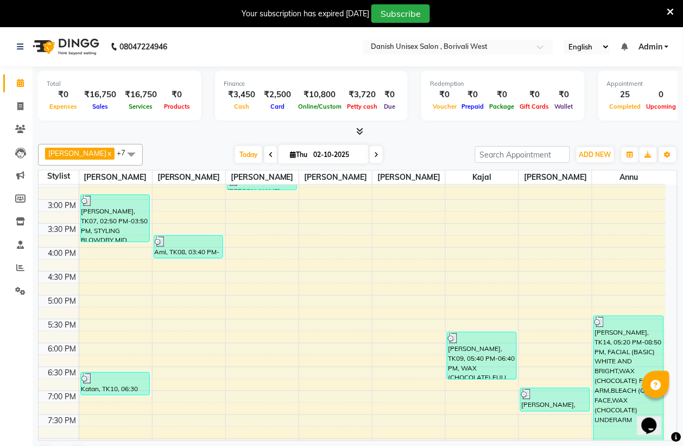
scroll to position [372, 0]
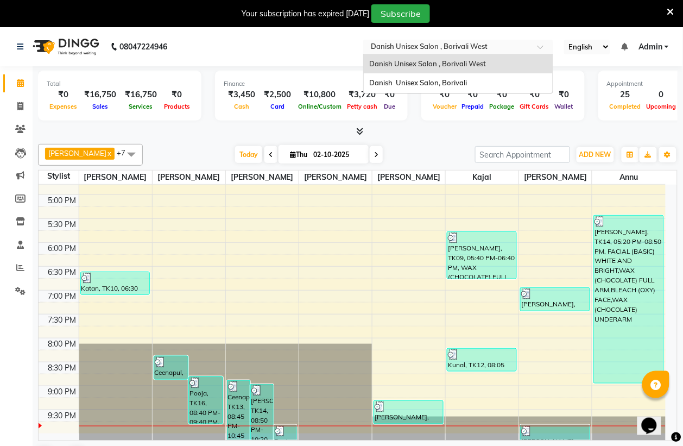
click at [527, 42] on div at bounding box center [458, 47] width 190 height 11
click at [473, 85] on div "Danish Unisex Salon, Borivali" at bounding box center [458, 83] width 189 height 20
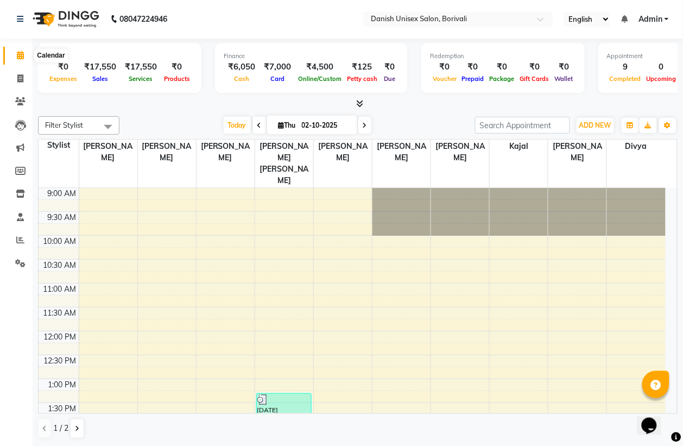
click at [19, 57] on icon at bounding box center [20, 55] width 7 height 8
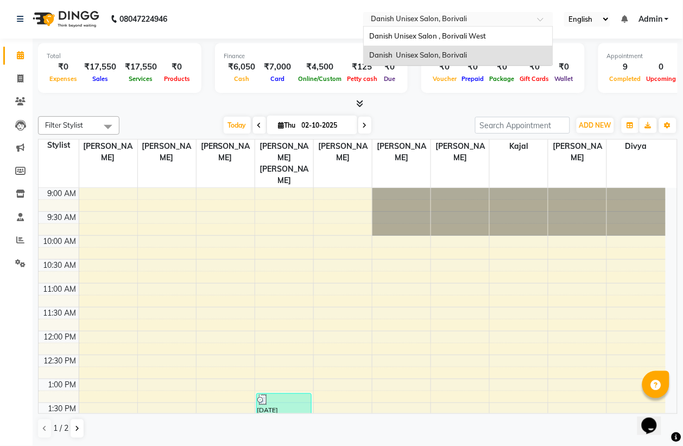
click at [464, 15] on input "text" at bounding box center [446, 20] width 157 height 11
click at [452, 36] on span "Danish Unisex Salon , Borivali West" at bounding box center [427, 35] width 117 height 9
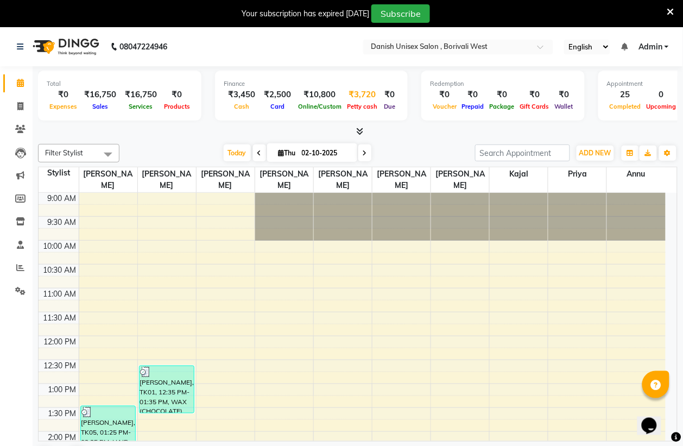
click at [345, 100] on div "Petty cash" at bounding box center [362, 105] width 36 height 11
click at [351, 93] on div "₹3,720" at bounding box center [362, 94] width 36 height 12
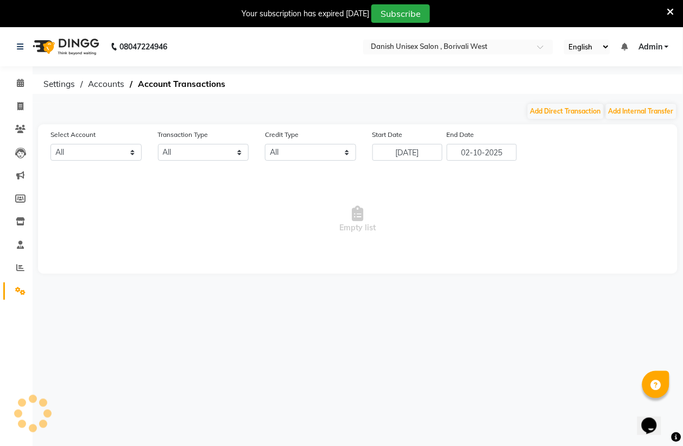
select select "5994"
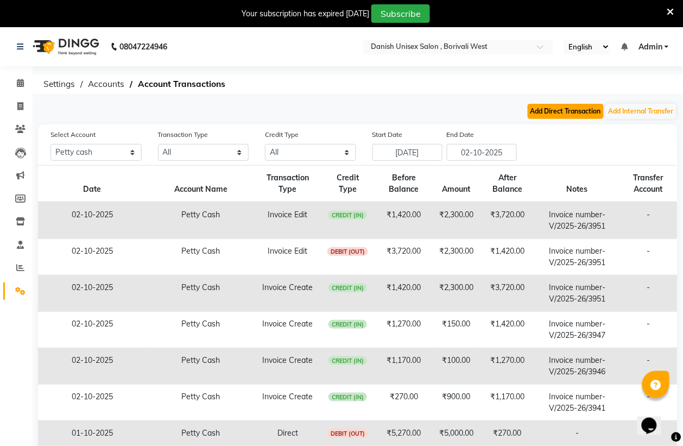
click at [551, 105] on button "Add Direct Transaction" at bounding box center [565, 111] width 76 height 15
select select "direct"
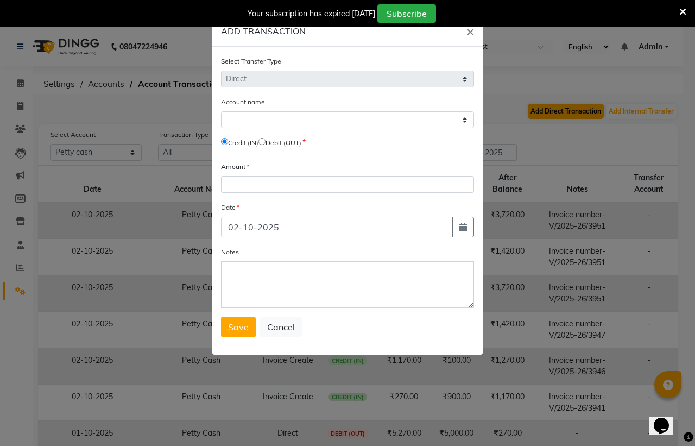
select select "5994"
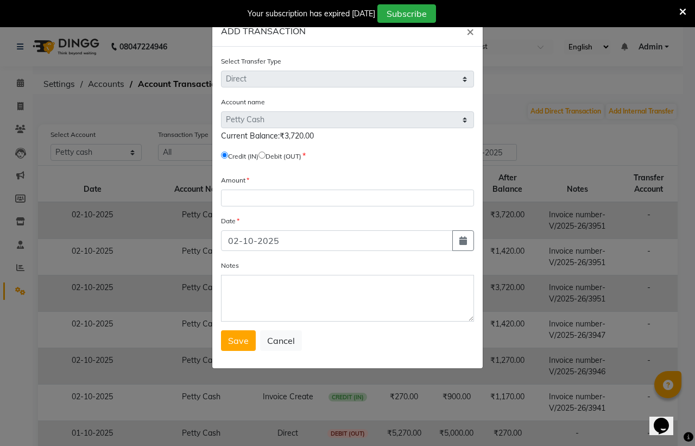
click at [265, 152] on input "radio" at bounding box center [261, 154] width 7 height 7
radio input "true"
click at [243, 198] on input "number" at bounding box center [347, 197] width 253 height 17
type input "3500"
drag, startPoint x: 235, startPoint y: 340, endPoint x: 244, endPoint y: 369, distance: 30.2
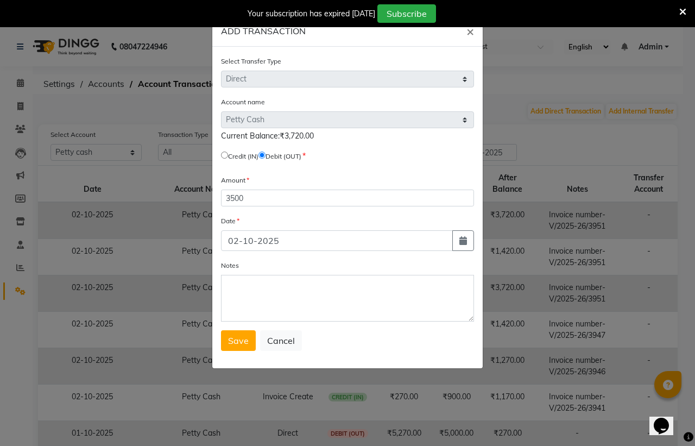
click at [244, 369] on ngb-modal-window "ADD TRANSACTION × Select Transfer Type Select Direct Internal Account name Sele…" at bounding box center [347, 223] width 695 height 446
click at [246, 337] on span "Save" at bounding box center [238, 340] width 21 height 11
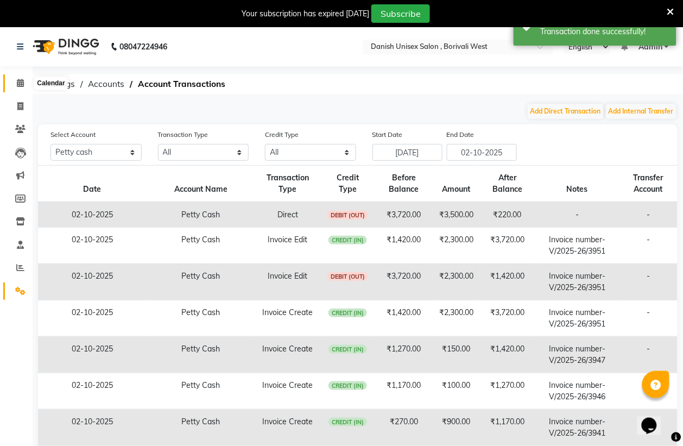
click at [23, 80] on span at bounding box center [20, 83] width 19 height 12
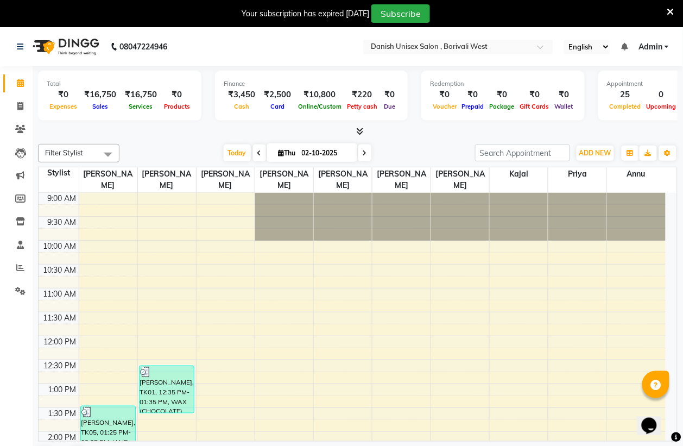
click at [669, 9] on icon at bounding box center [670, 12] width 7 height 10
